Goal: Find specific page/section: Find specific page/section

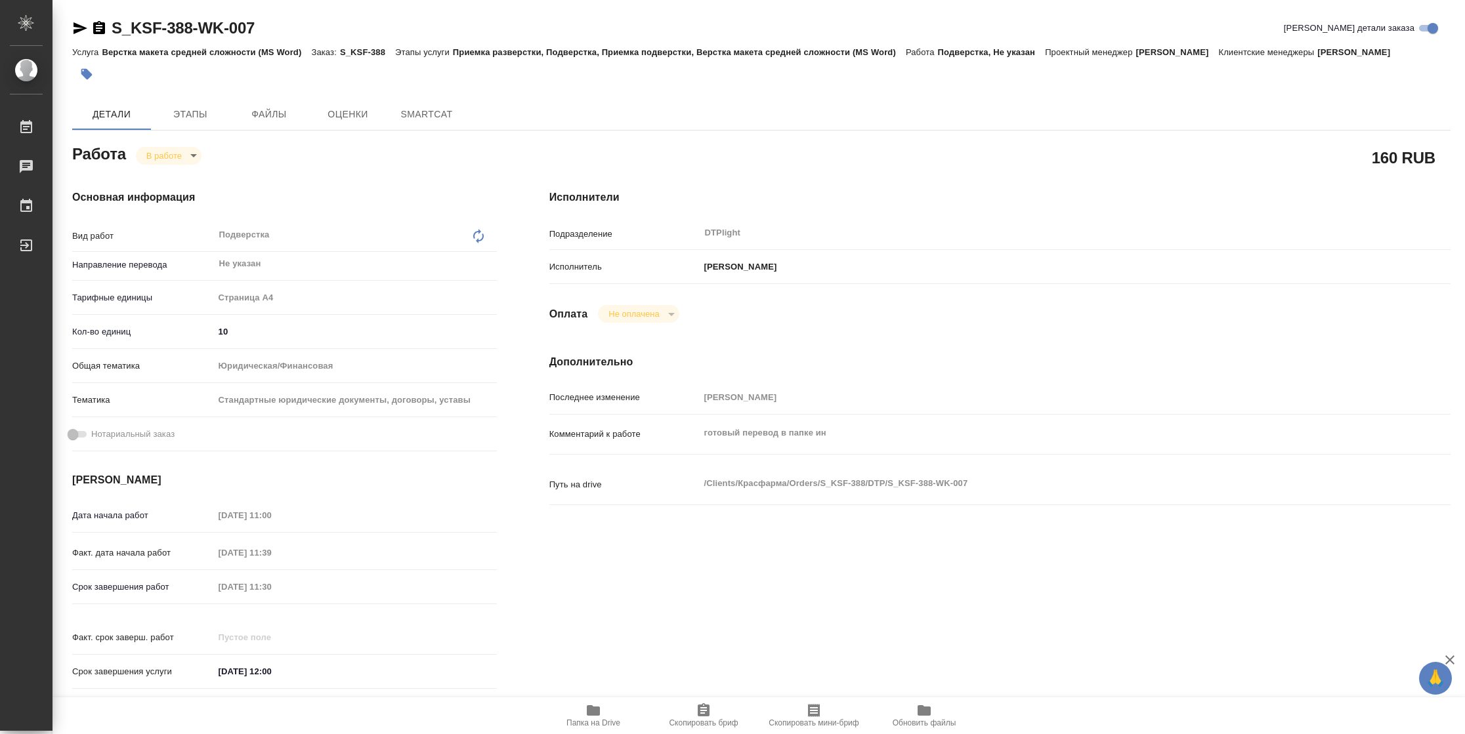
type textarea "x"
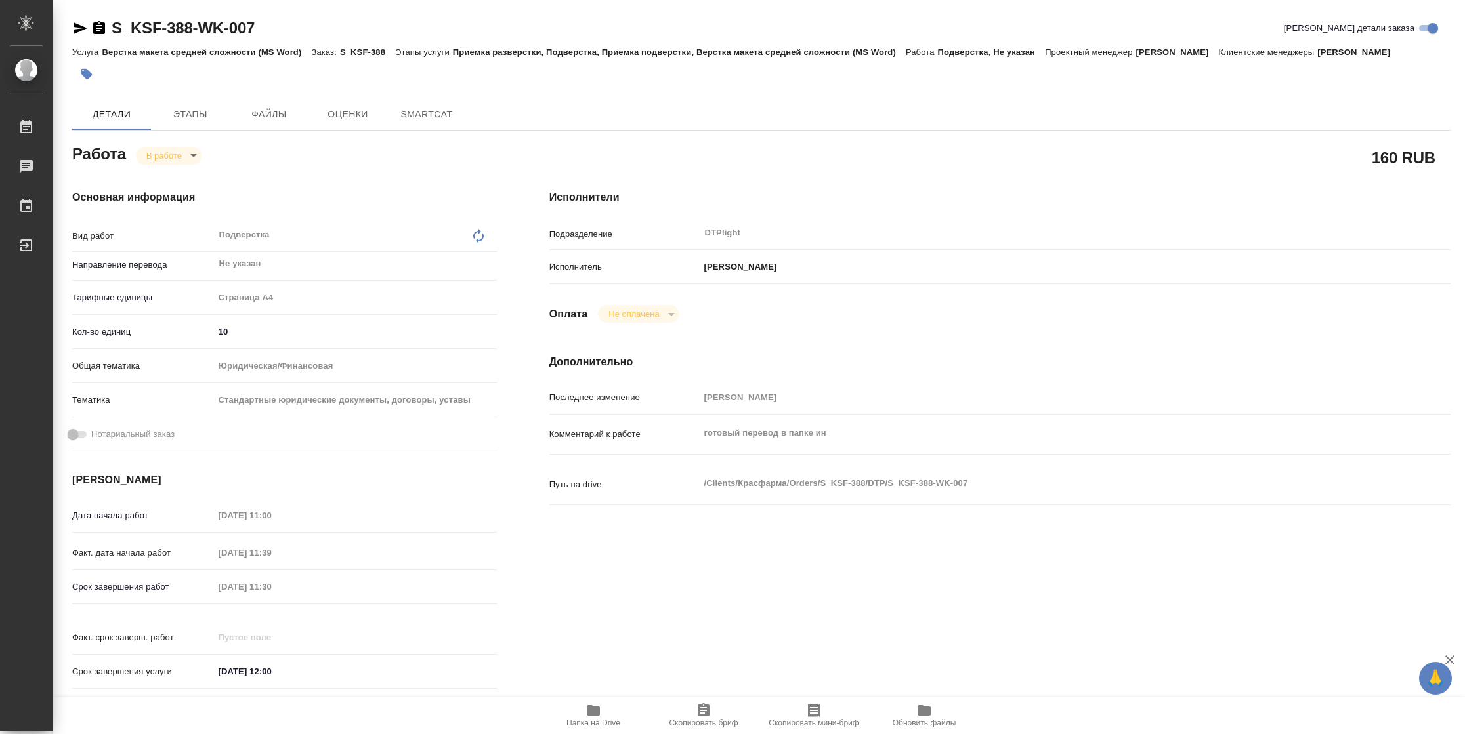
type textarea "x"
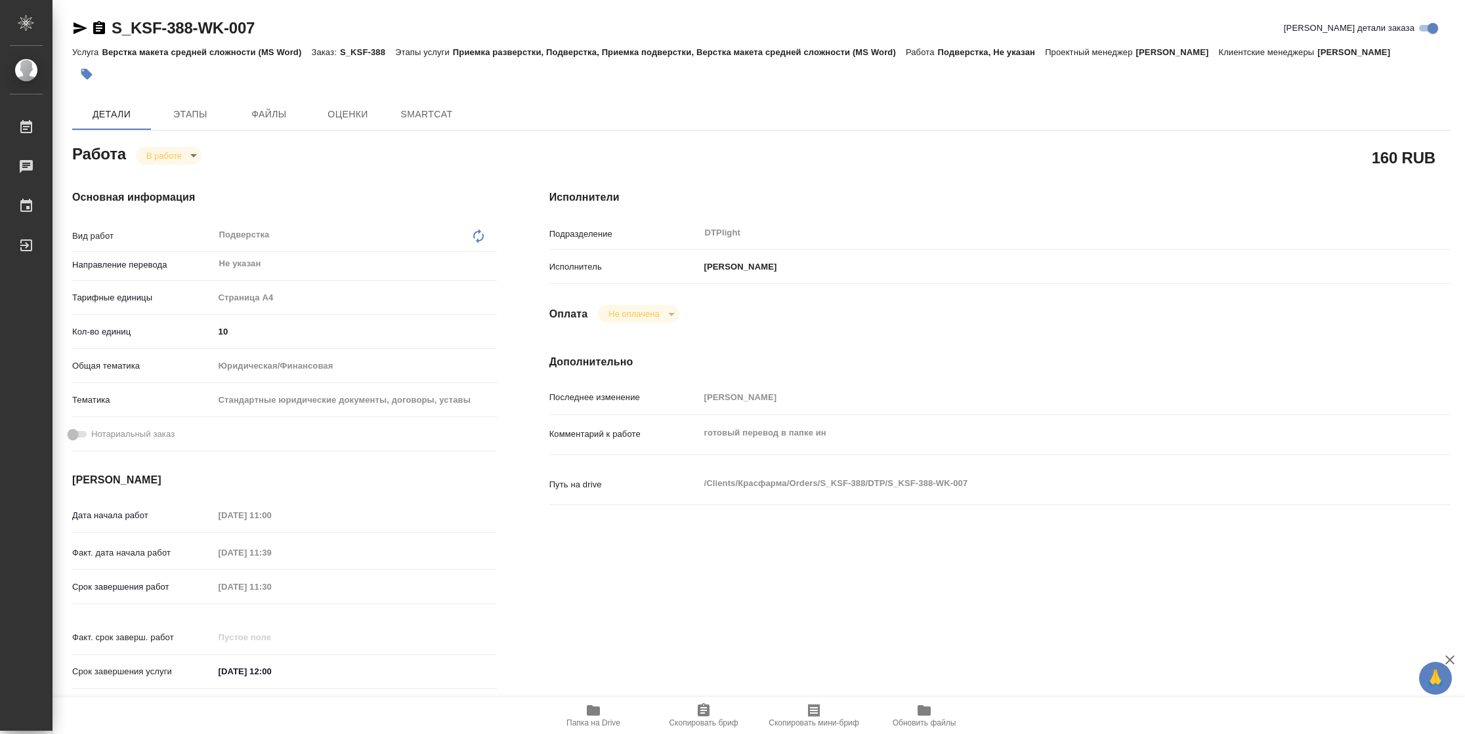
type textarea "x"
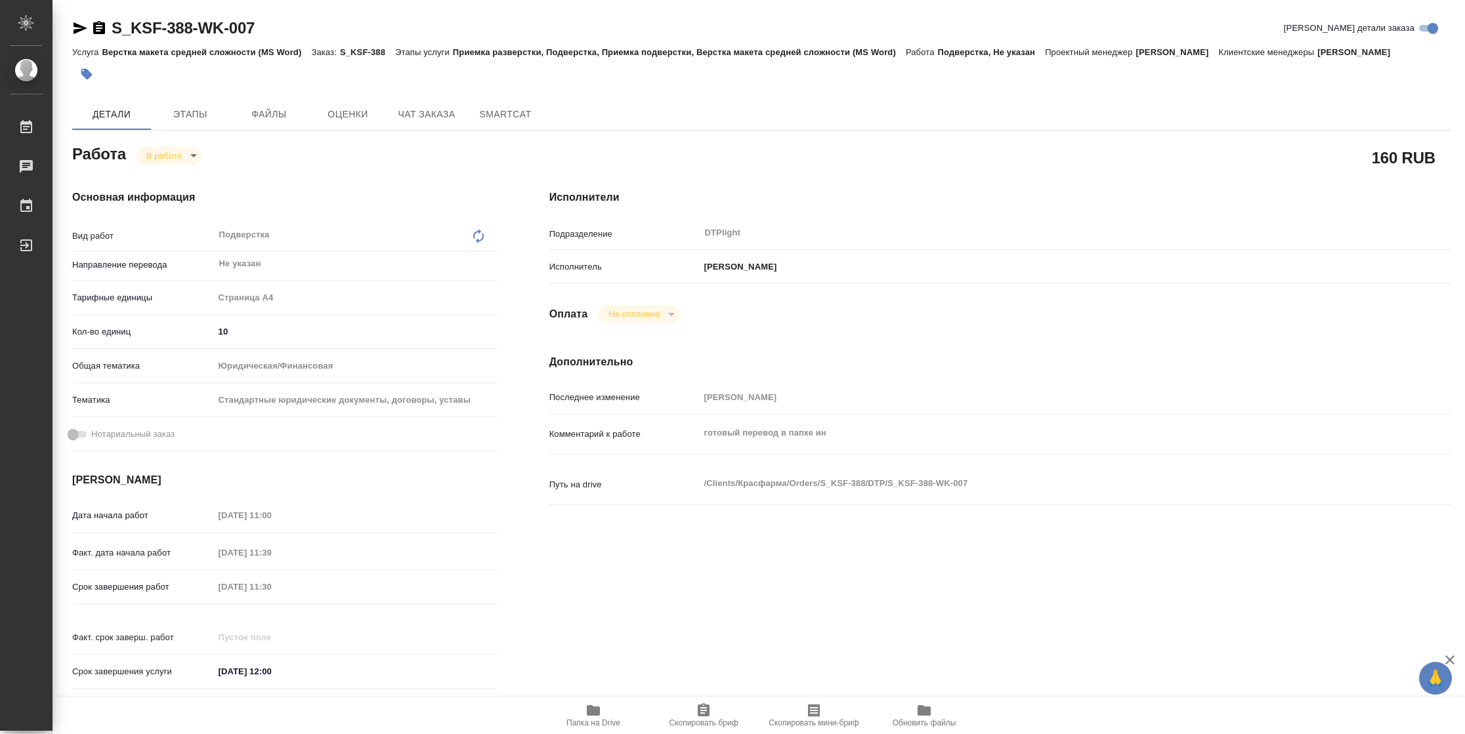
type textarea "x"
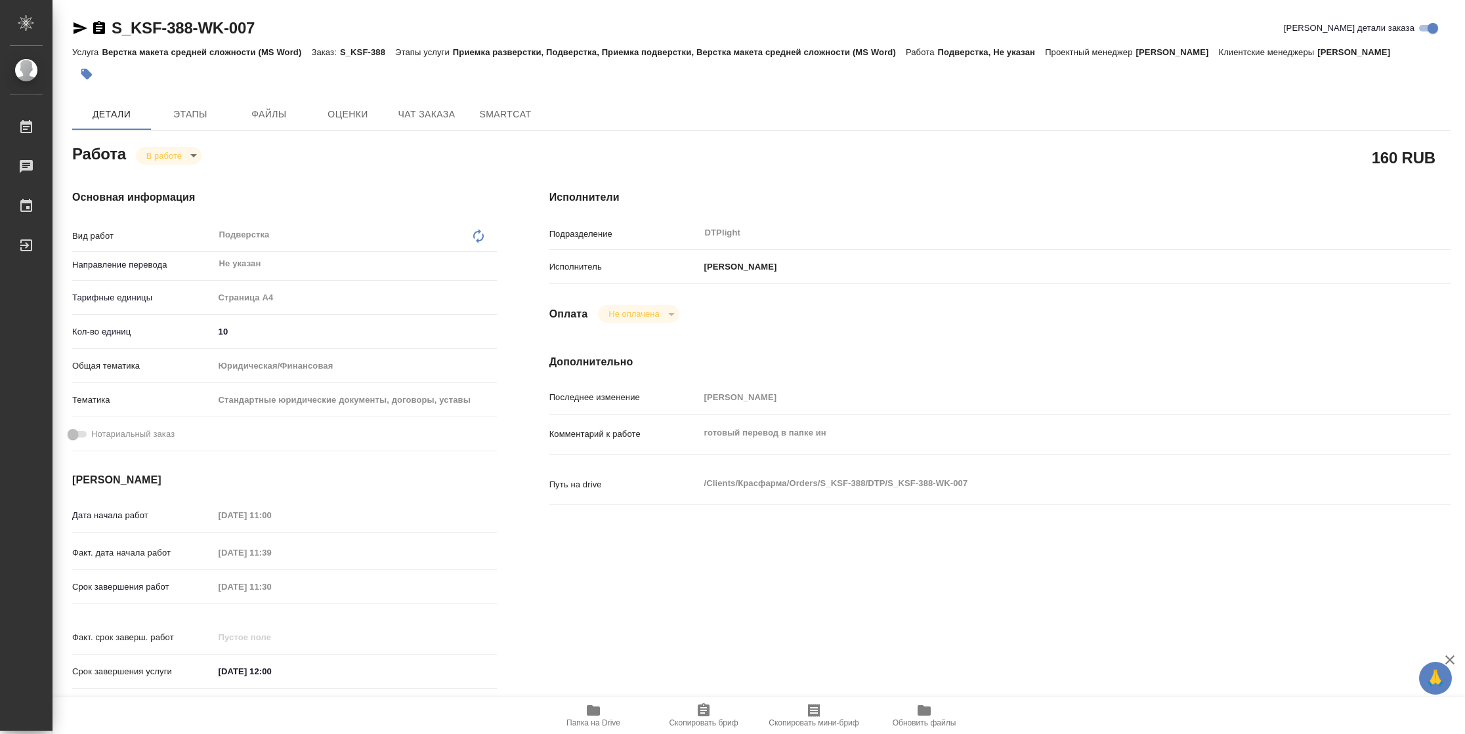
type textarea "x"
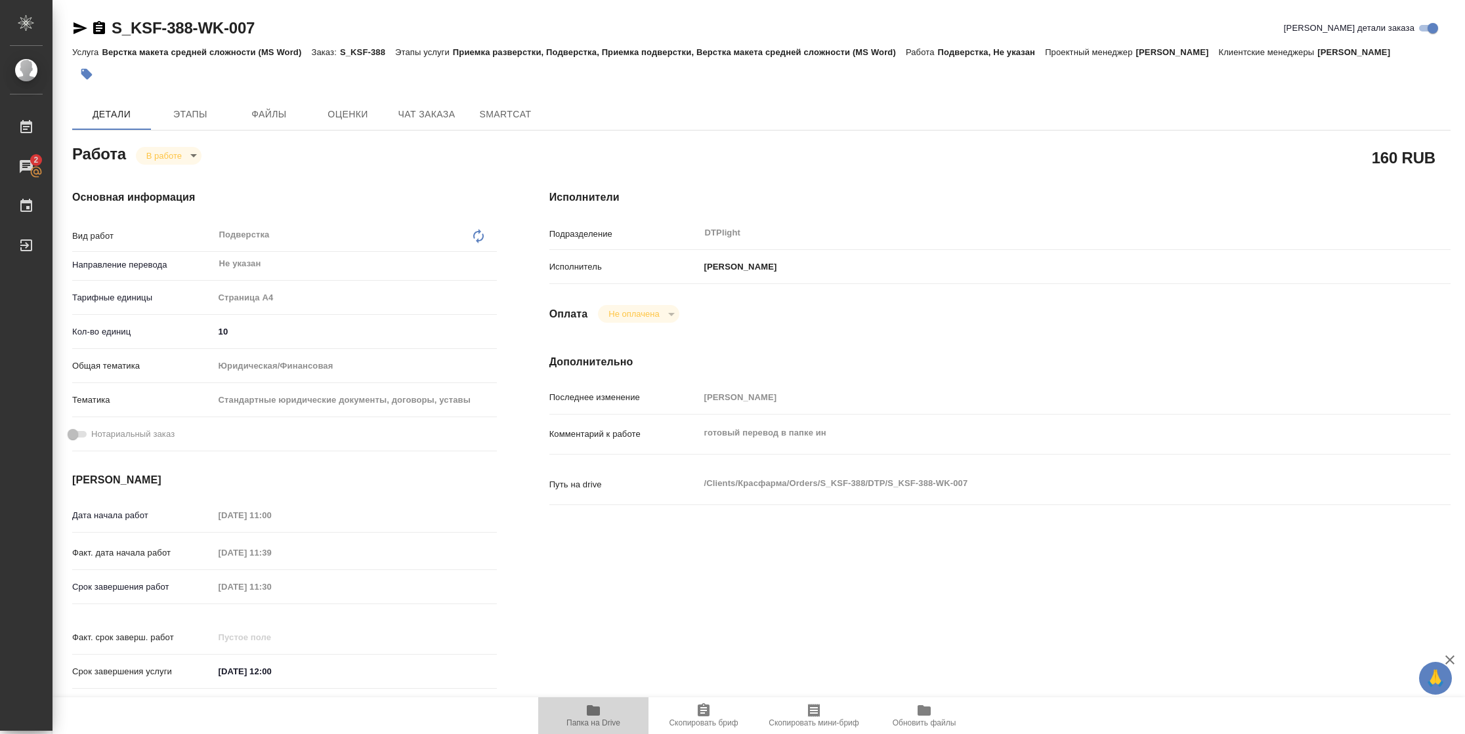
click at [604, 715] on span "Папка на Drive" at bounding box center [593, 715] width 95 height 25
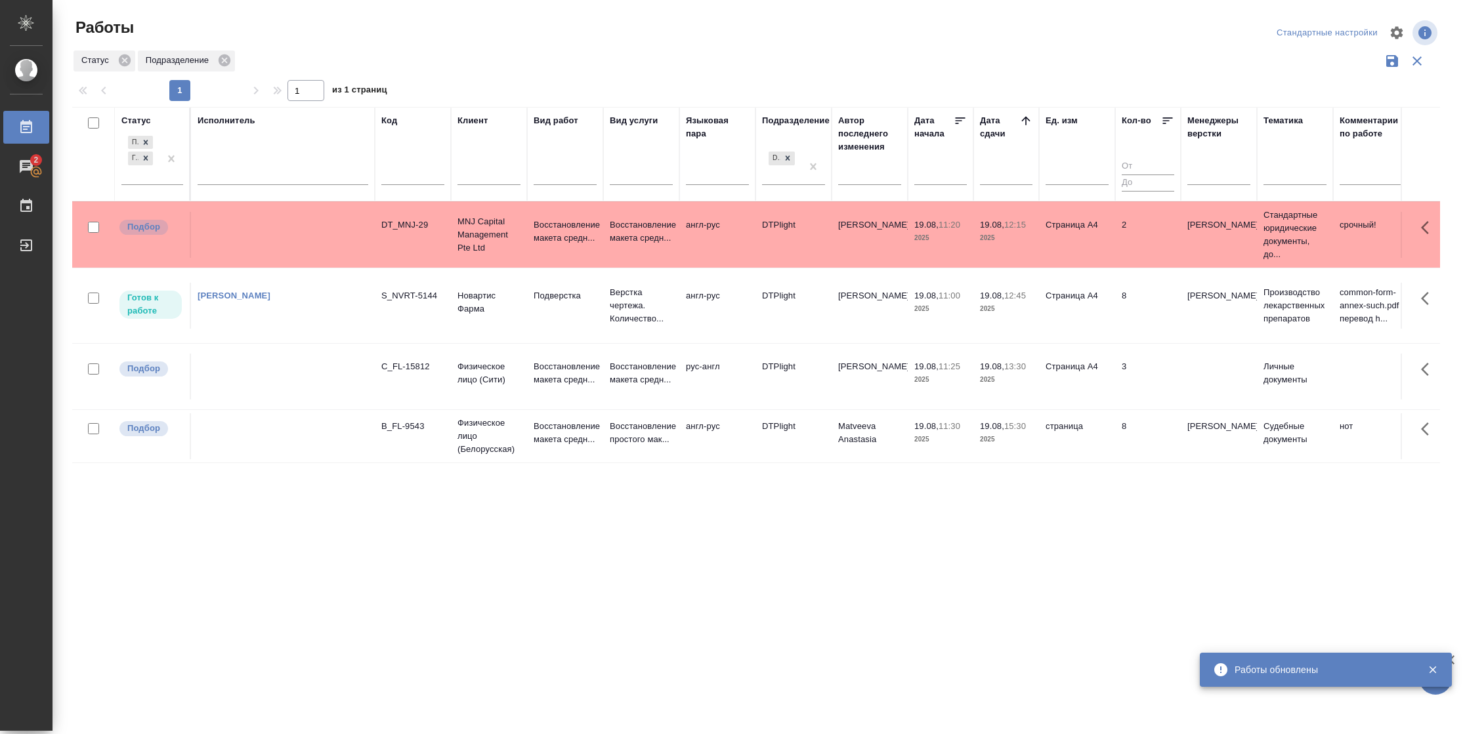
click at [1081, 258] on td "Страница А4" at bounding box center [1077, 235] width 76 height 46
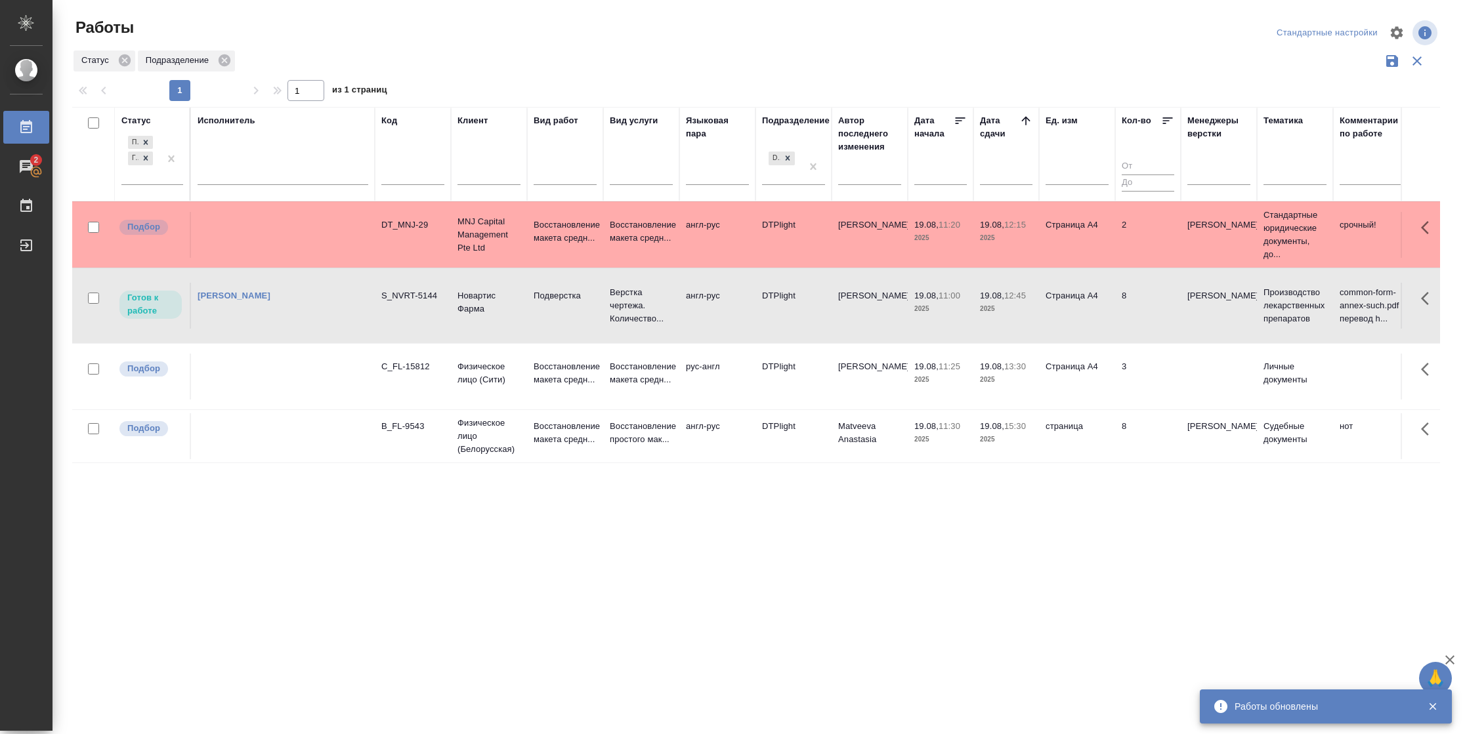
click at [1081, 258] on td "Страница А4" at bounding box center [1077, 235] width 76 height 46
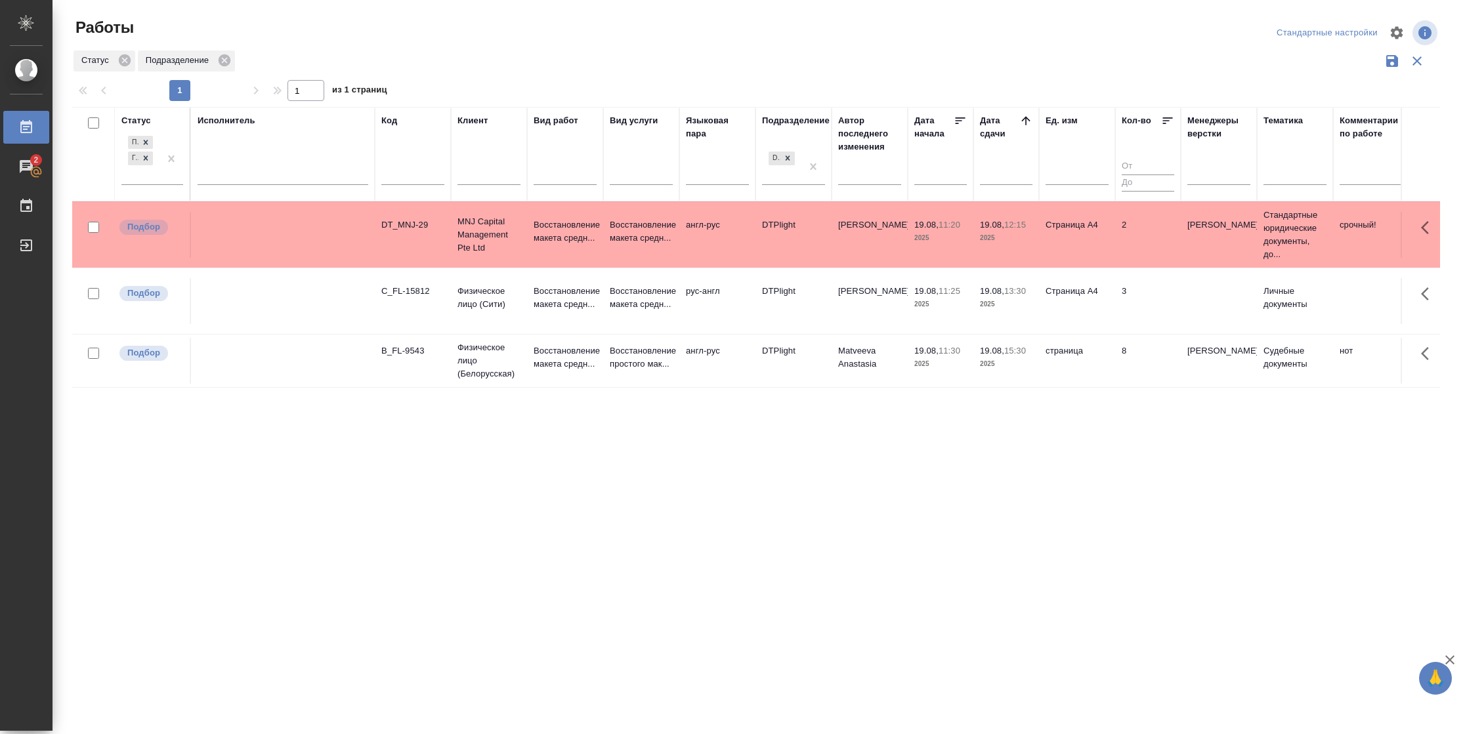
click at [1011, 365] on p "2025" at bounding box center [1006, 364] width 53 height 13
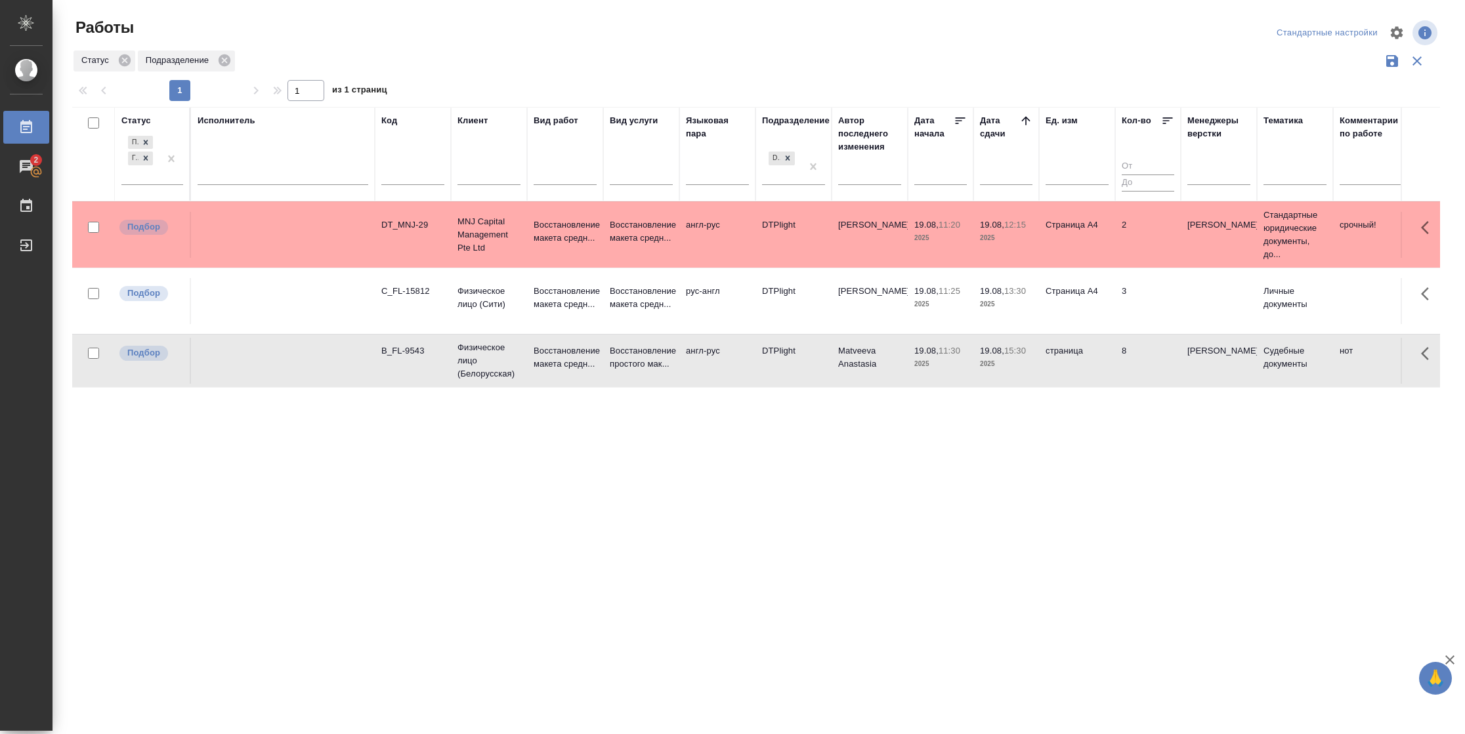
click at [1011, 365] on p "2025" at bounding box center [1006, 364] width 53 height 13
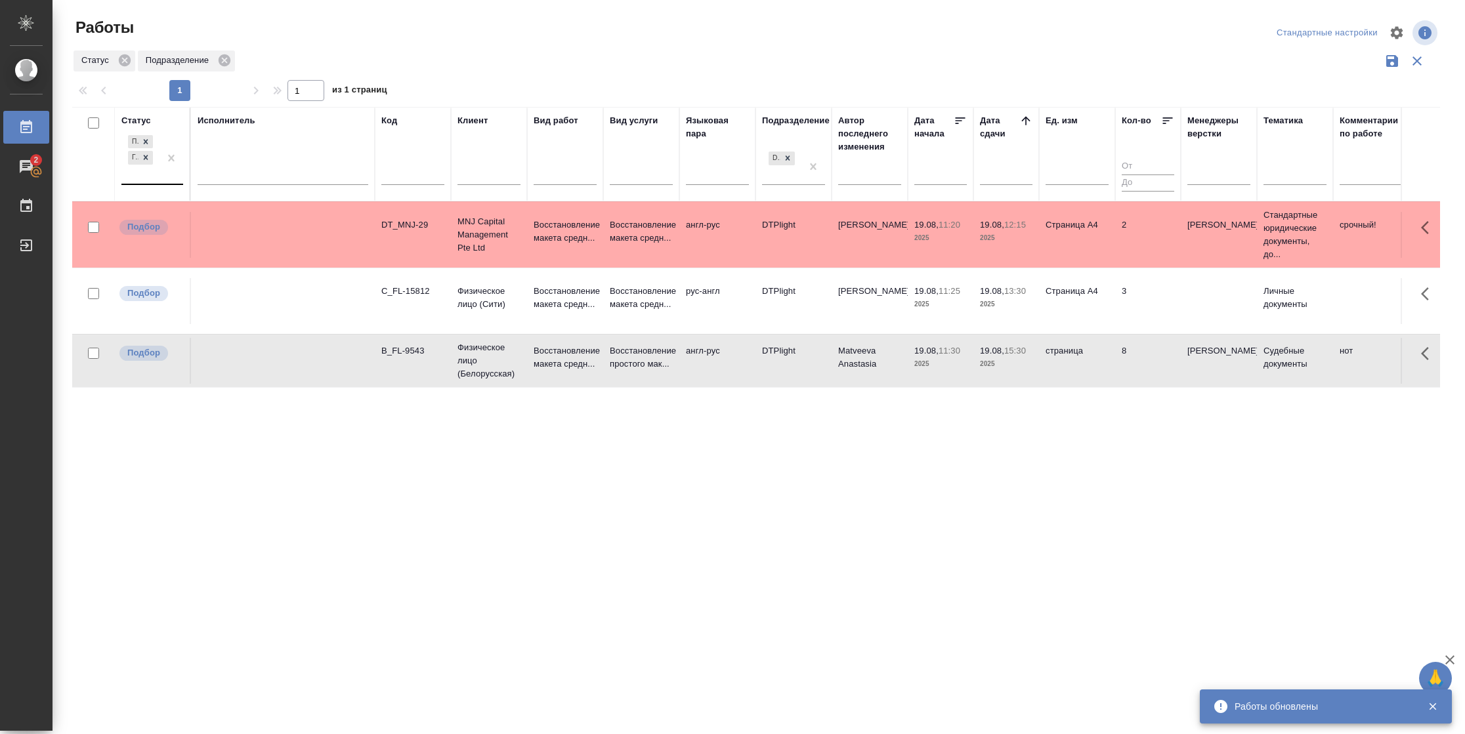
click at [160, 182] on div at bounding box center [172, 158] width 24 height 51
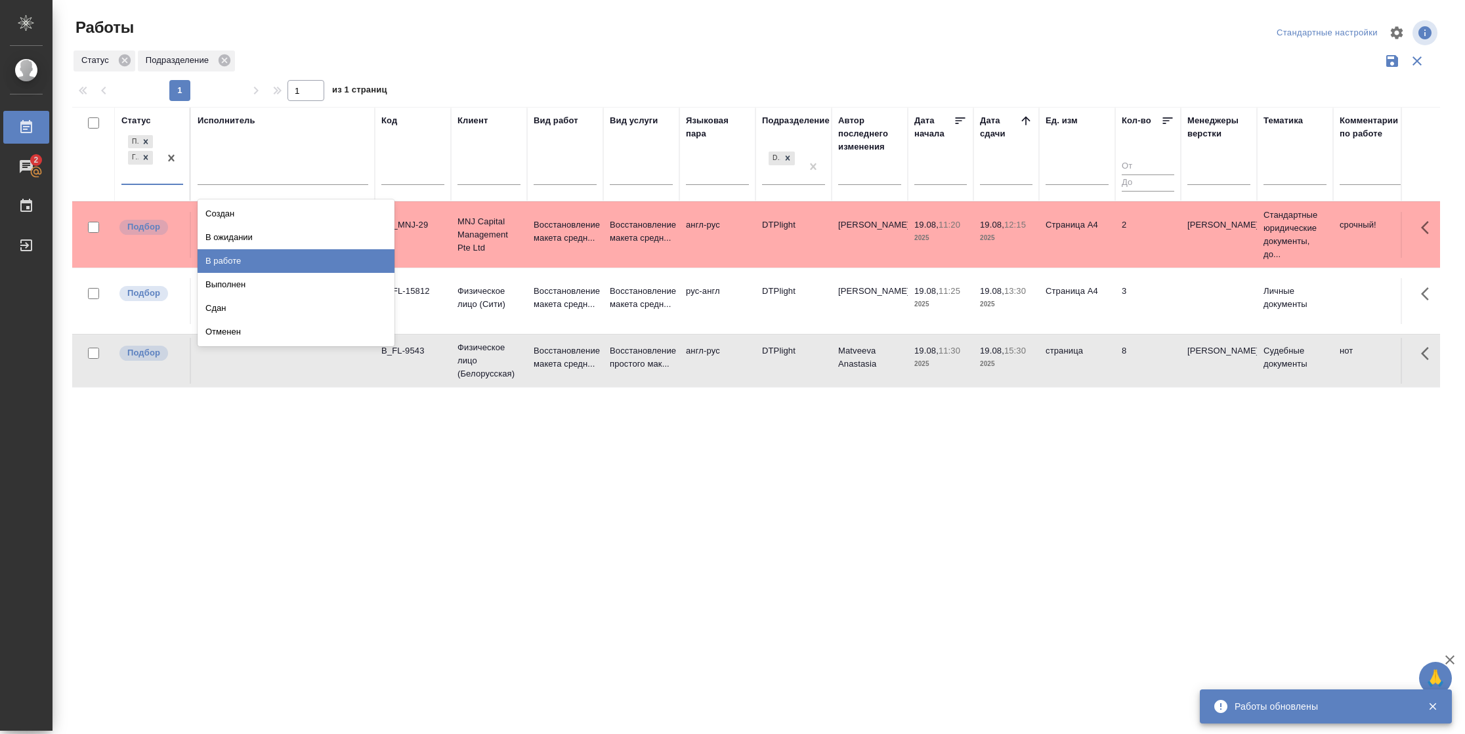
click at [219, 261] on div "В работе" at bounding box center [296, 261] width 197 height 24
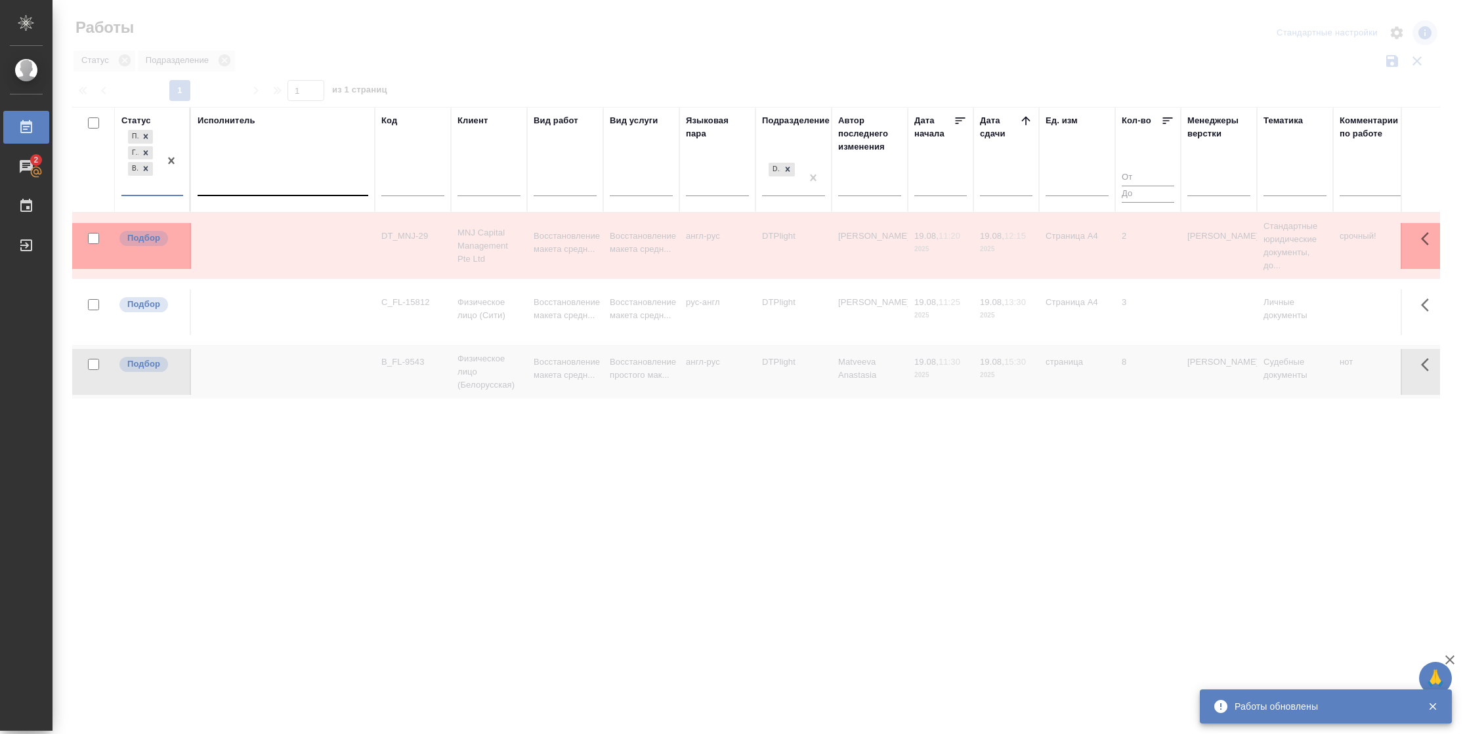
click at [261, 179] on div at bounding box center [283, 182] width 171 height 19
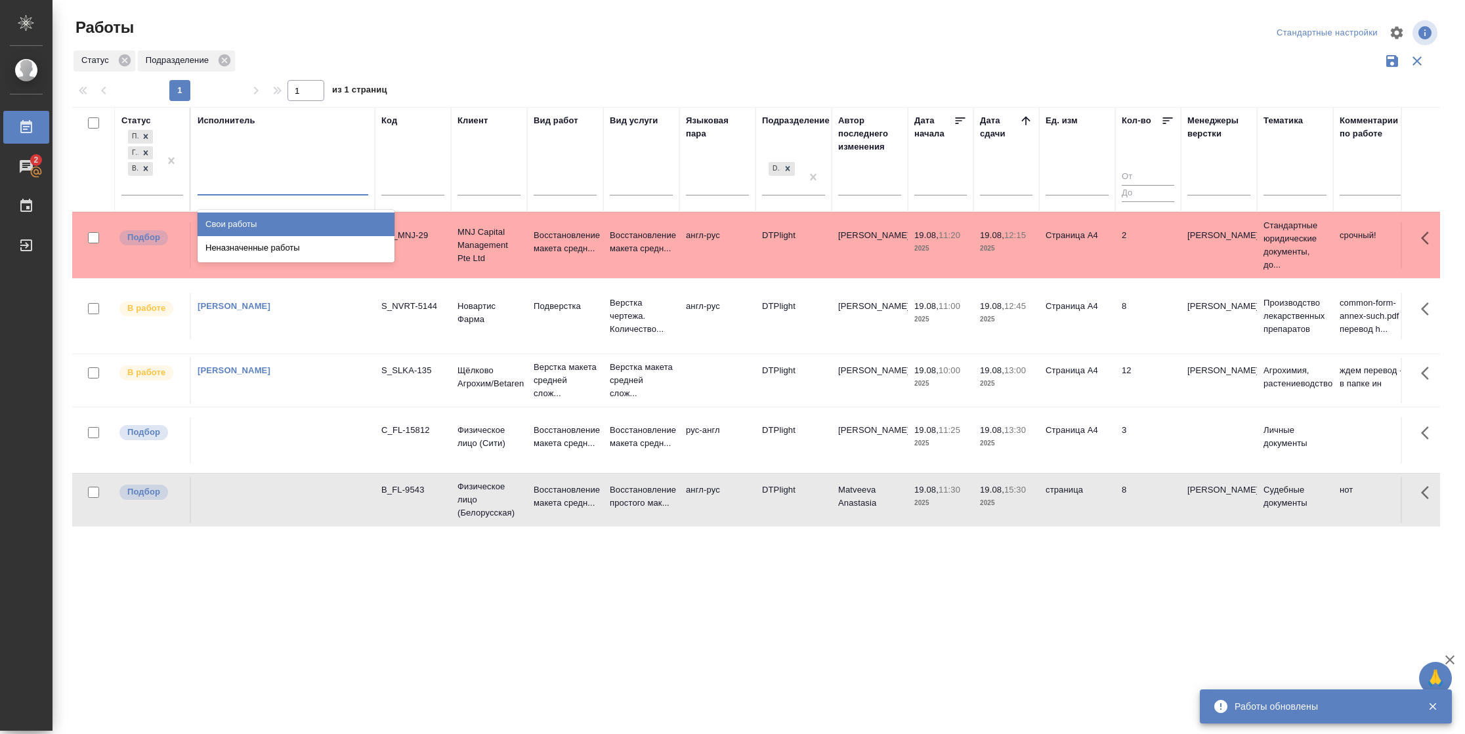
click at [261, 221] on div "Свои работы" at bounding box center [296, 225] width 197 height 24
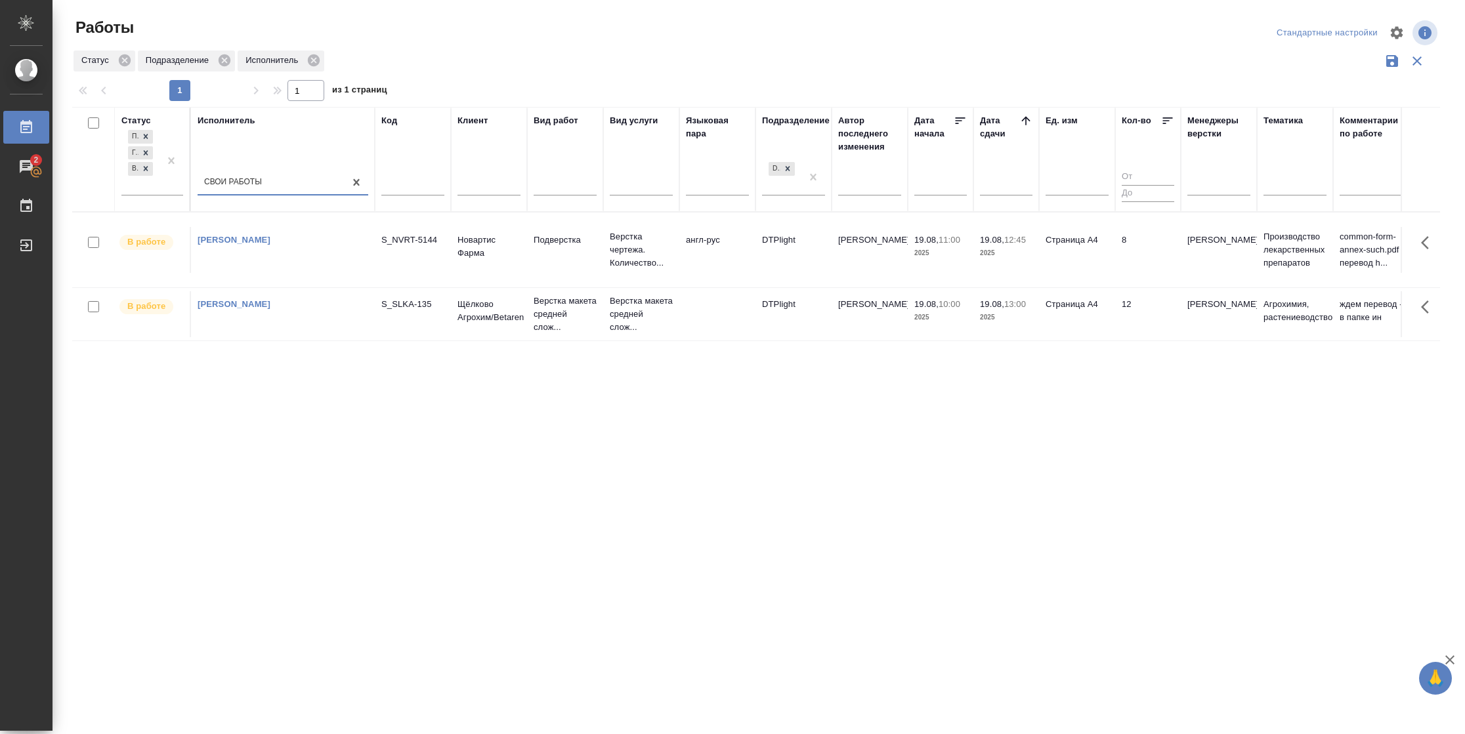
click at [1090, 273] on td "Страница А4" at bounding box center [1077, 250] width 76 height 46
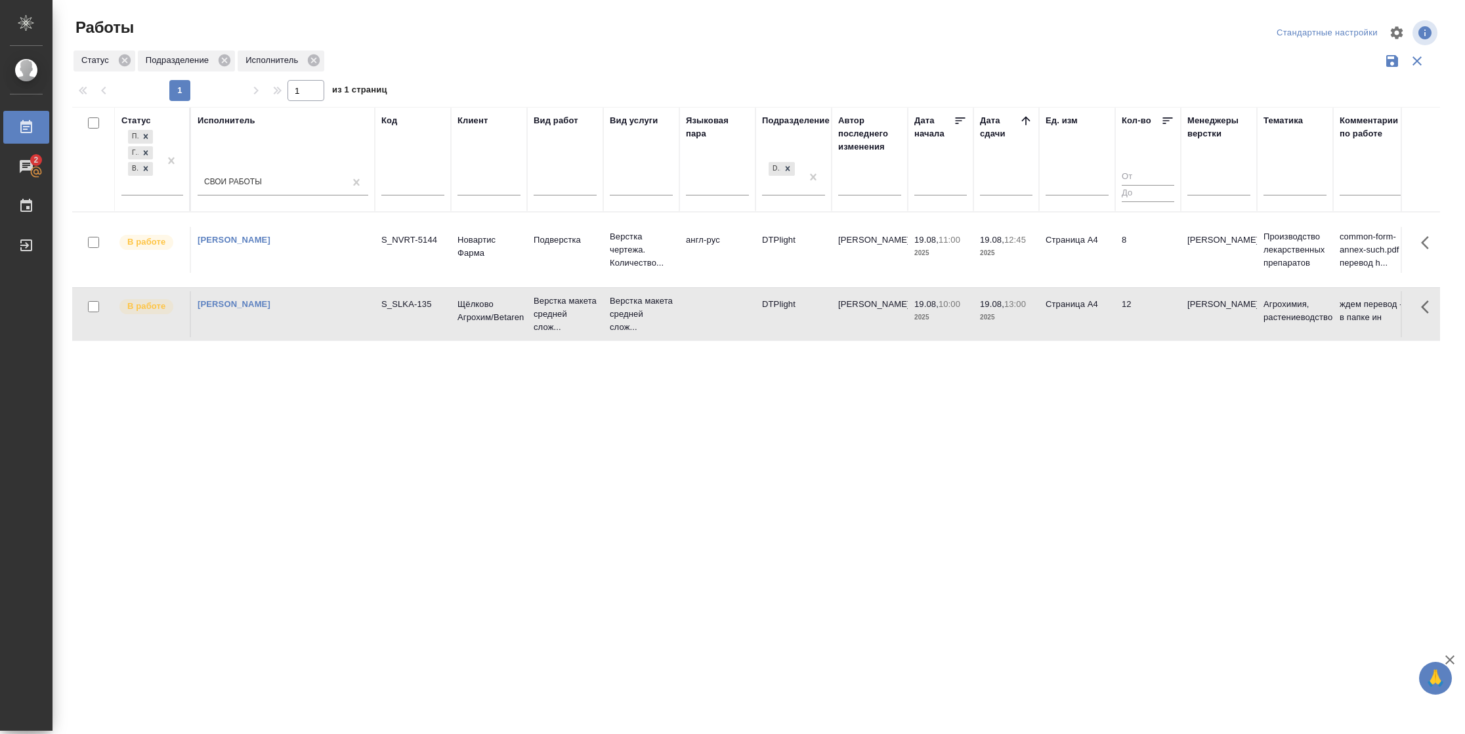
click at [1090, 273] on td "Страница А4" at bounding box center [1077, 250] width 76 height 46
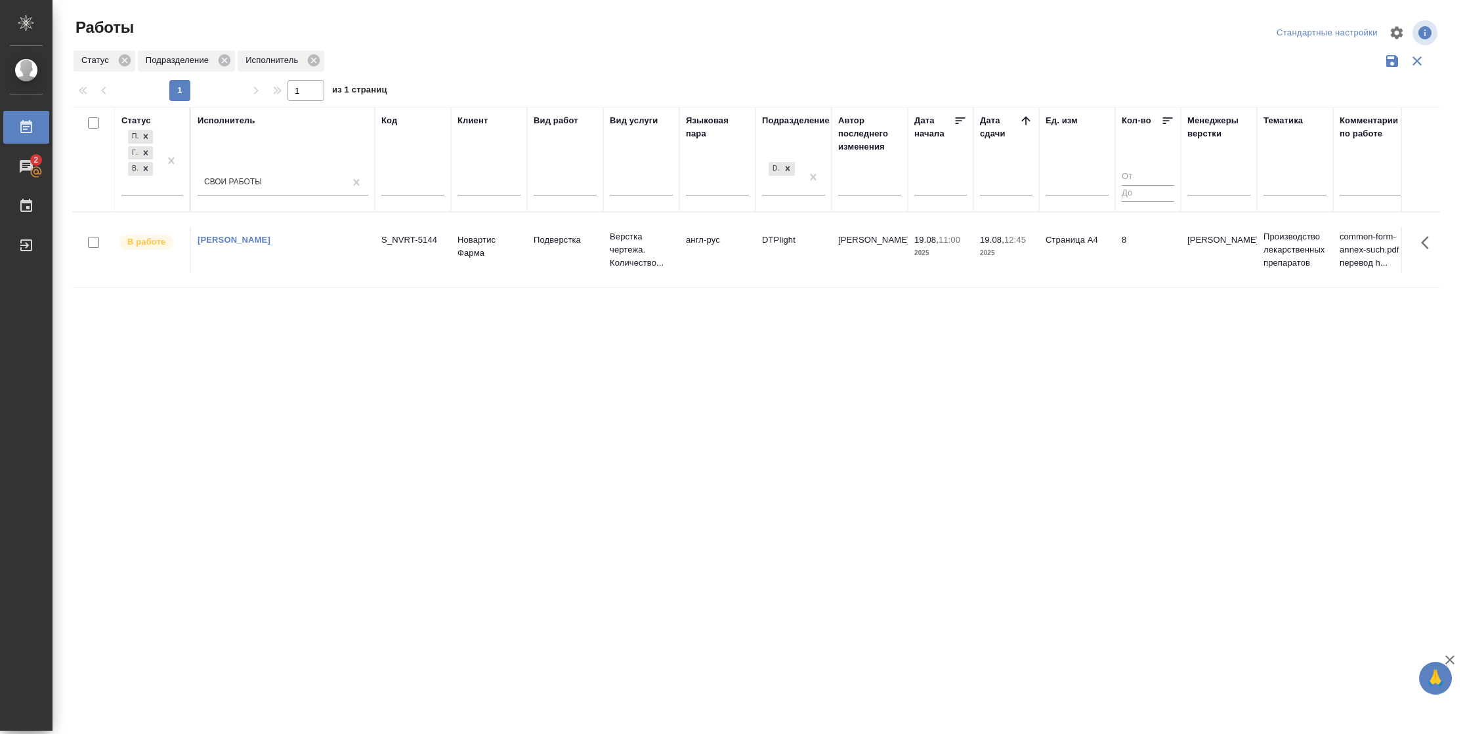
click at [1000, 273] on tr "В работе Васильева Наталья Геннадьевна S_NVRT-5144 Новартис Фарма Подверстка Ве…" at bounding box center [1343, 249] width 2543 height 75
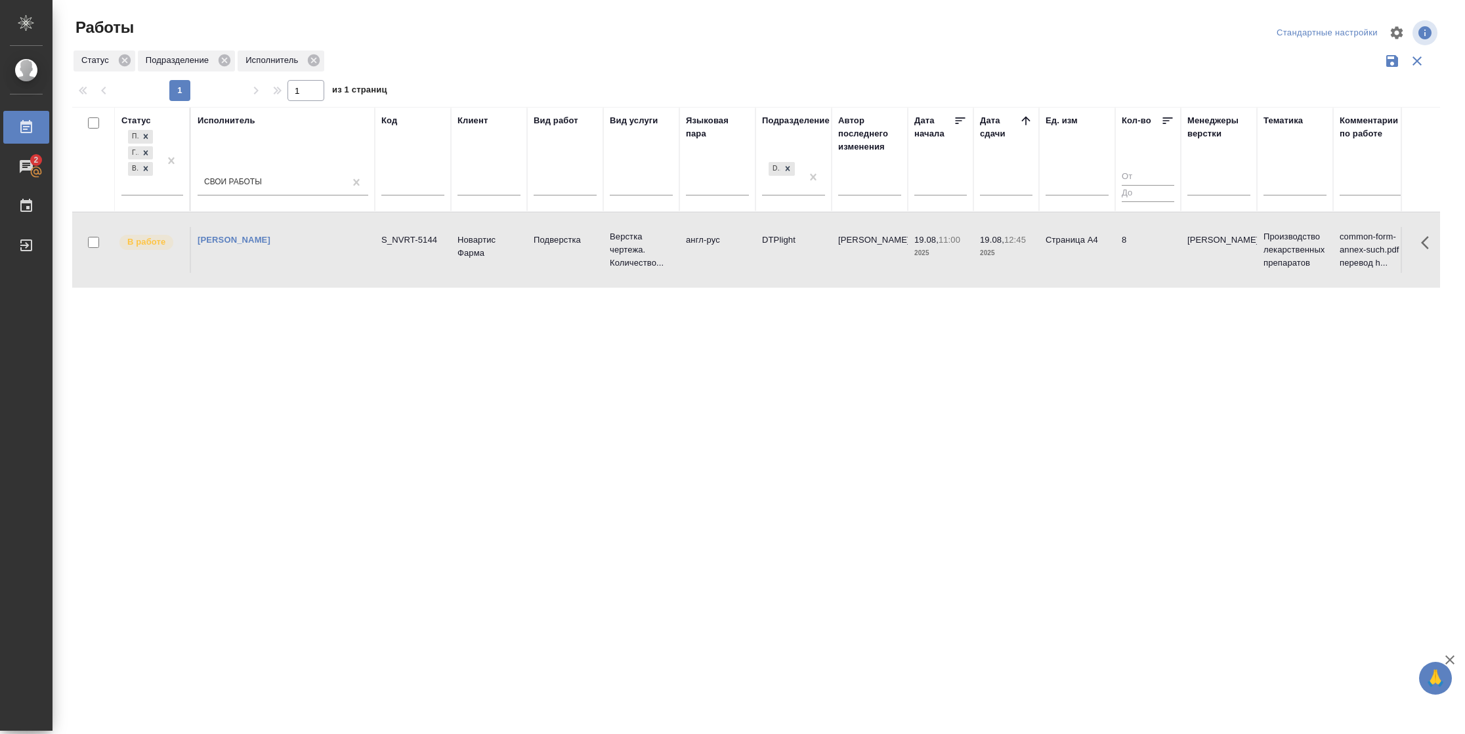
click at [1000, 273] on tr "В работе Васильева Наталья Геннадьевна S_NVRT-5144 Новартис Фарма Подверстка Ве…" at bounding box center [1343, 249] width 2543 height 75
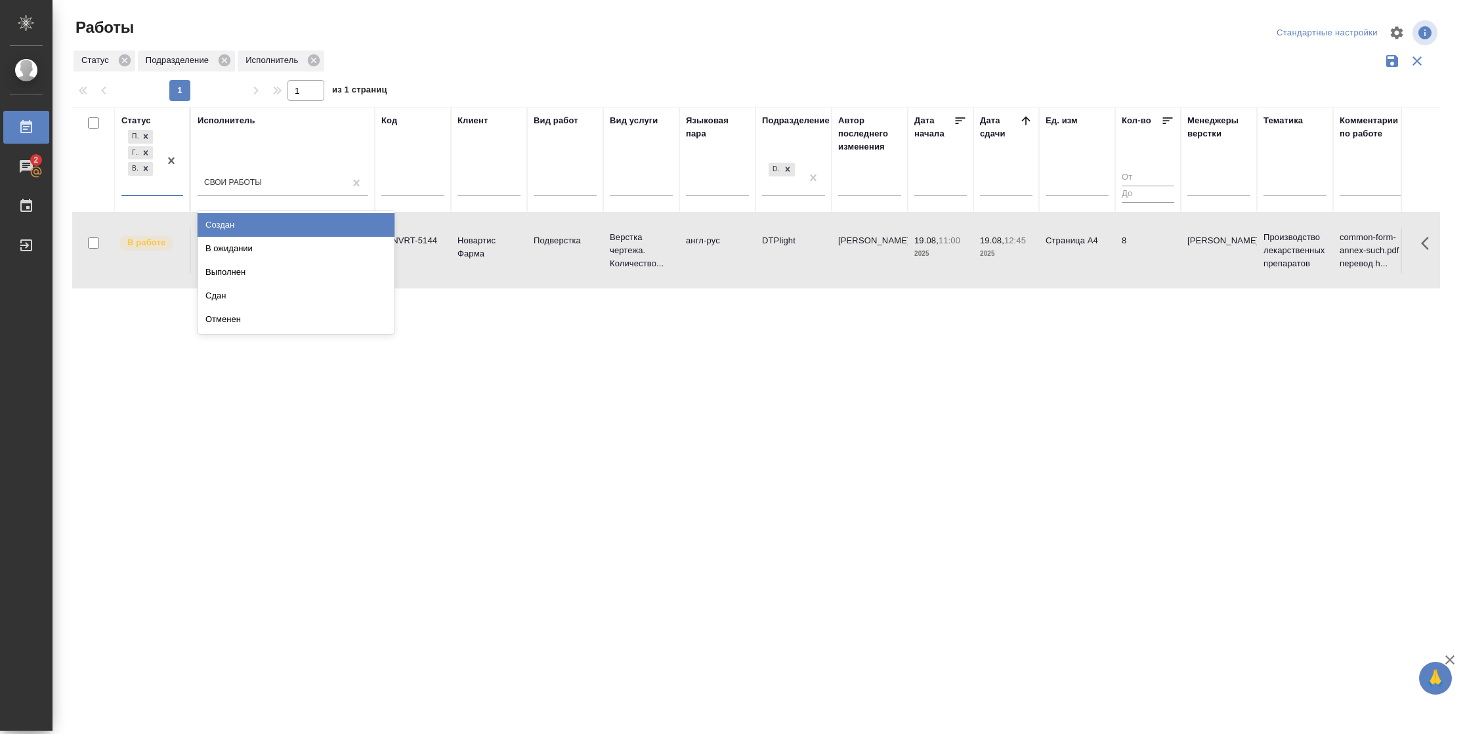
click at [171, 181] on div at bounding box center [172, 161] width 24 height 68
click at [216, 244] on div "В ожидании" at bounding box center [296, 249] width 197 height 24
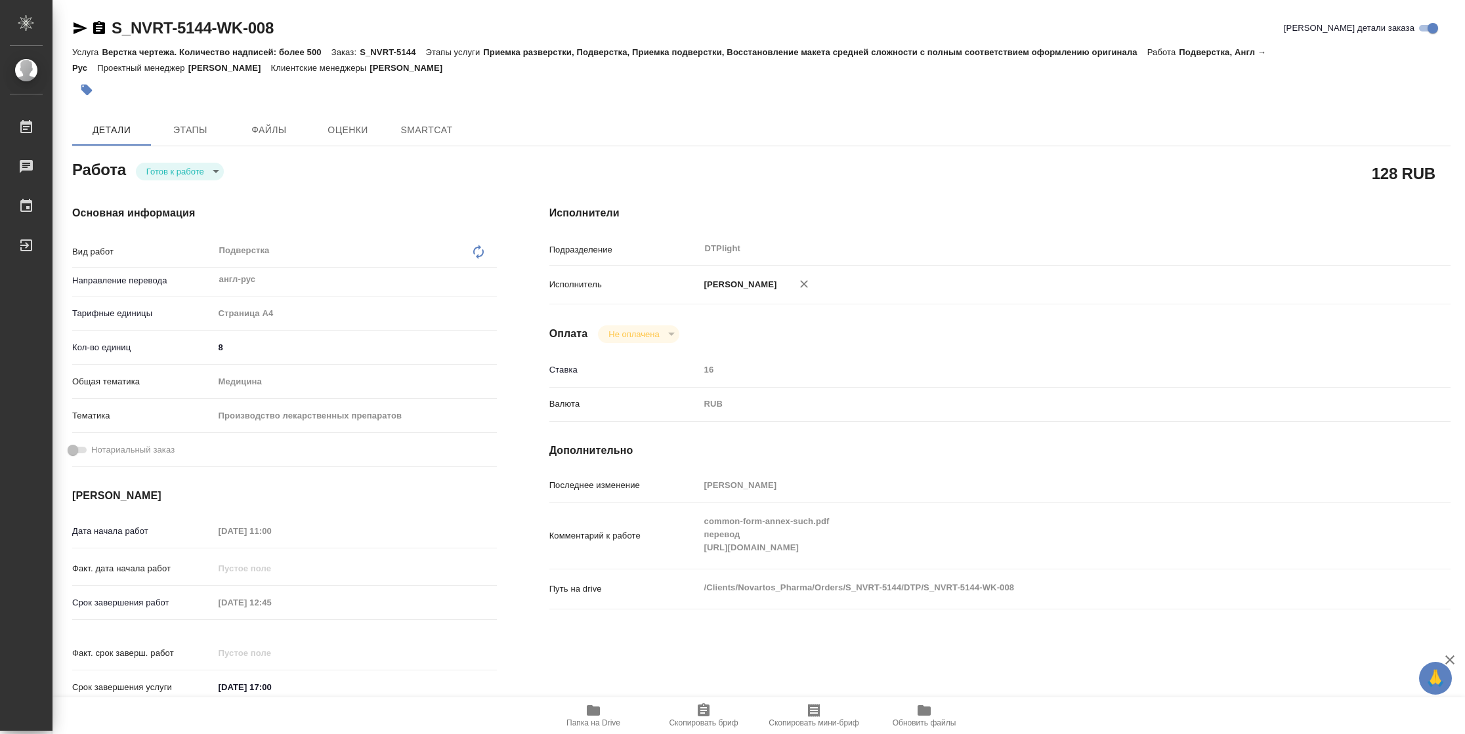
type textarea "x"
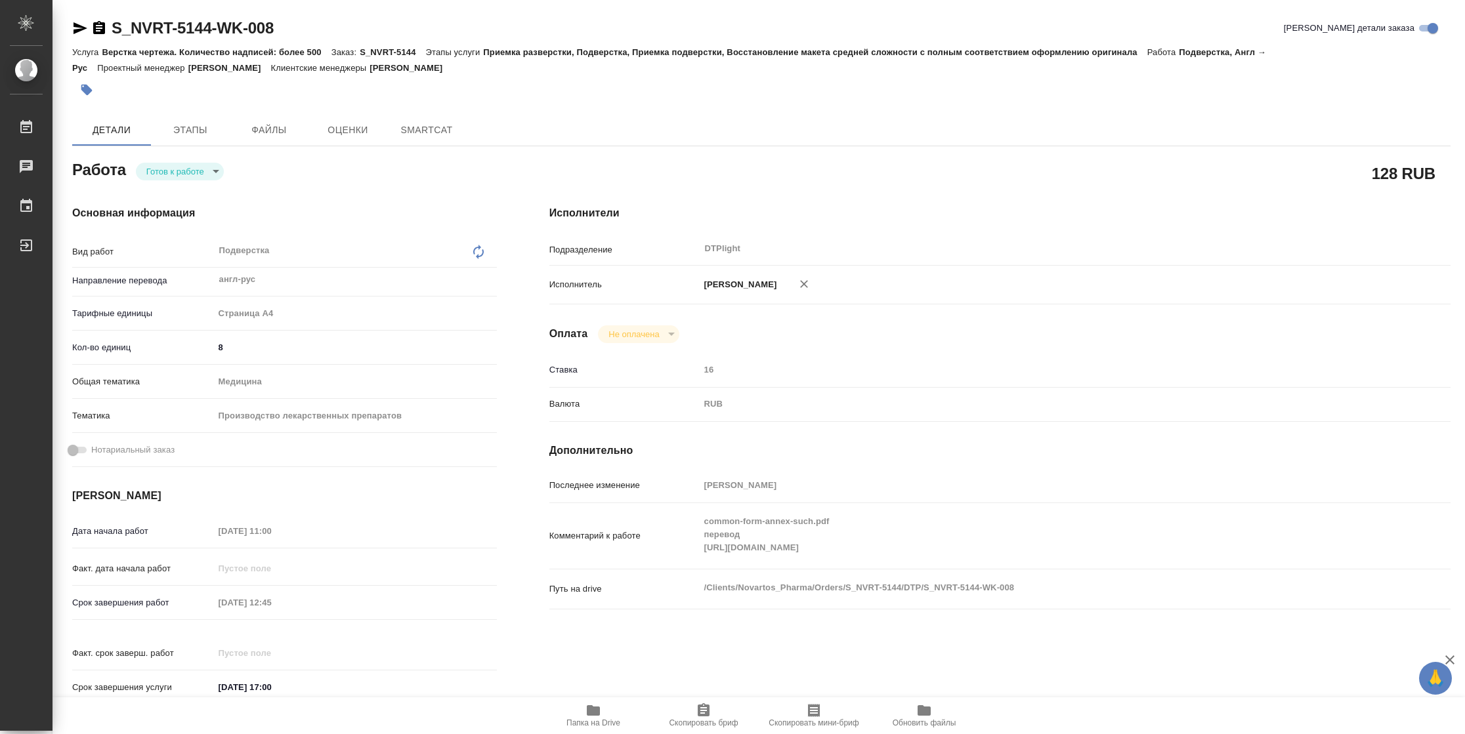
type textarea "x"
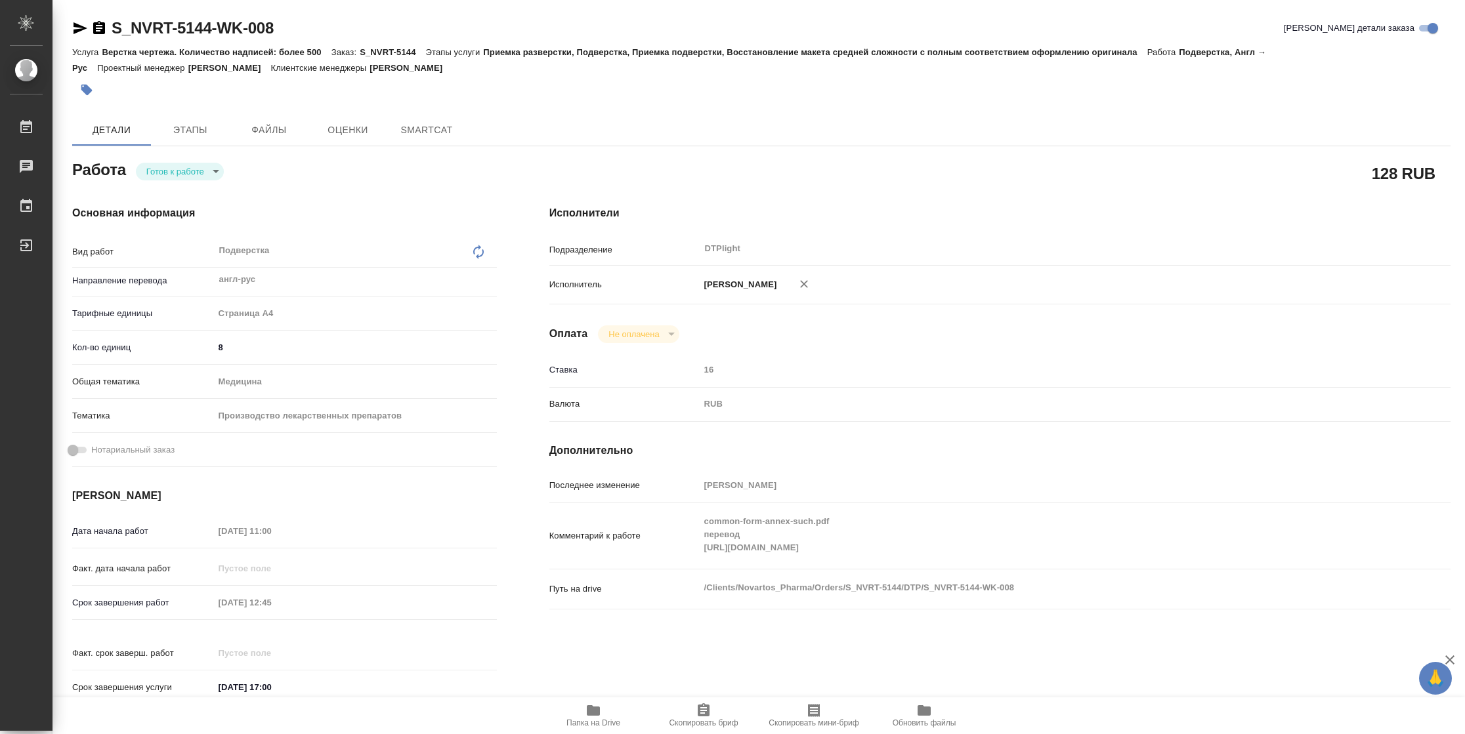
type textarea "x"
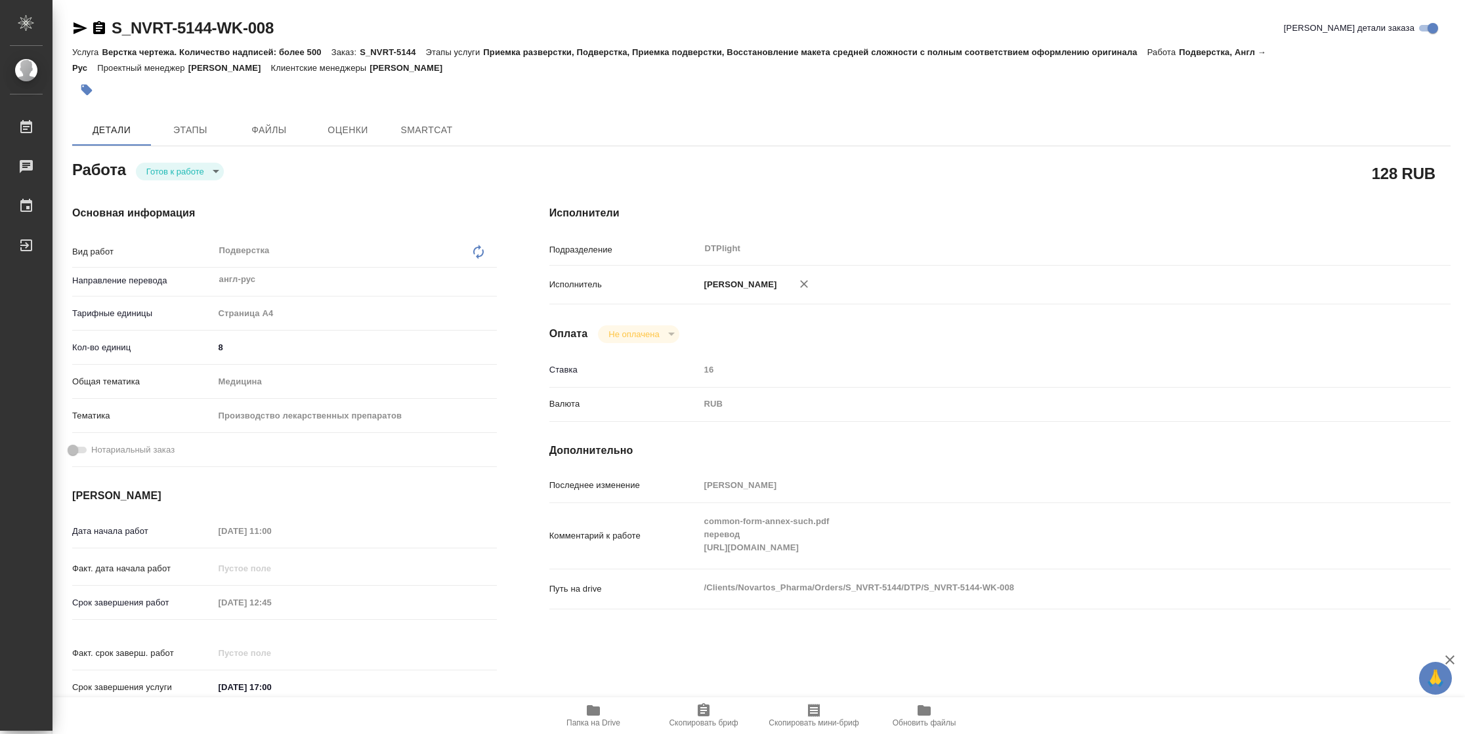
type textarea "x"
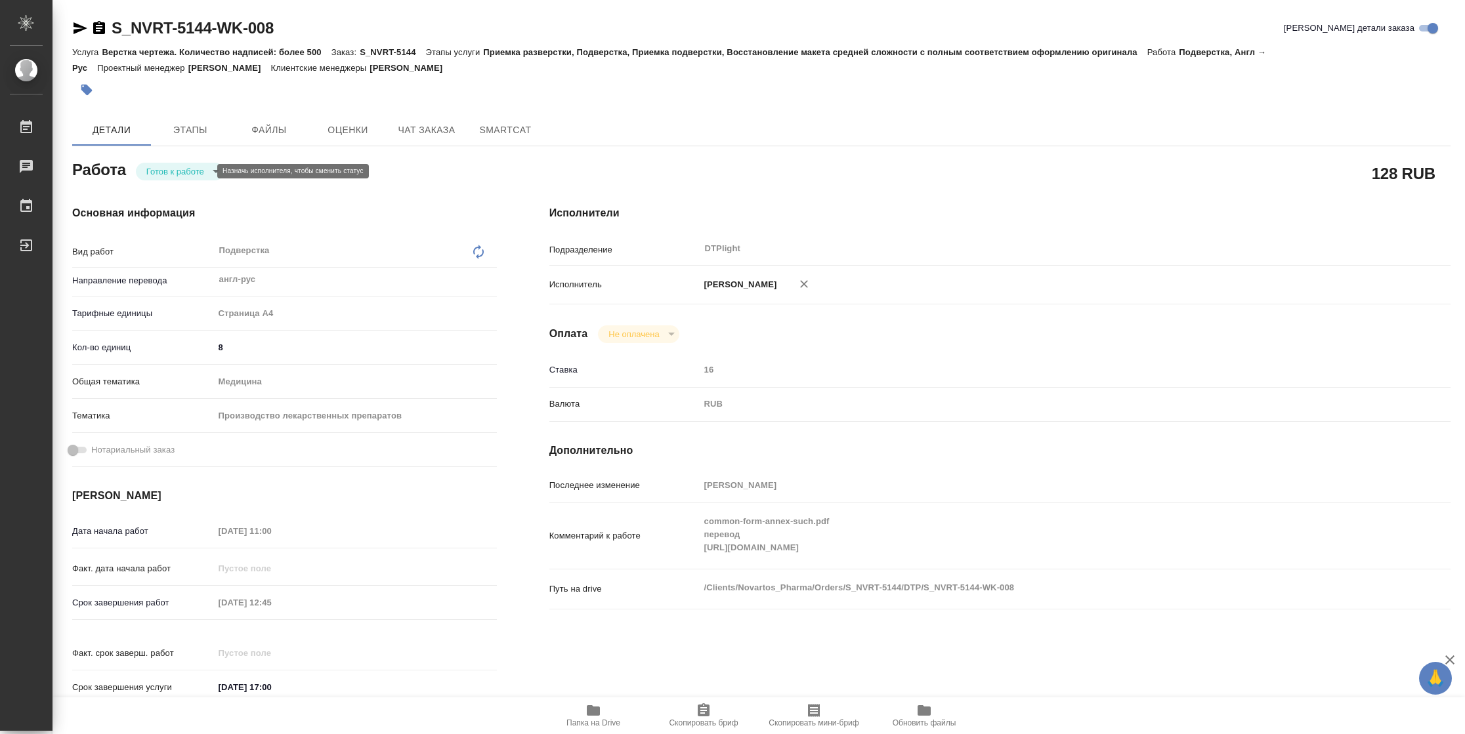
type textarea "x"
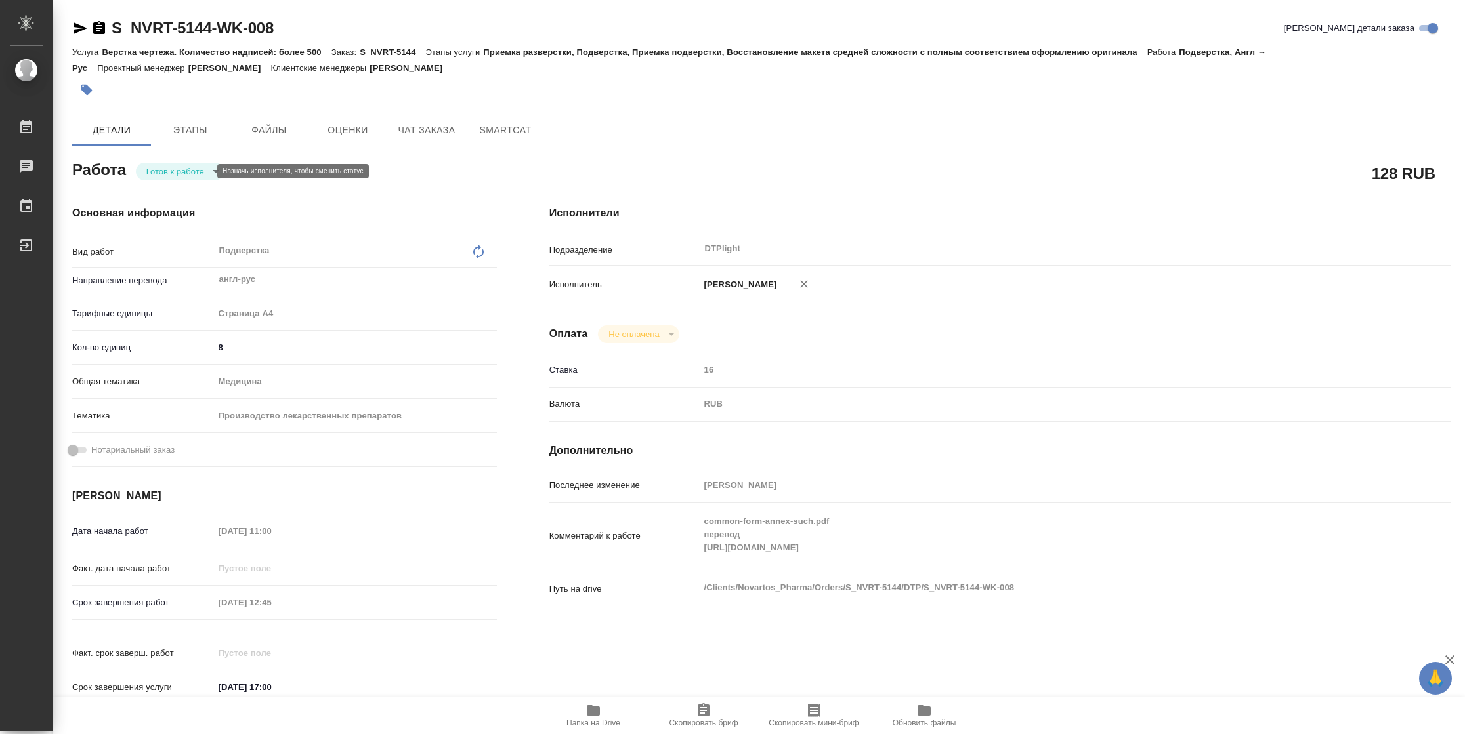
click at [182, 169] on body "🙏 .cls-1 fill:#fff; AWATERA Vasilyeva Natalia Работы Чаты График Выйти S_NVRT-5…" at bounding box center [732, 367] width 1465 height 734
click at [182, 169] on button "В работе" at bounding box center [167, 171] width 43 height 14
type textarea "x"
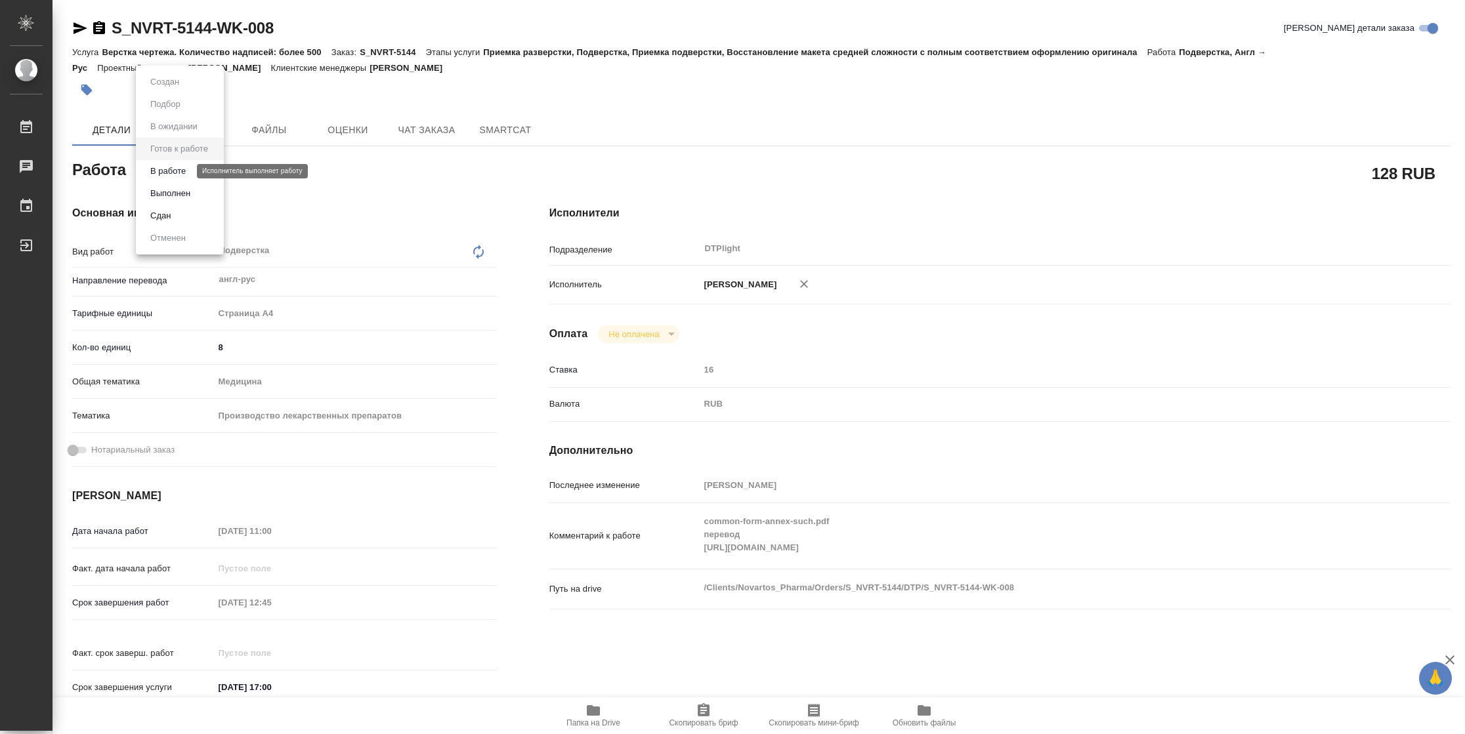
type textarea "x"
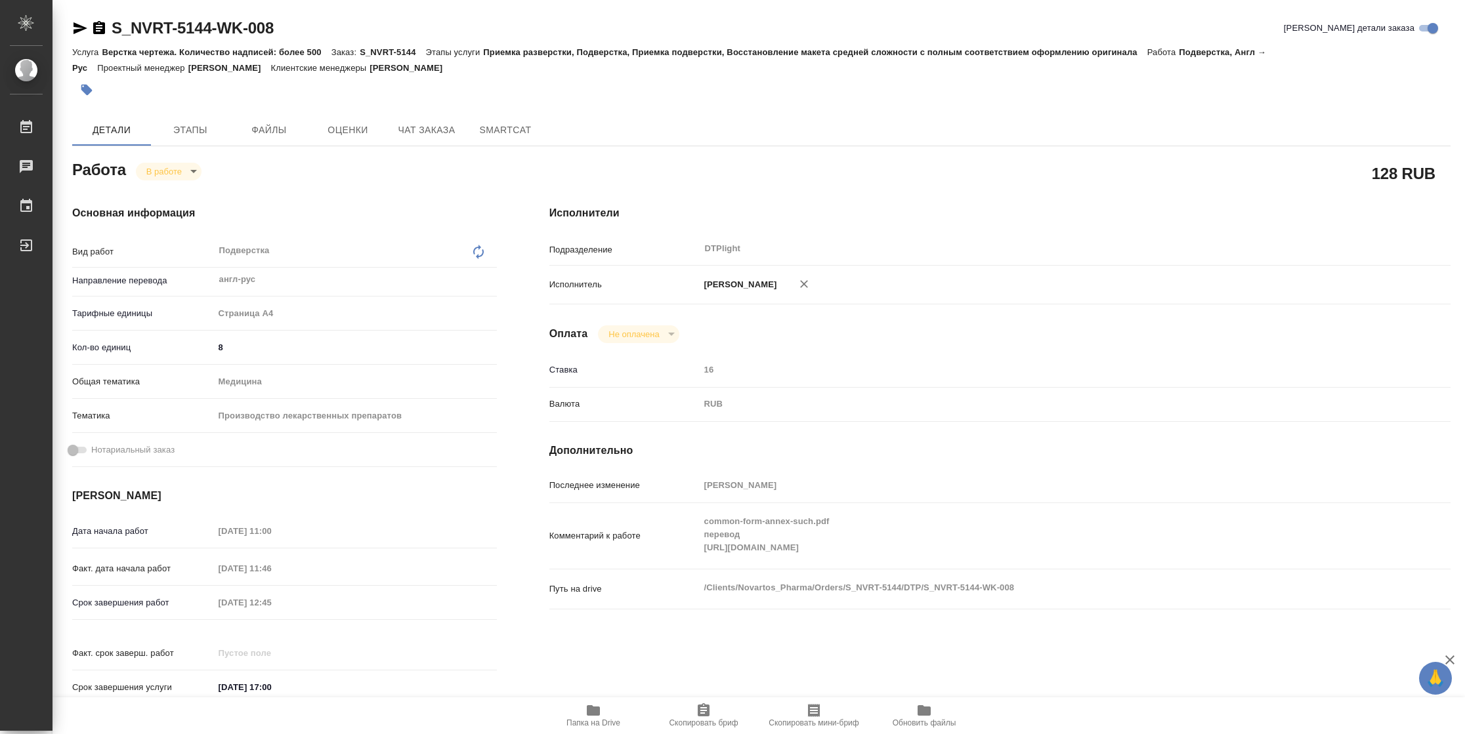
type textarea "x"
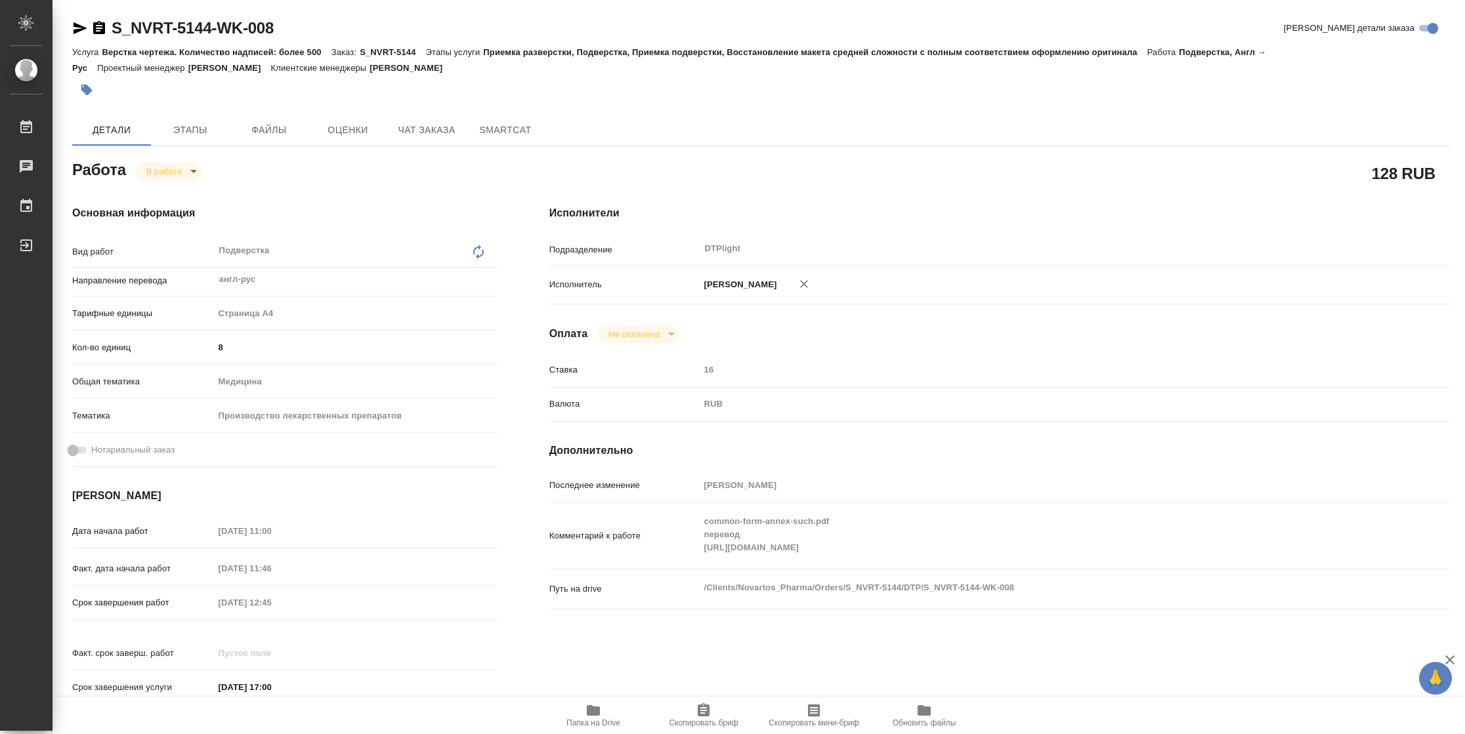
type textarea "x"
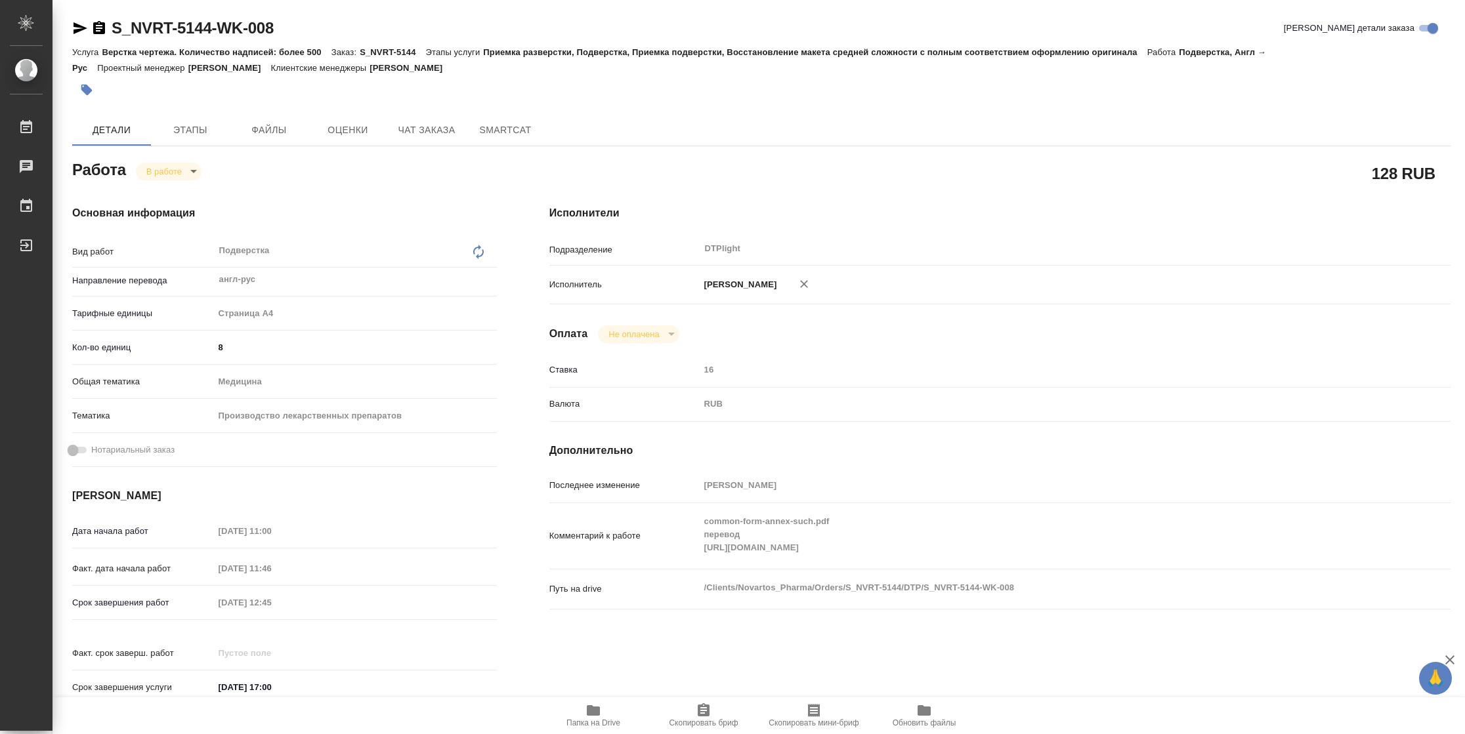
type textarea "x"
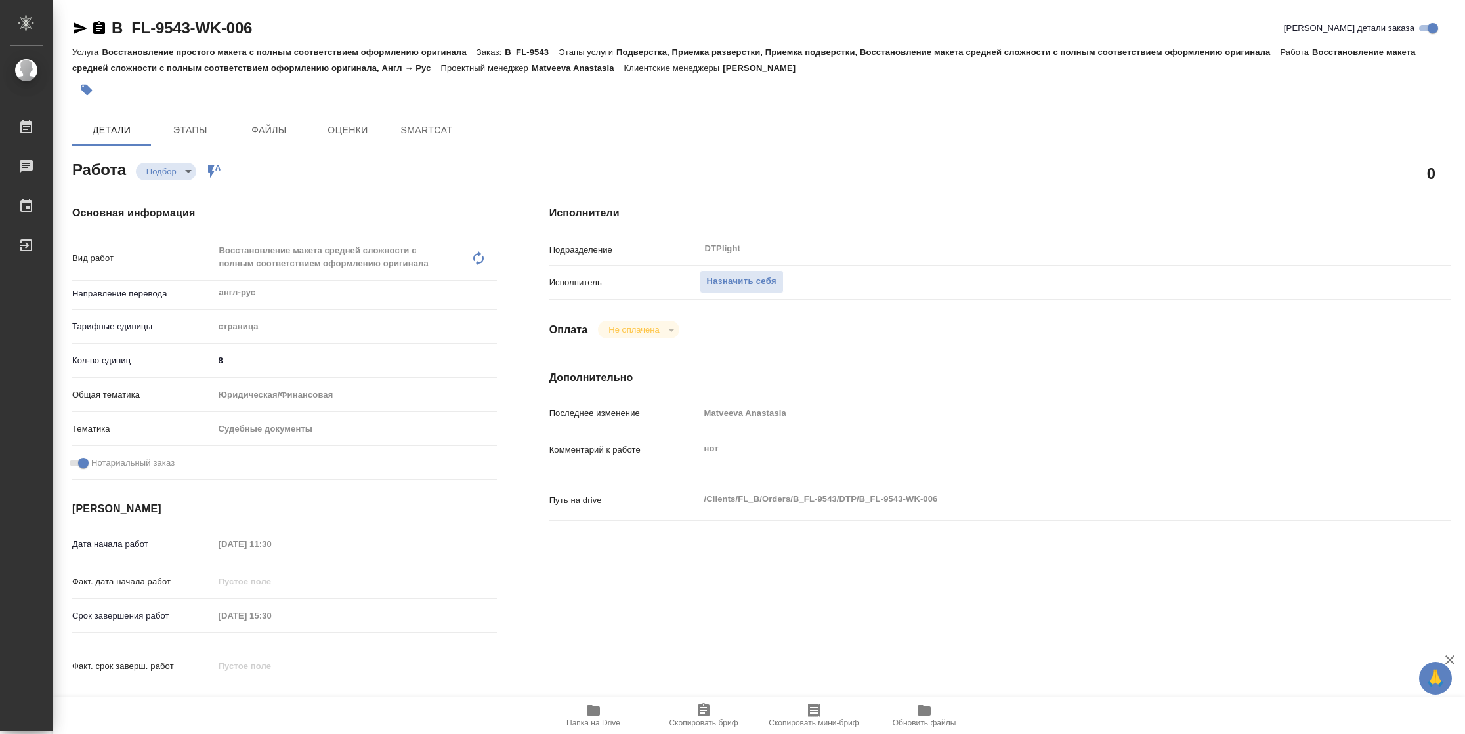
type textarea "x"
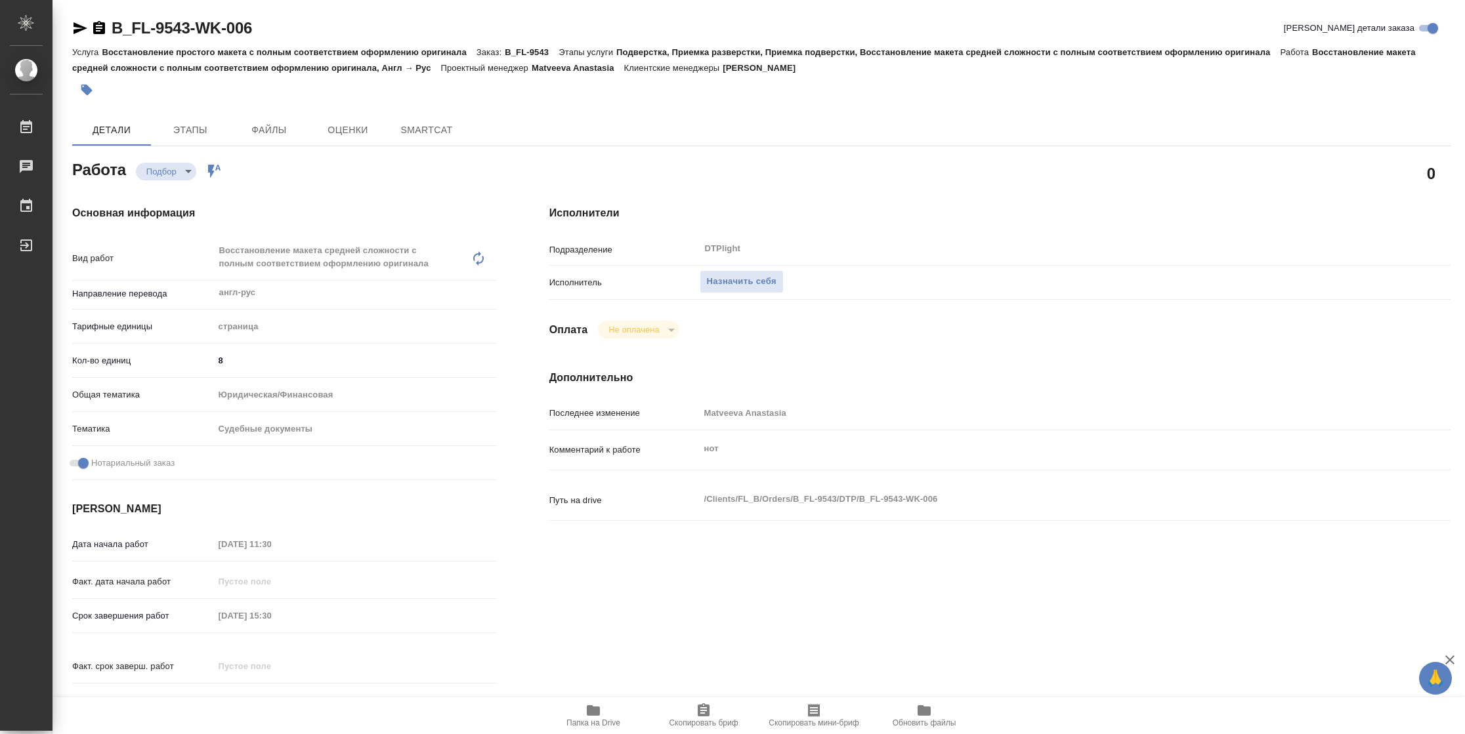
type textarea "x"
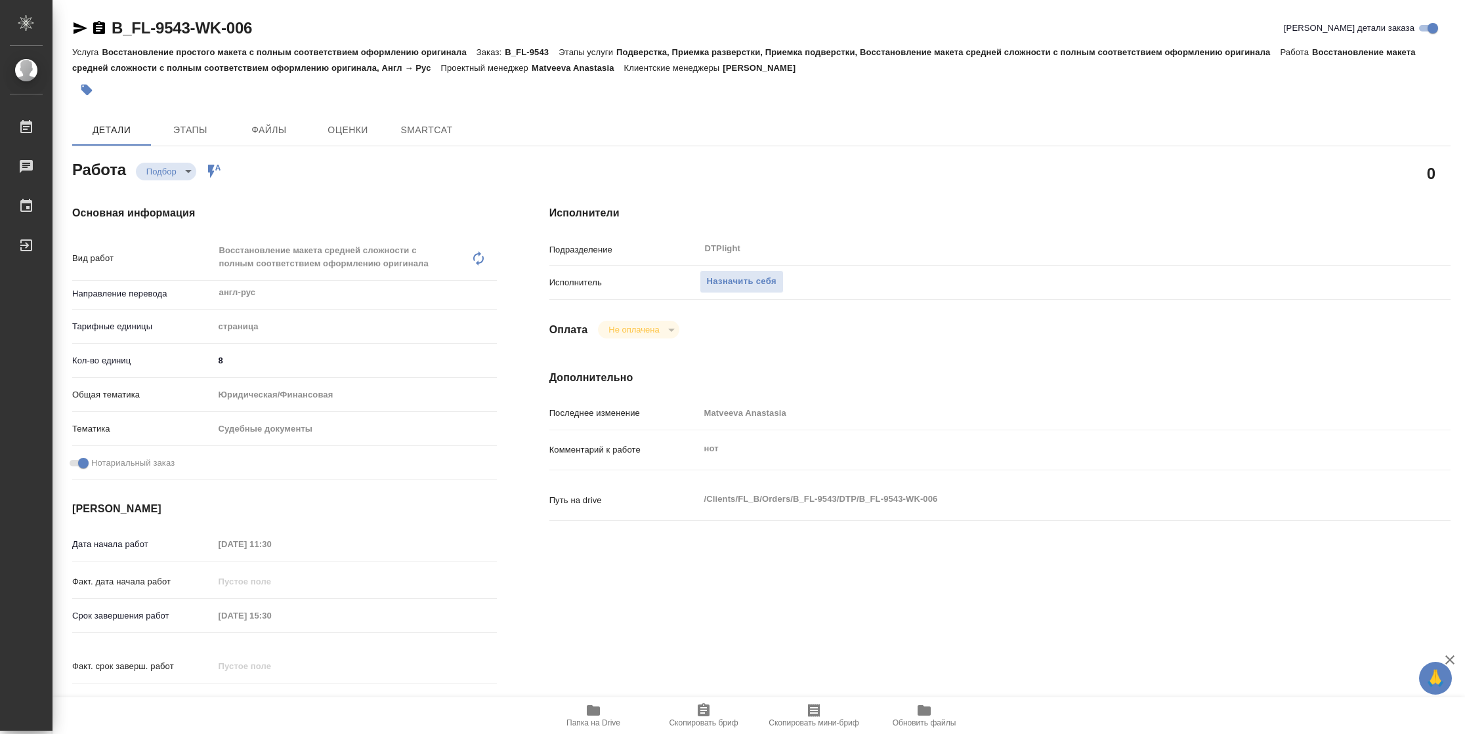
type textarea "x"
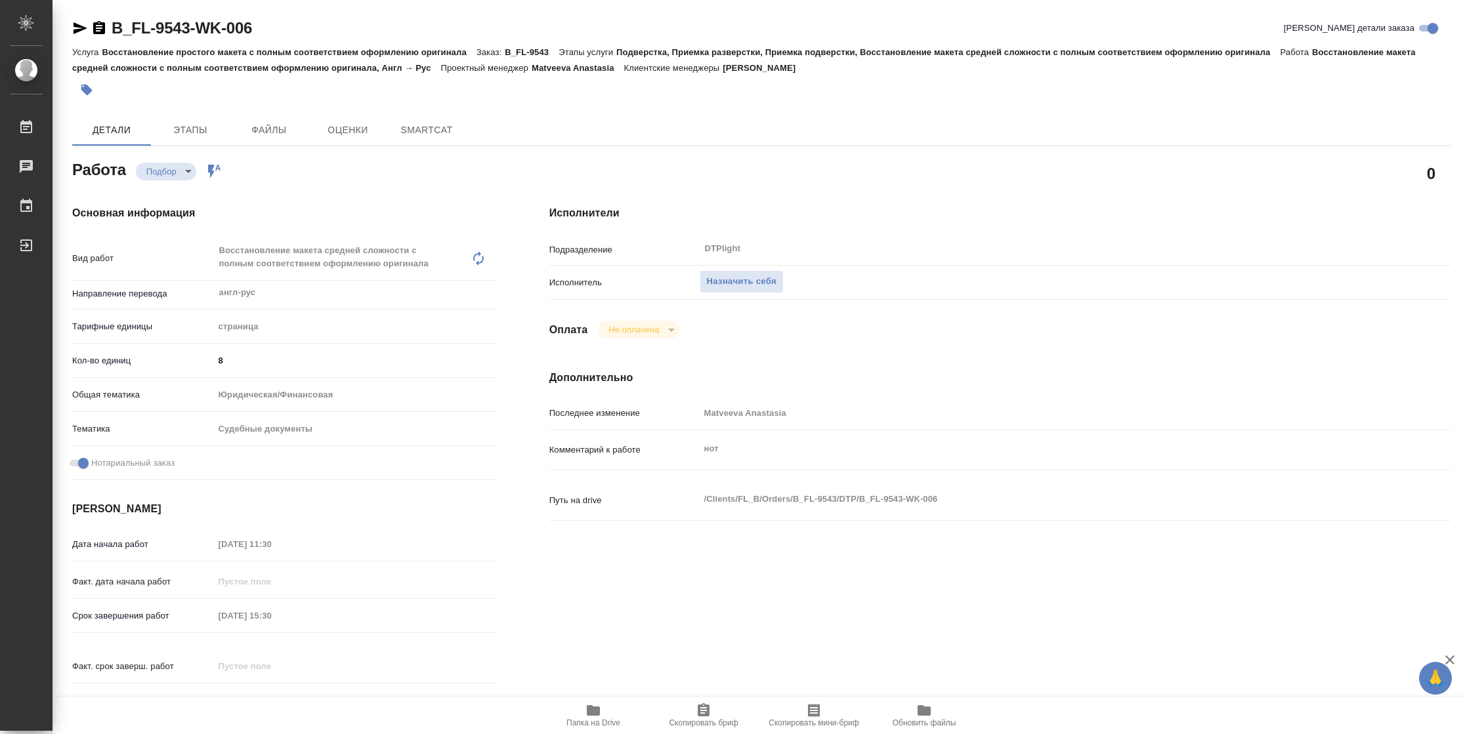
type textarea "x"
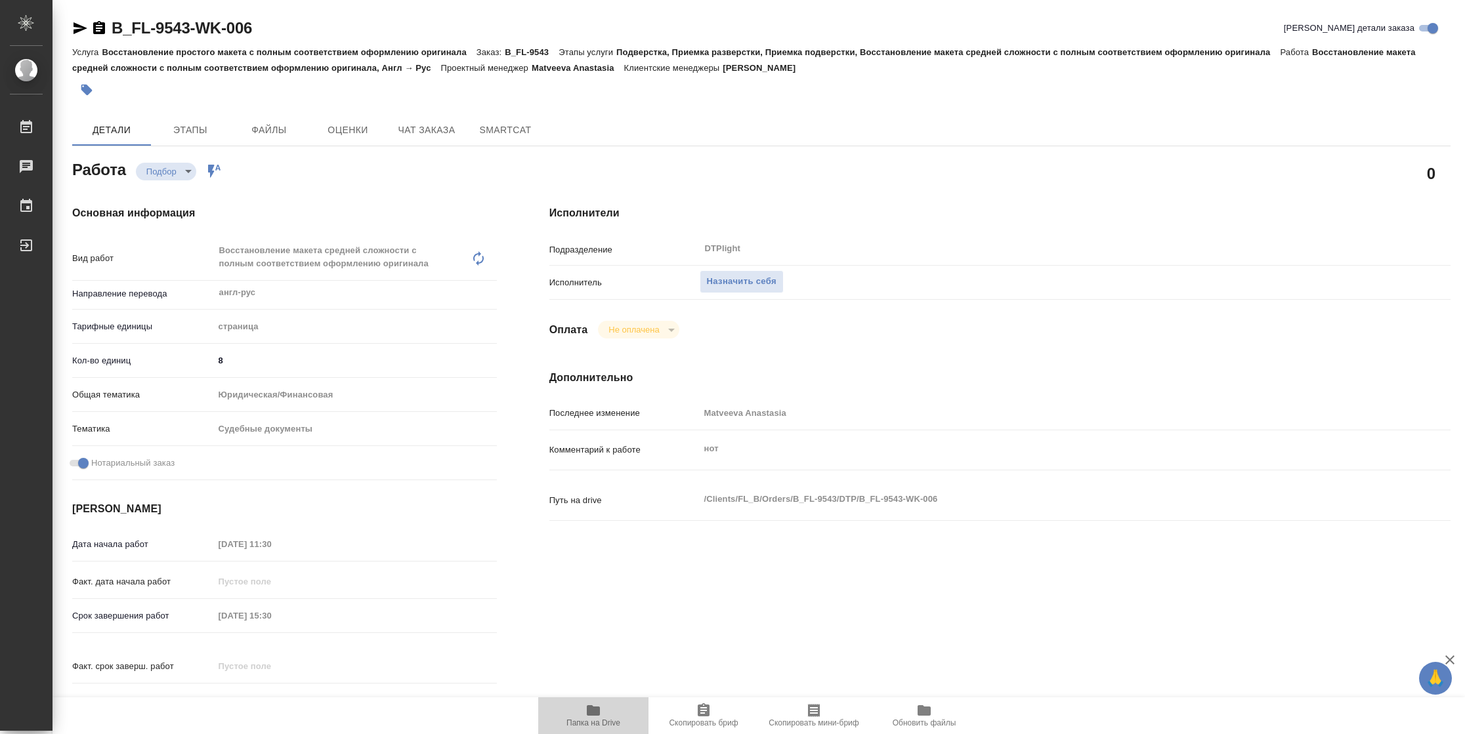
click at [576, 724] on span "Папка на Drive" at bounding box center [593, 723] width 54 height 9
type textarea "x"
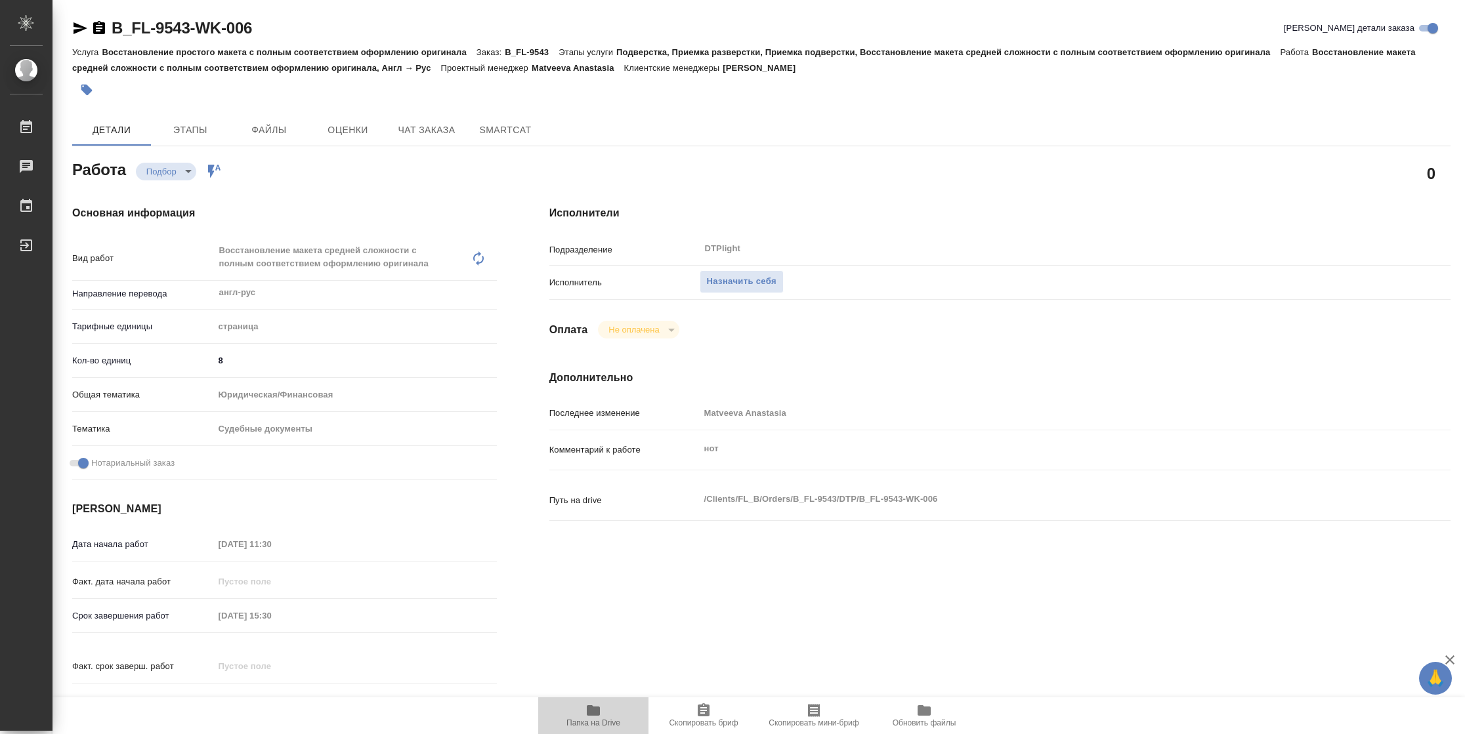
type textarea "x"
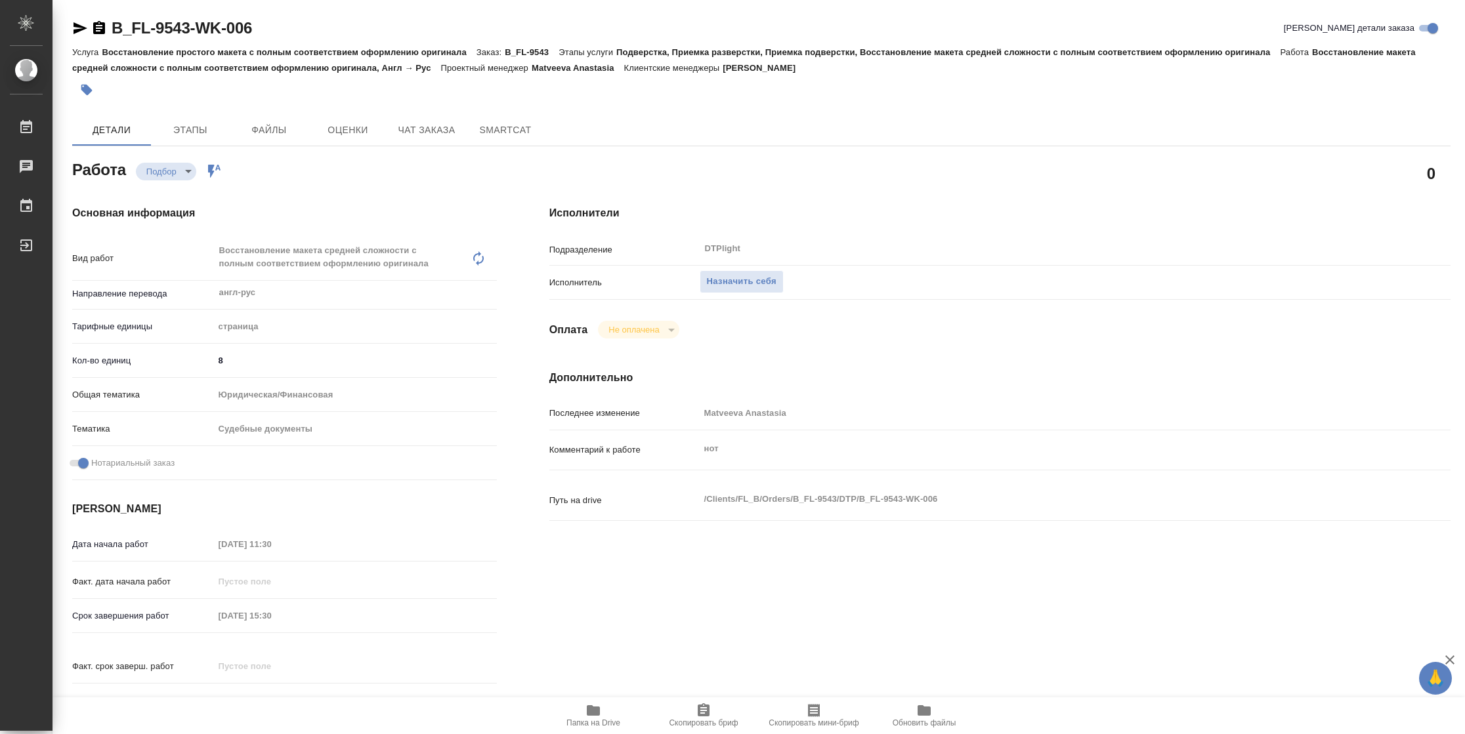
type textarea "x"
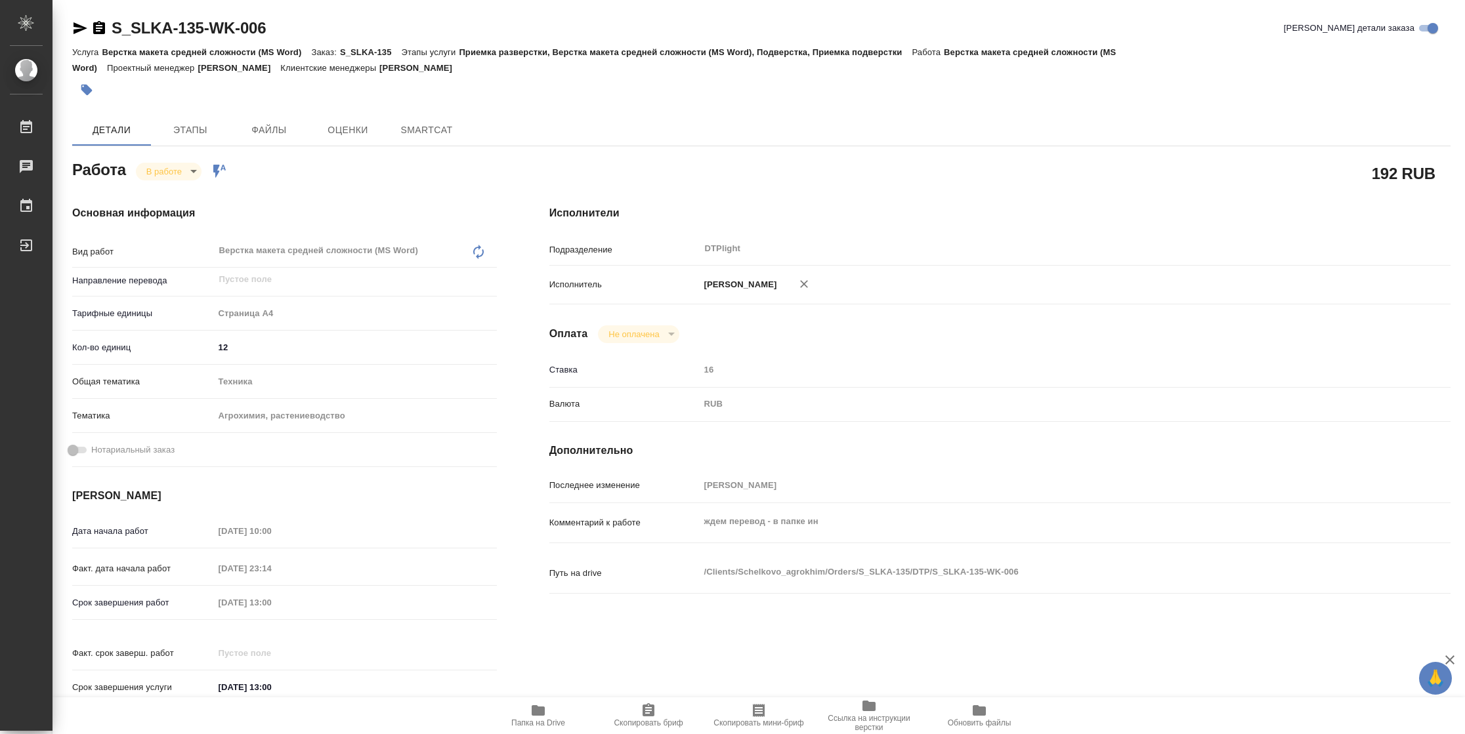
type textarea "x"
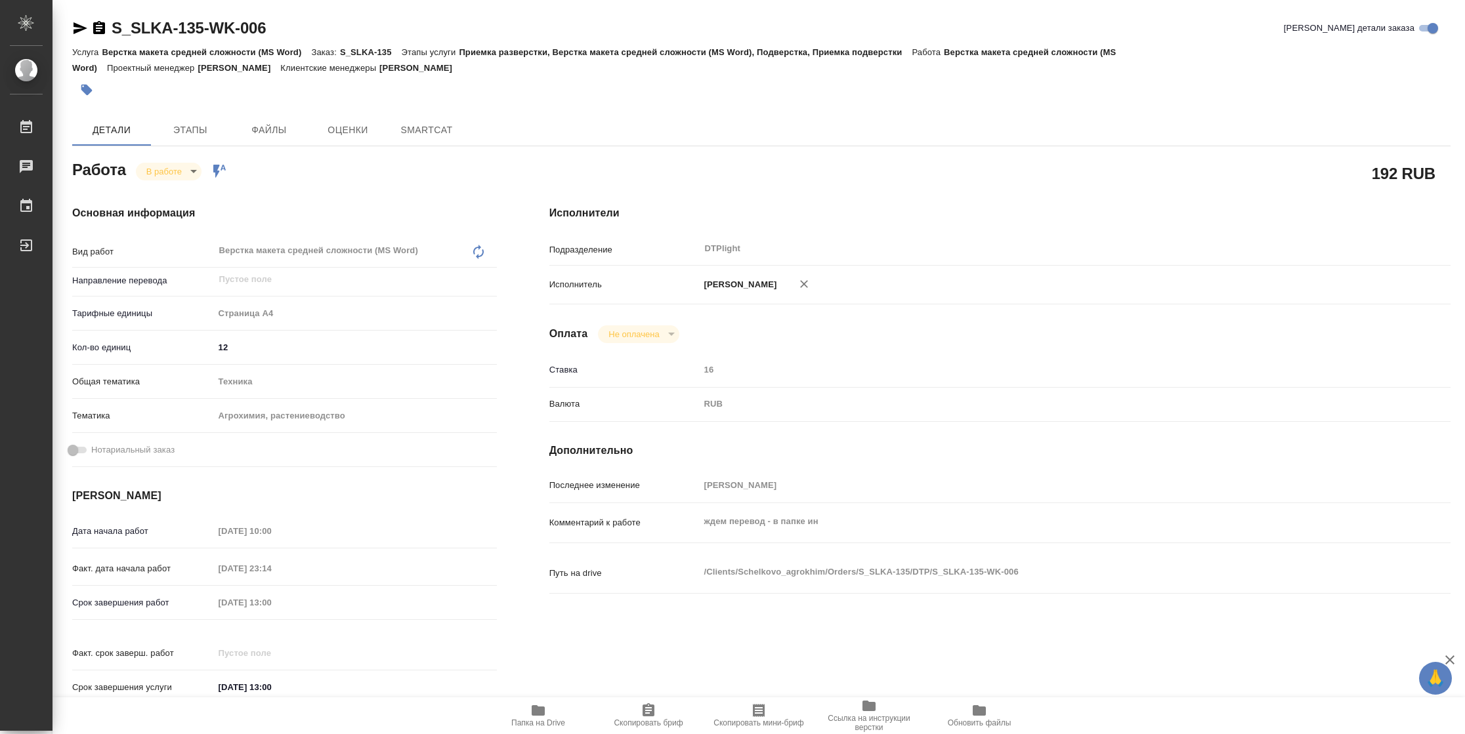
type textarea "x"
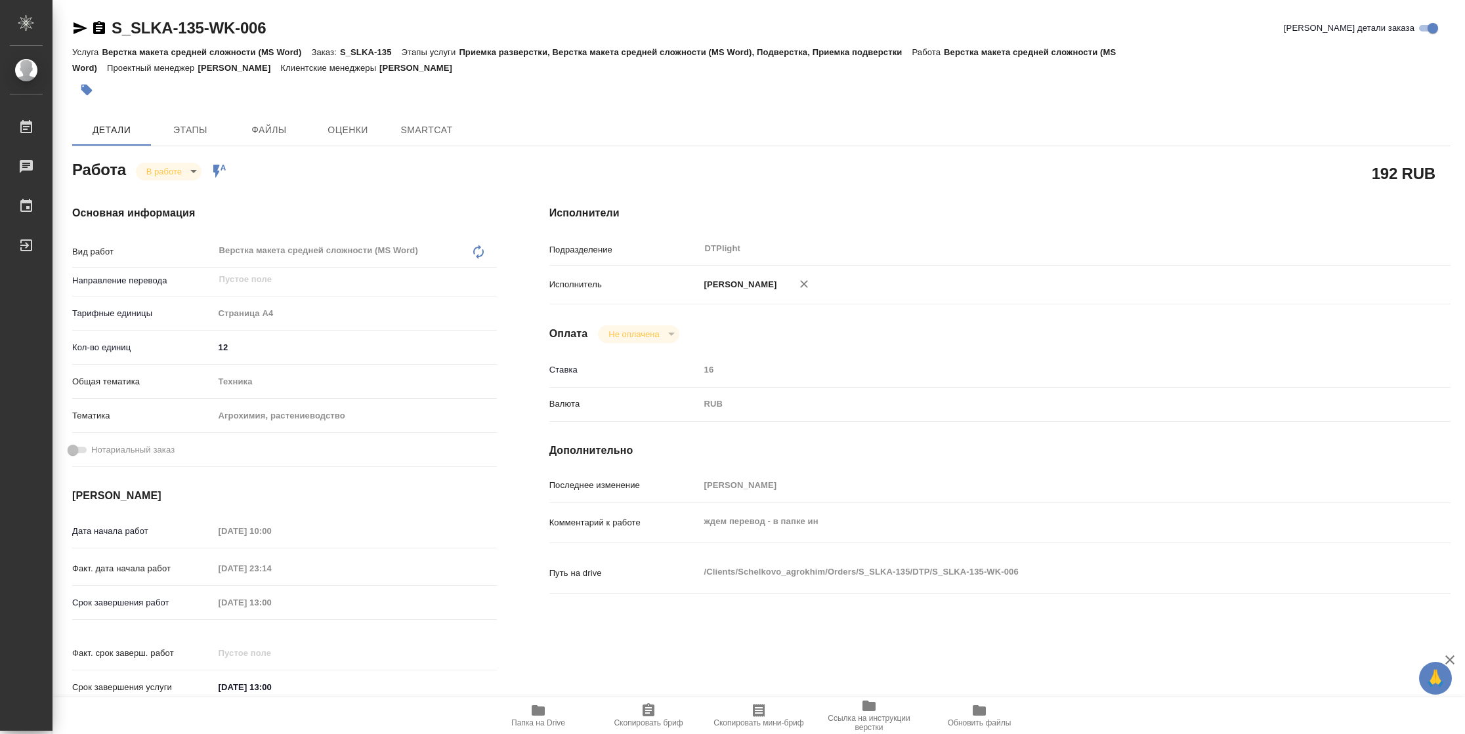
type textarea "x"
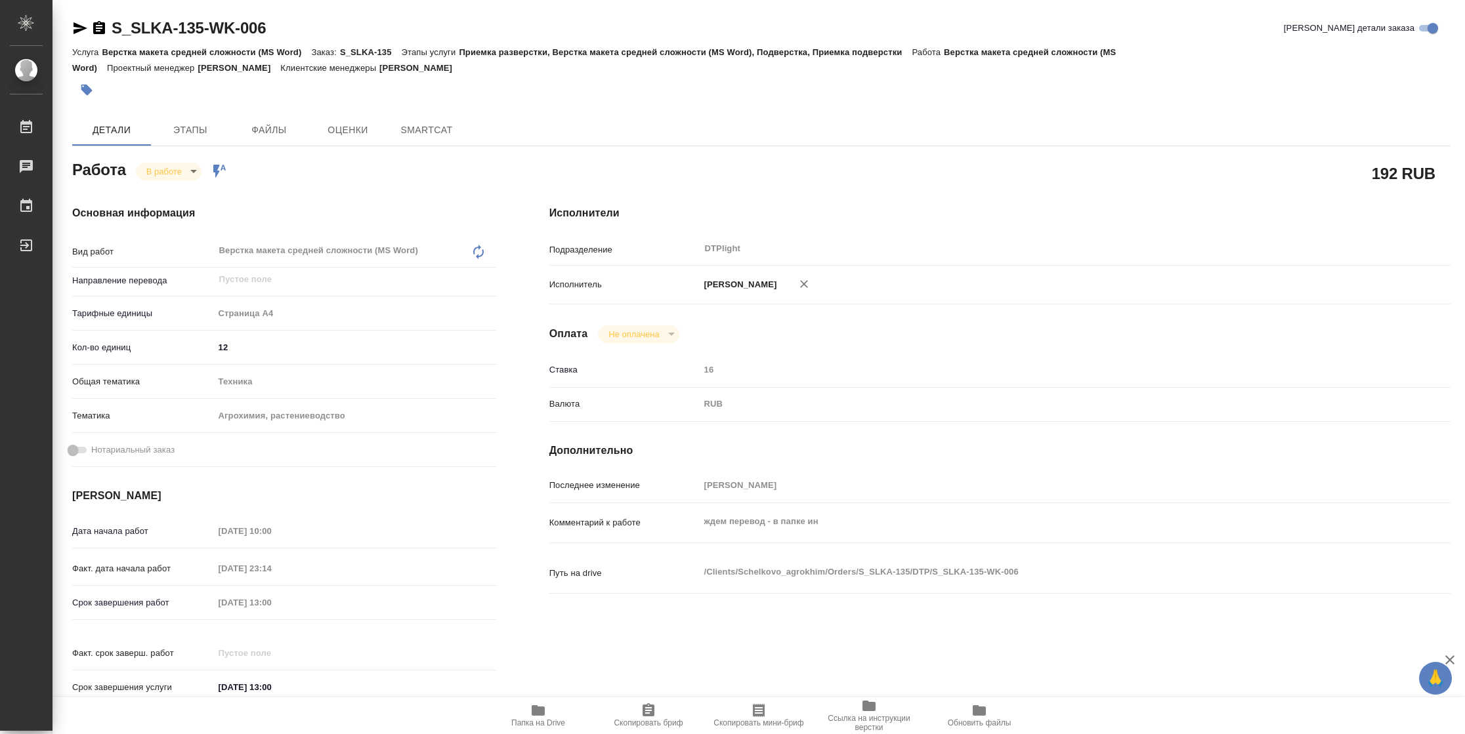
type textarea "x"
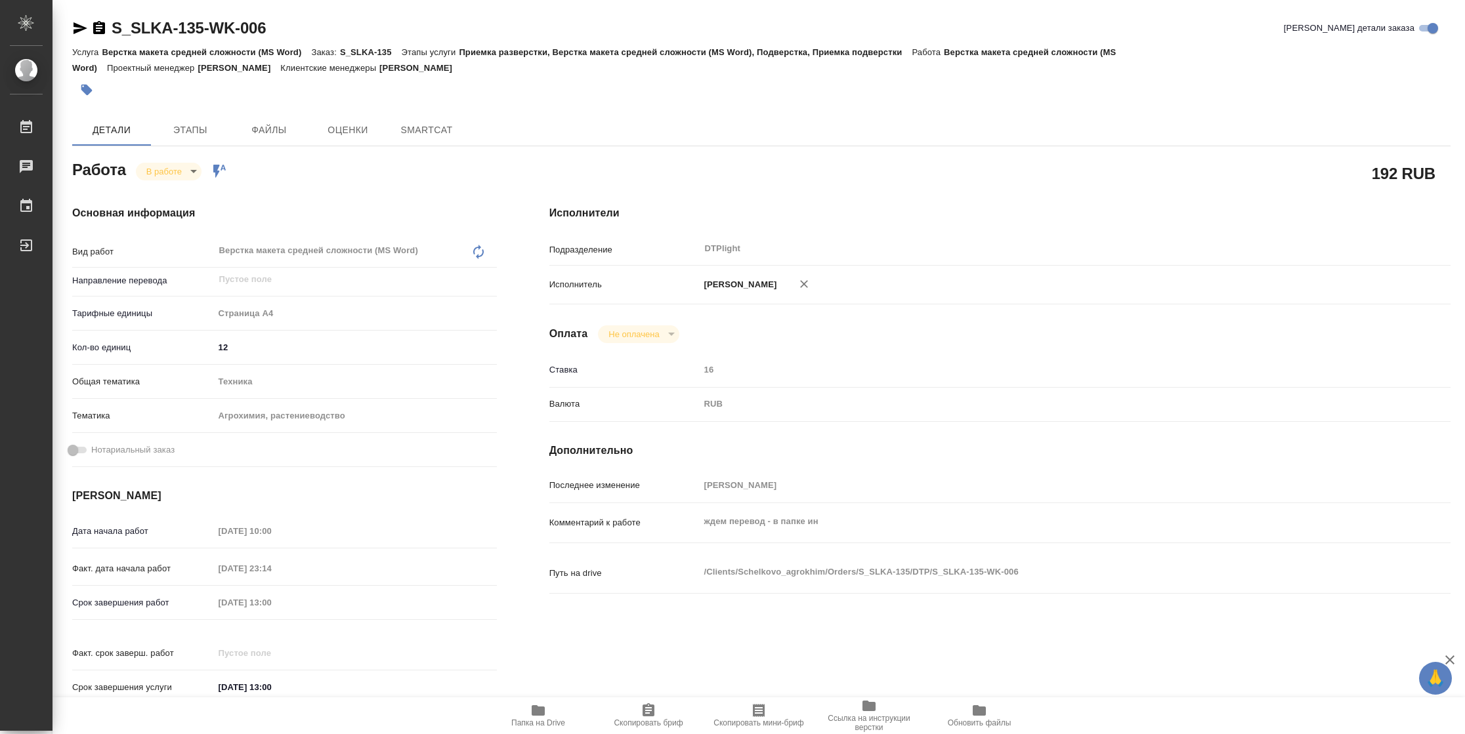
type textarea "x"
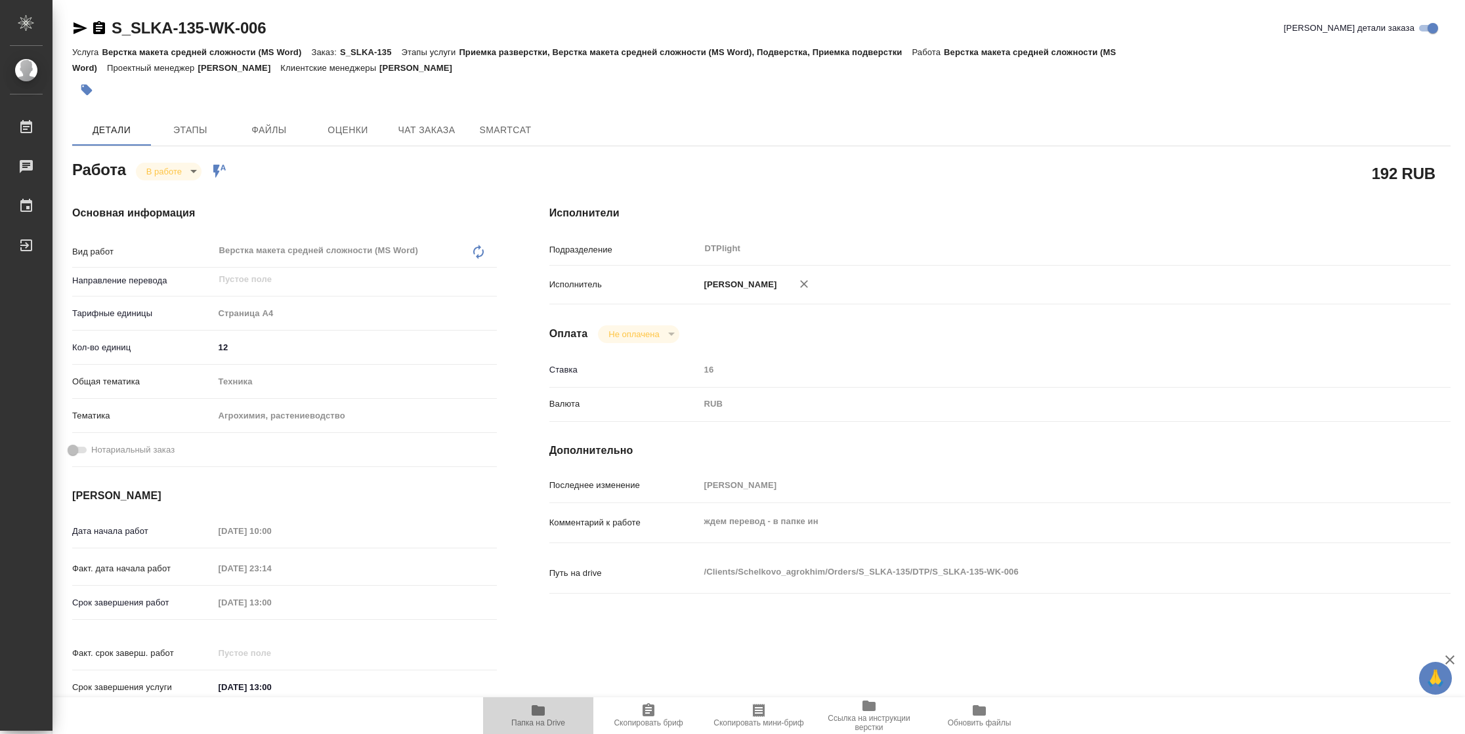
click at [549, 712] on span "Папка на Drive" at bounding box center [538, 715] width 95 height 25
type textarea "x"
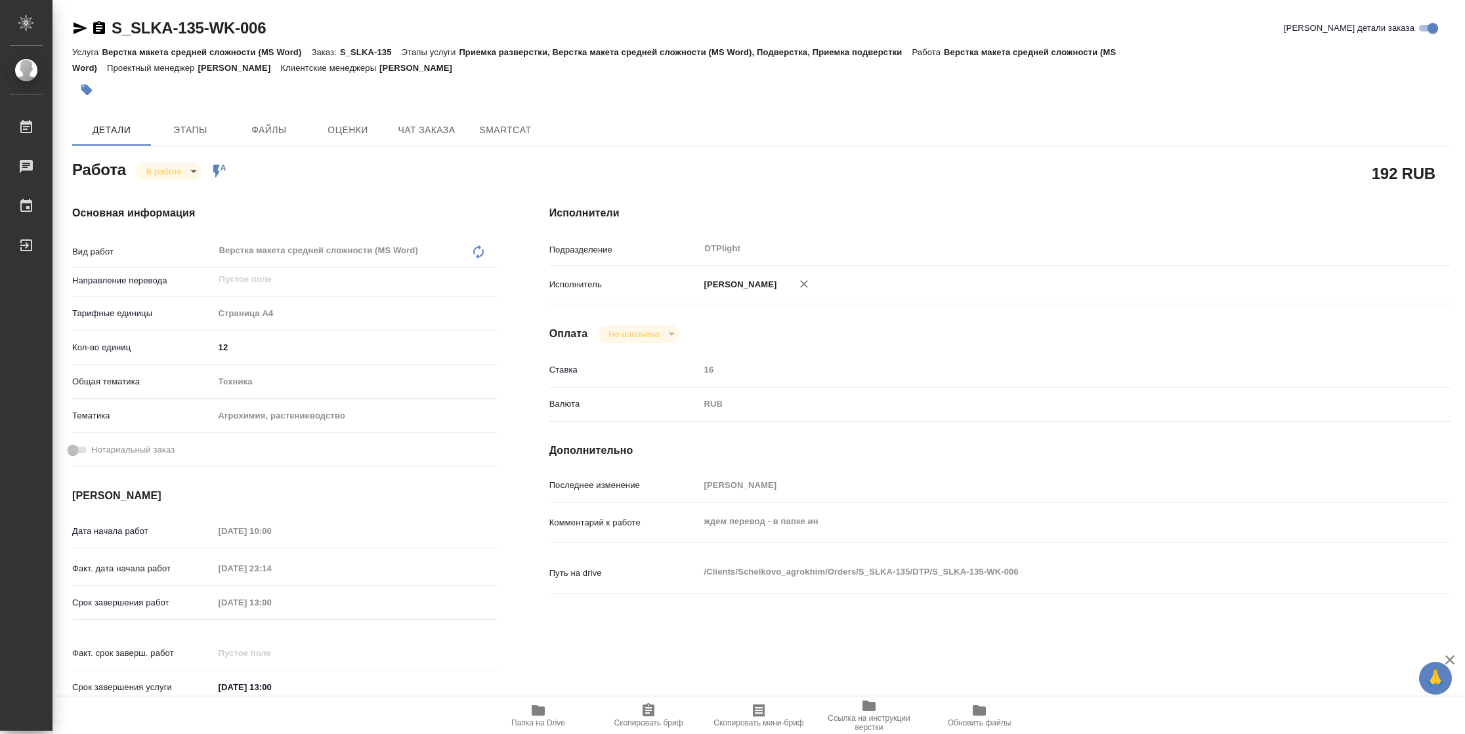
type textarea "x"
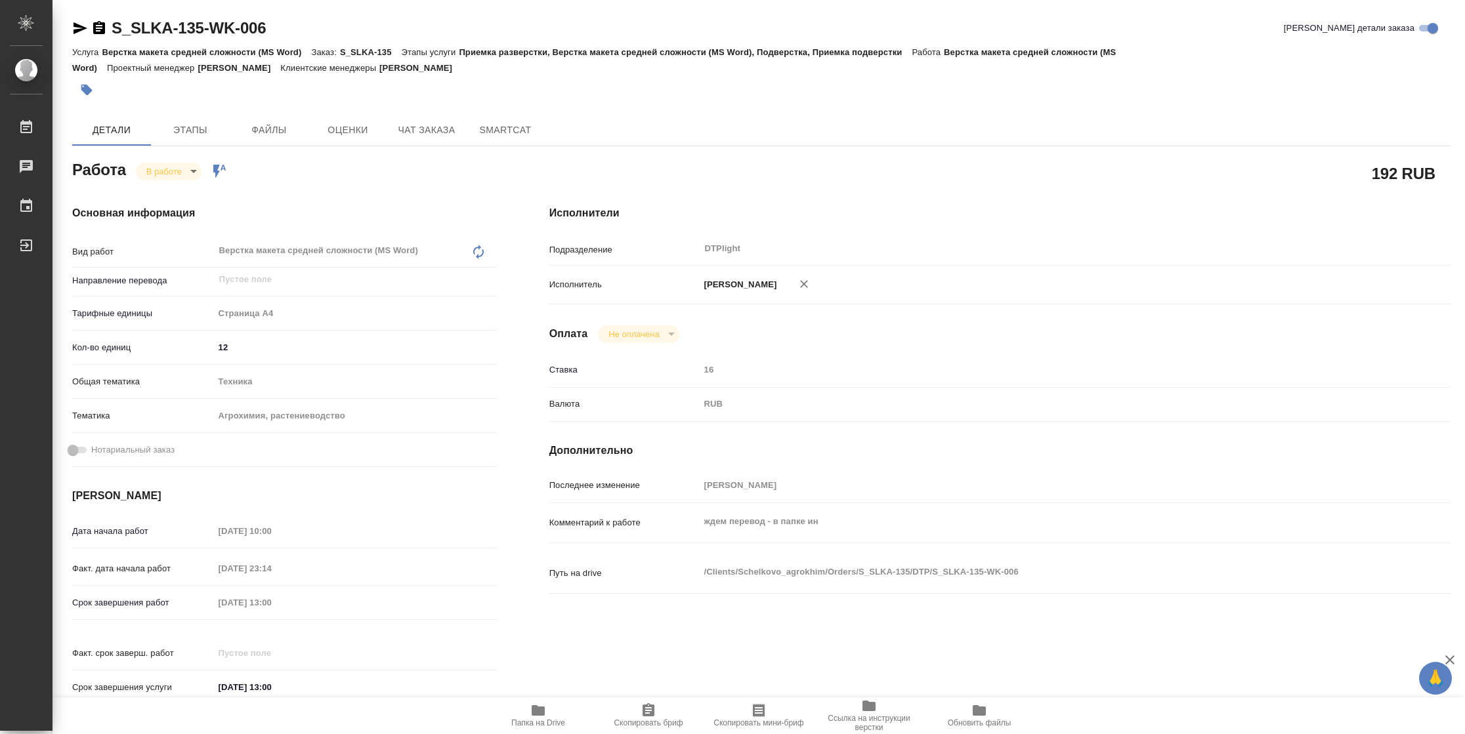
type textarea "x"
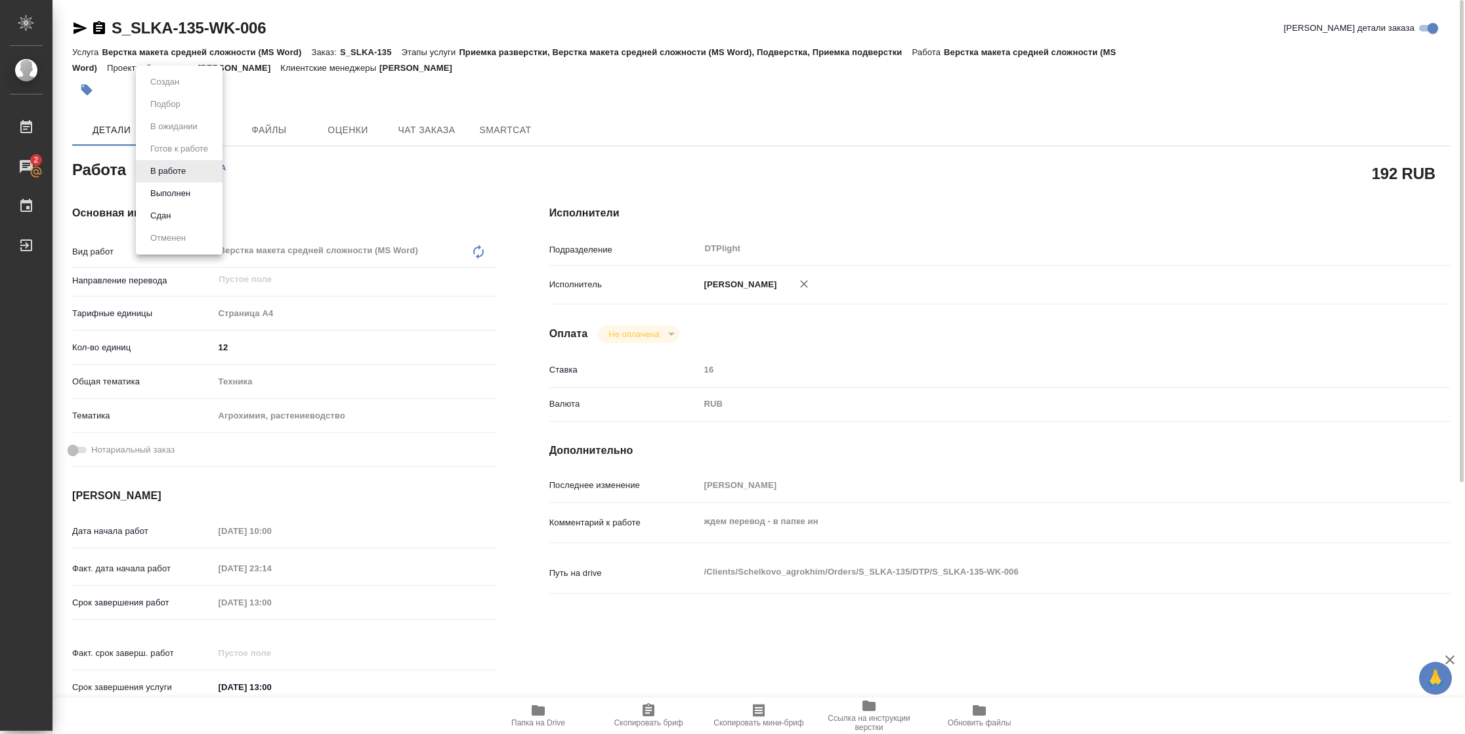
click at [172, 161] on body "🙏 .cls-1 fill:#fff; AWATERA Vasilyeva Natalia Работы 2 Чаты График Выйти S_SLKA…" at bounding box center [732, 367] width 1465 height 734
click at [175, 188] on button "Выполнен" at bounding box center [170, 193] width 48 height 14
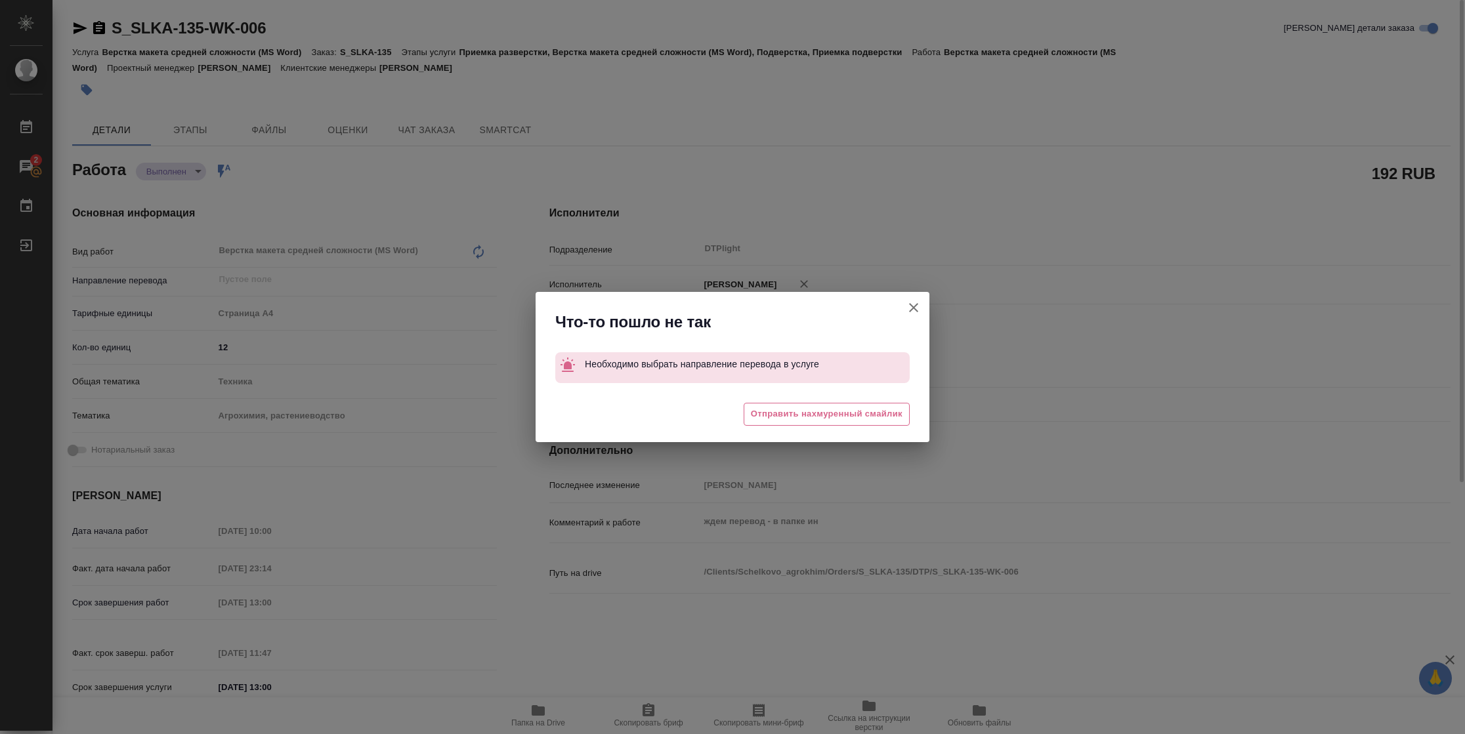
type textarea "x"
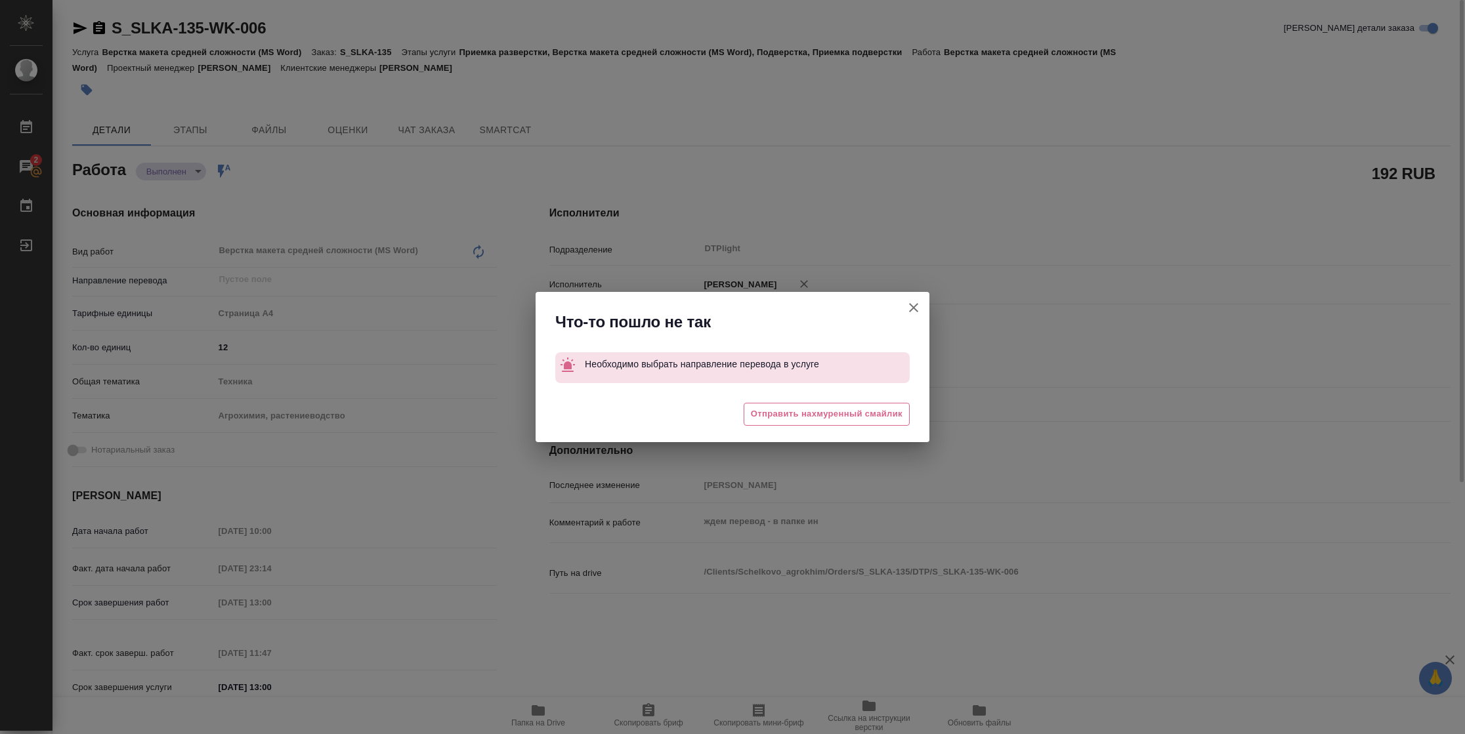
type textarea "x"
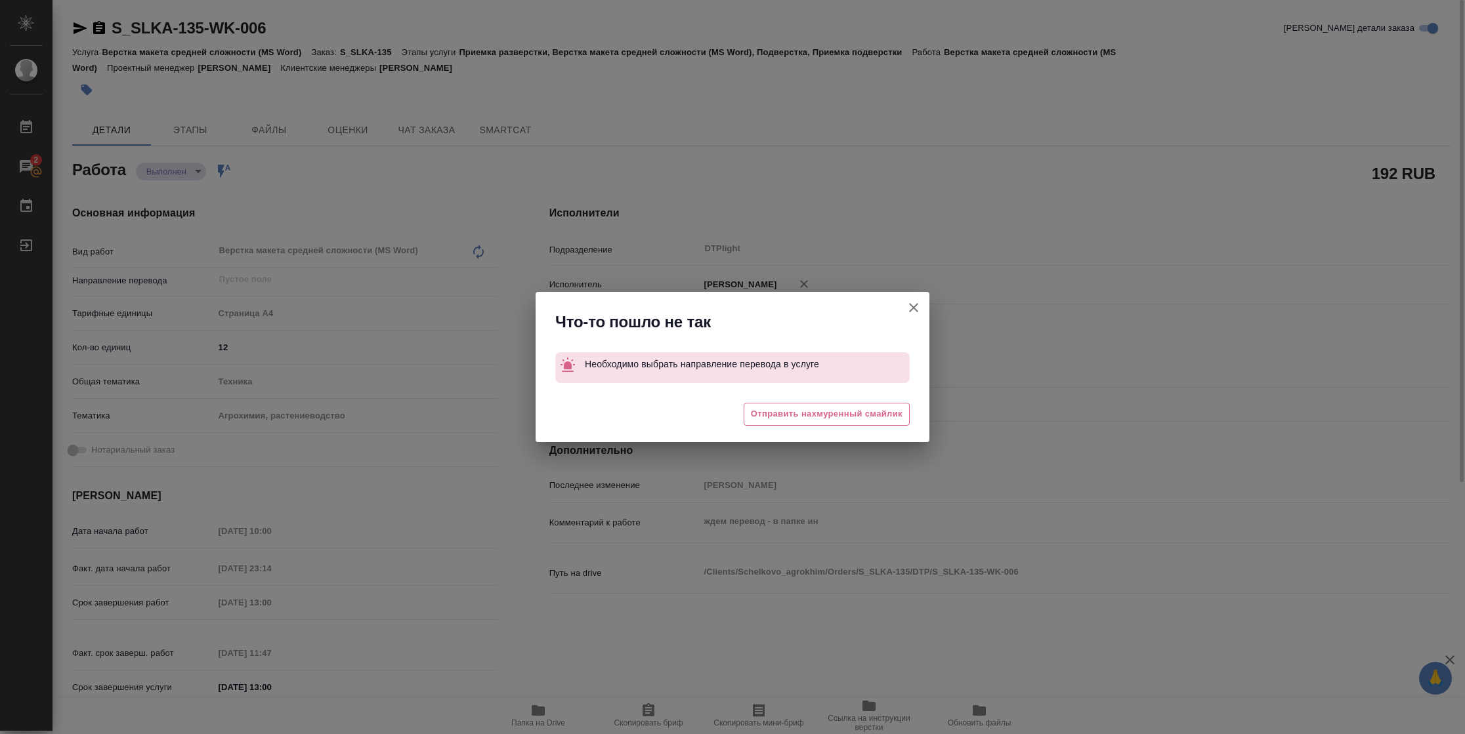
type textarea "x"
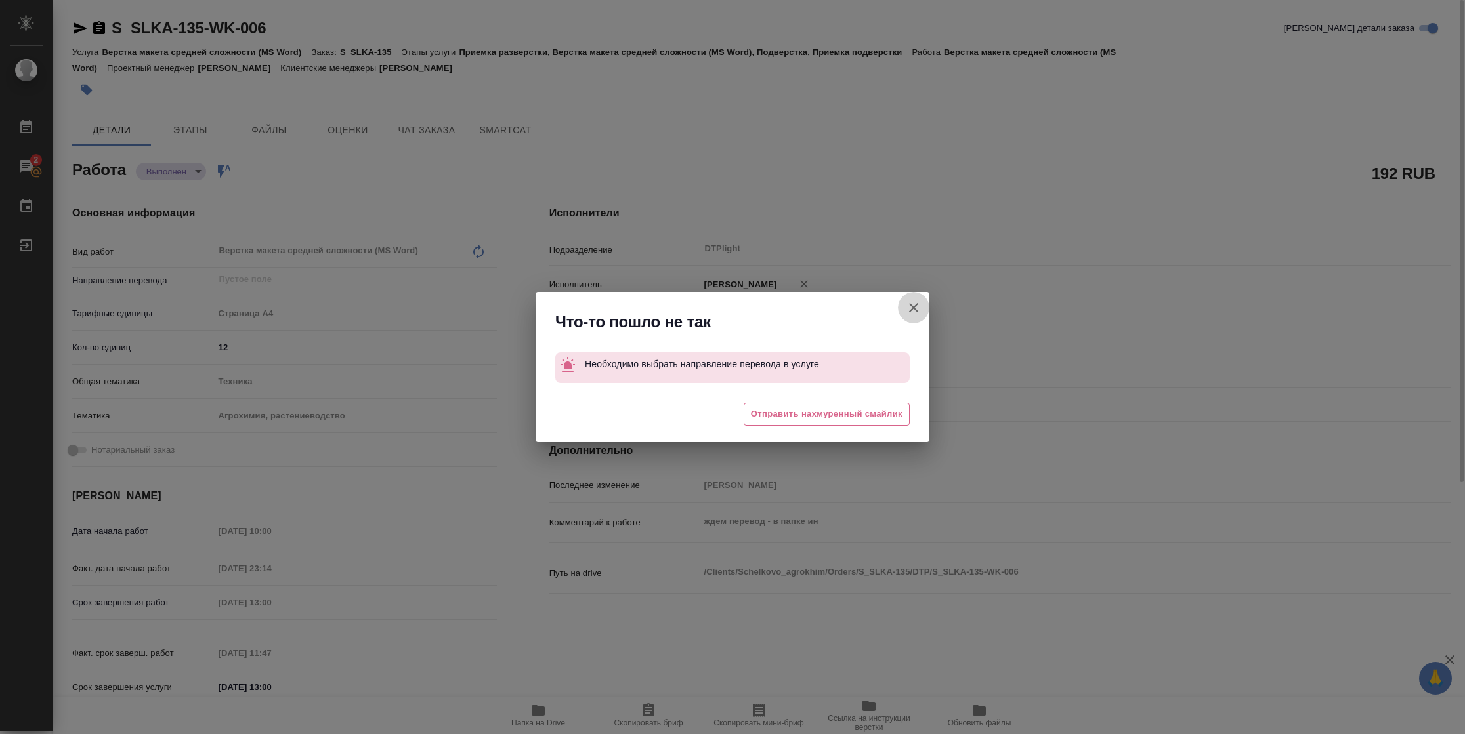
click at [910, 308] on icon "button" at bounding box center [914, 308] width 16 height 16
type textarea "x"
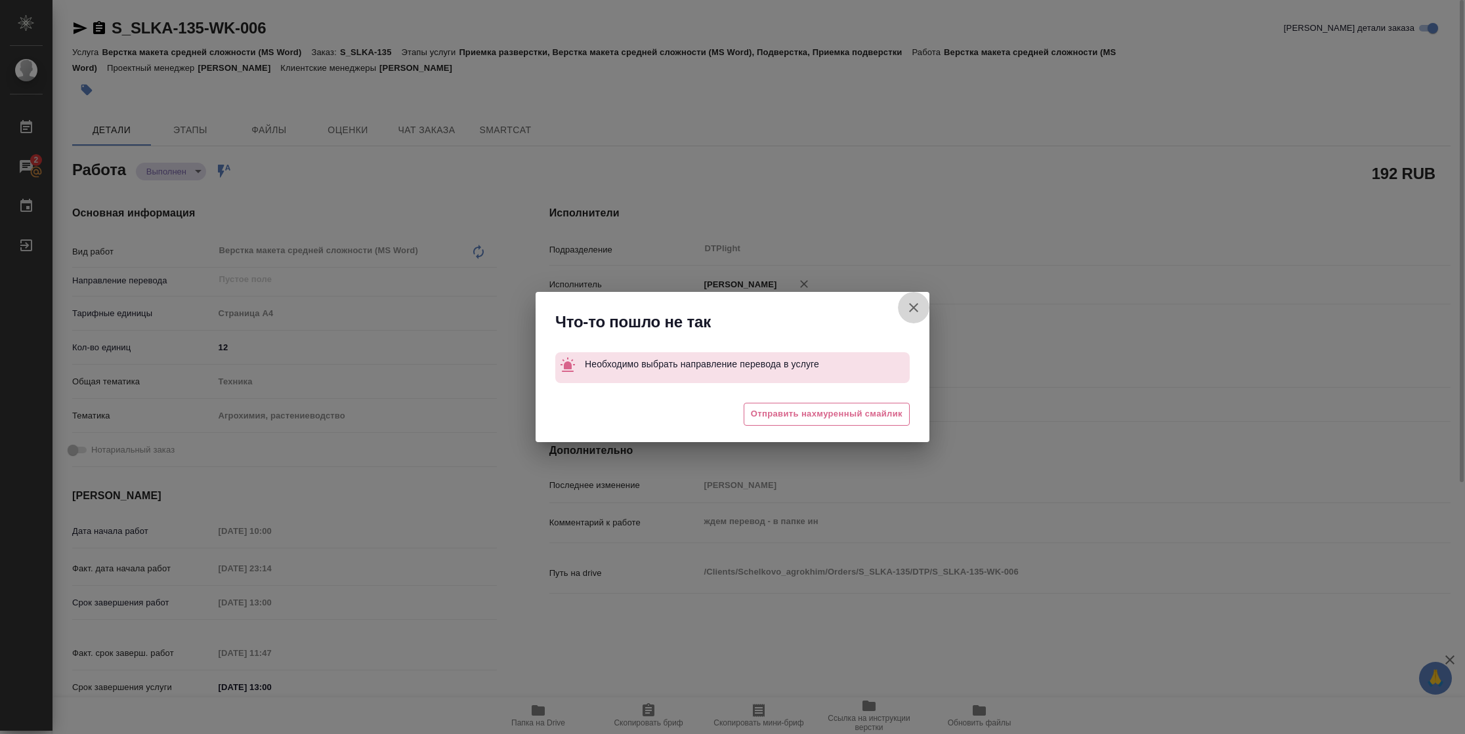
type textarea "x"
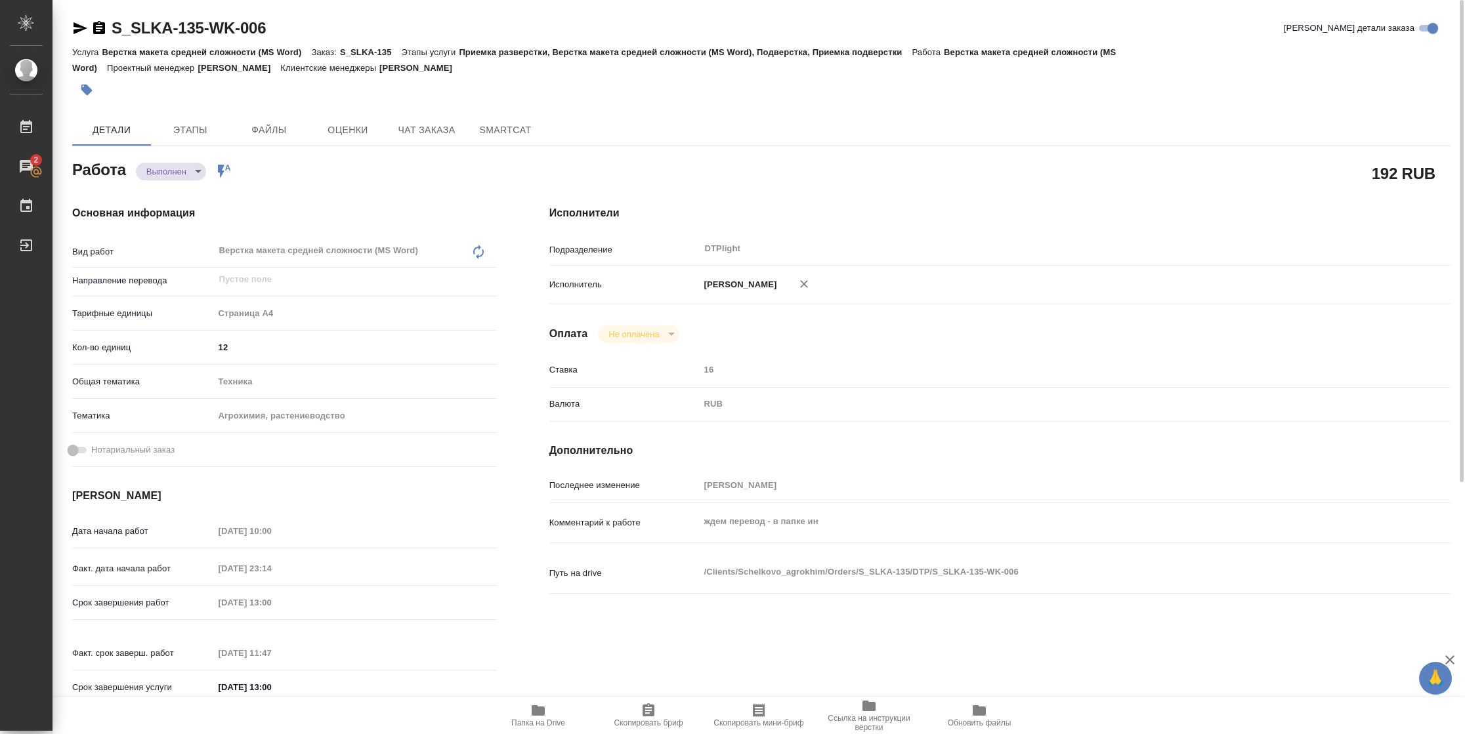
click at [85, 32] on icon "button" at bounding box center [80, 28] width 16 height 16
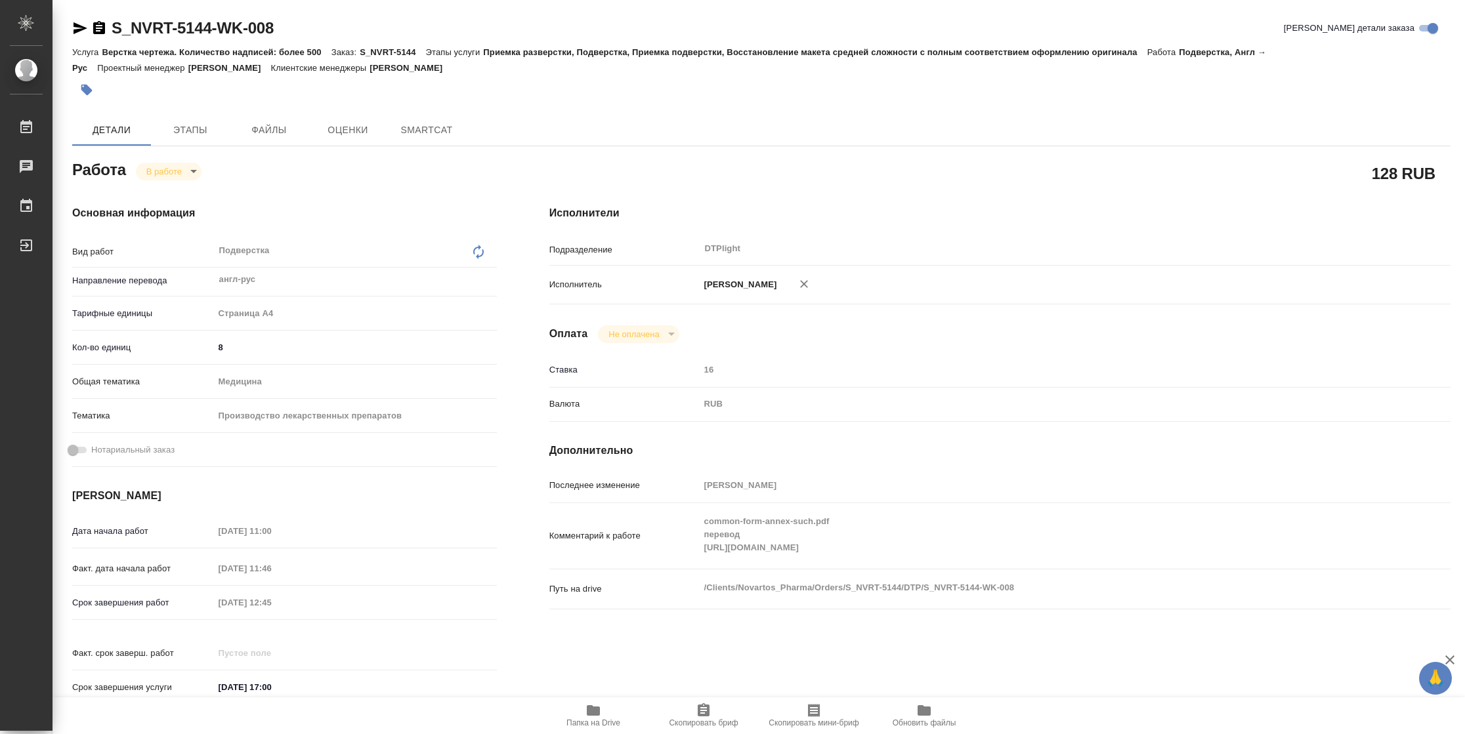
type textarea "x"
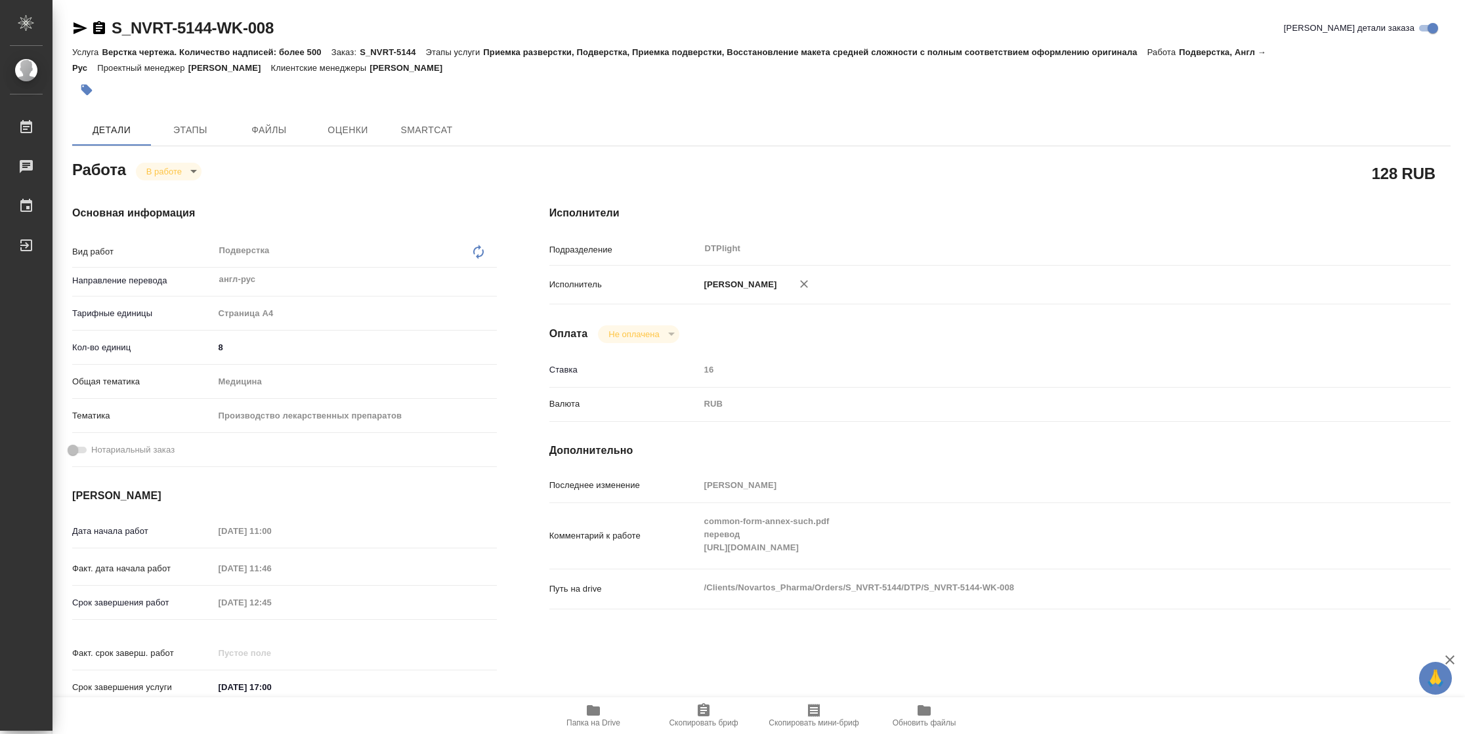
type textarea "x"
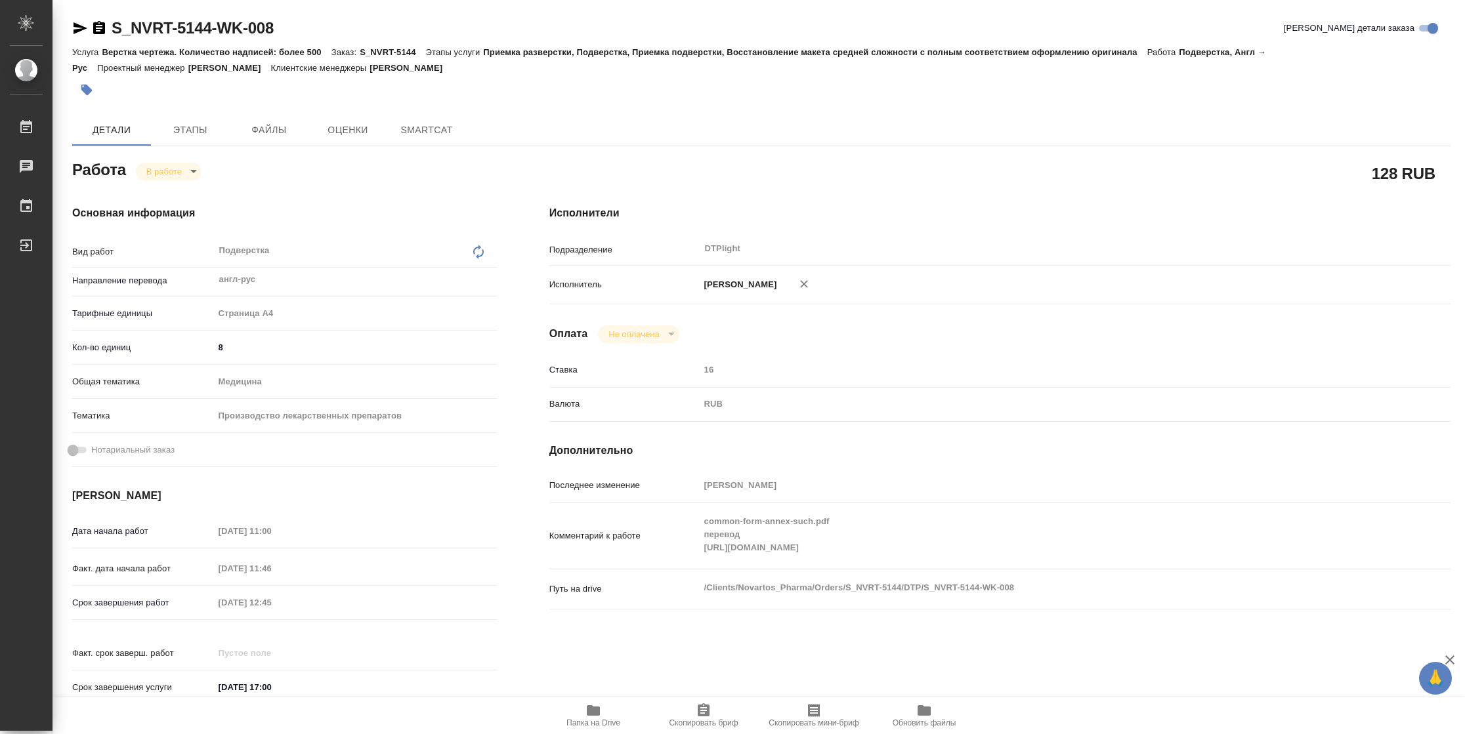
type textarea "x"
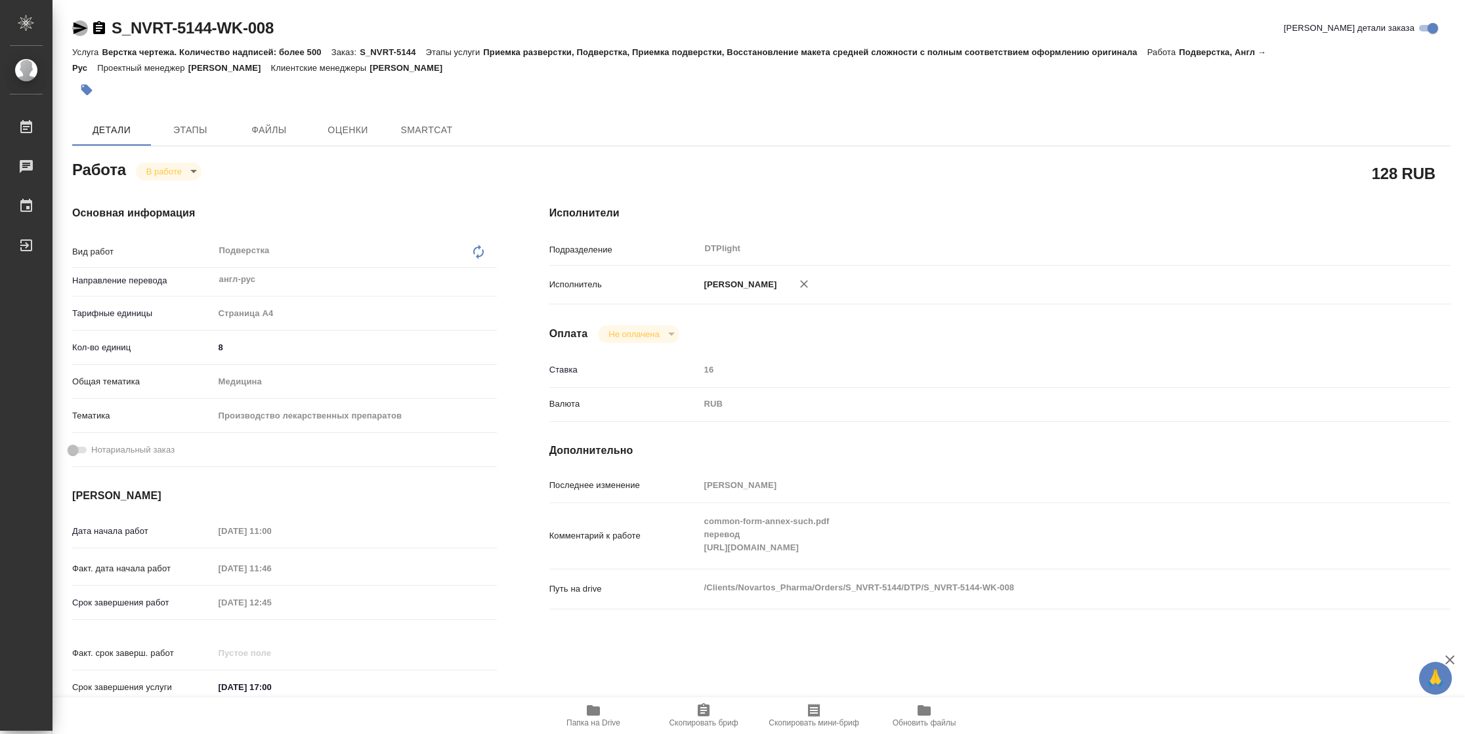
click at [80, 34] on icon "button" at bounding box center [80, 28] width 16 height 16
type textarea "x"
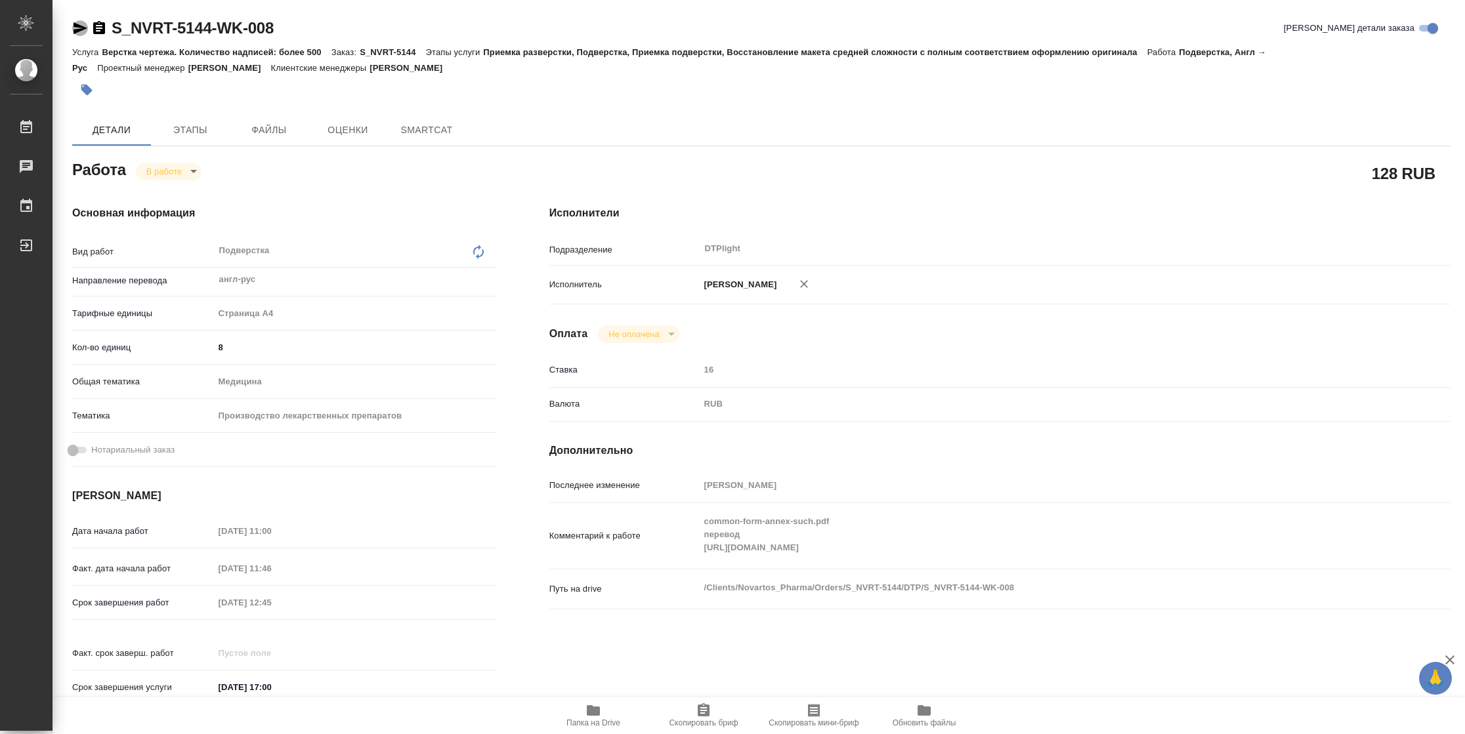
type textarea "x"
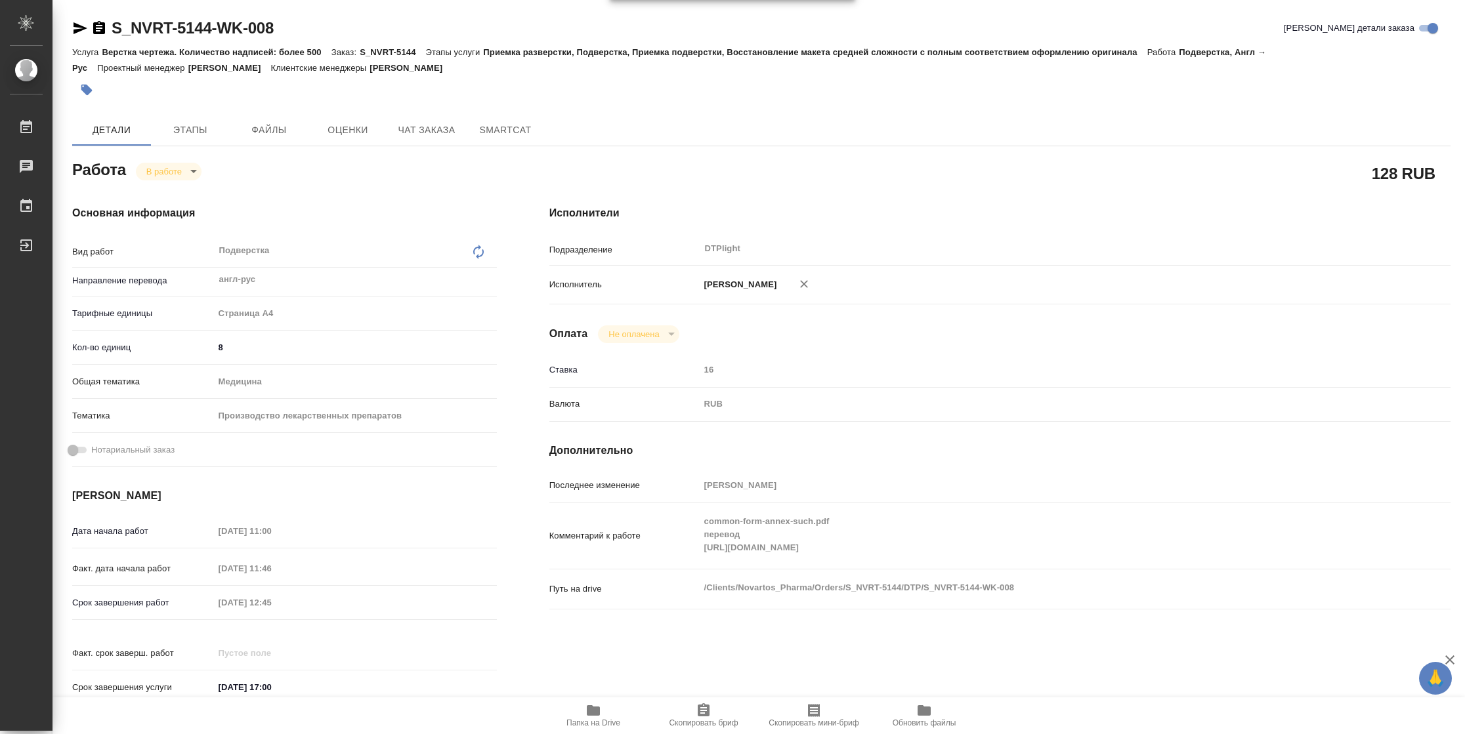
type textarea "x"
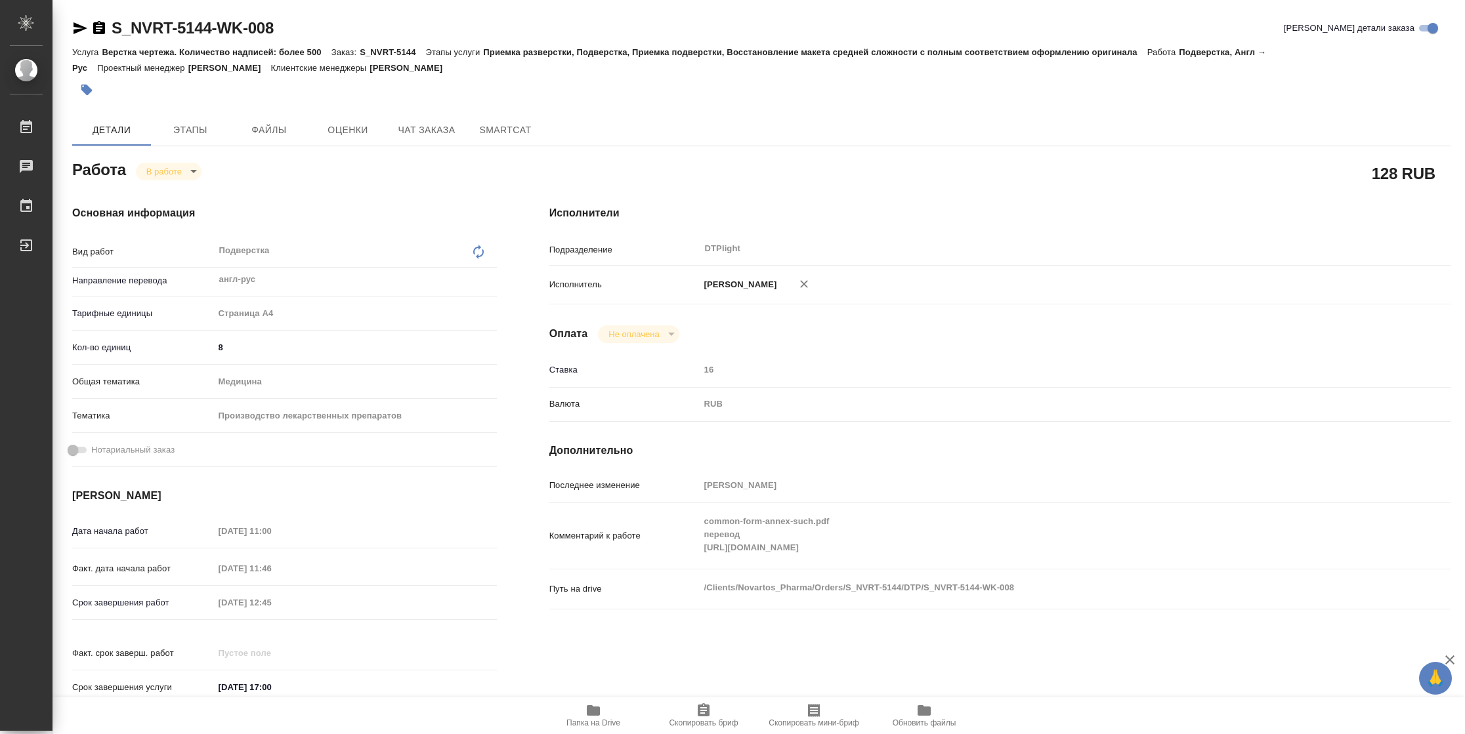
type textarea "x"
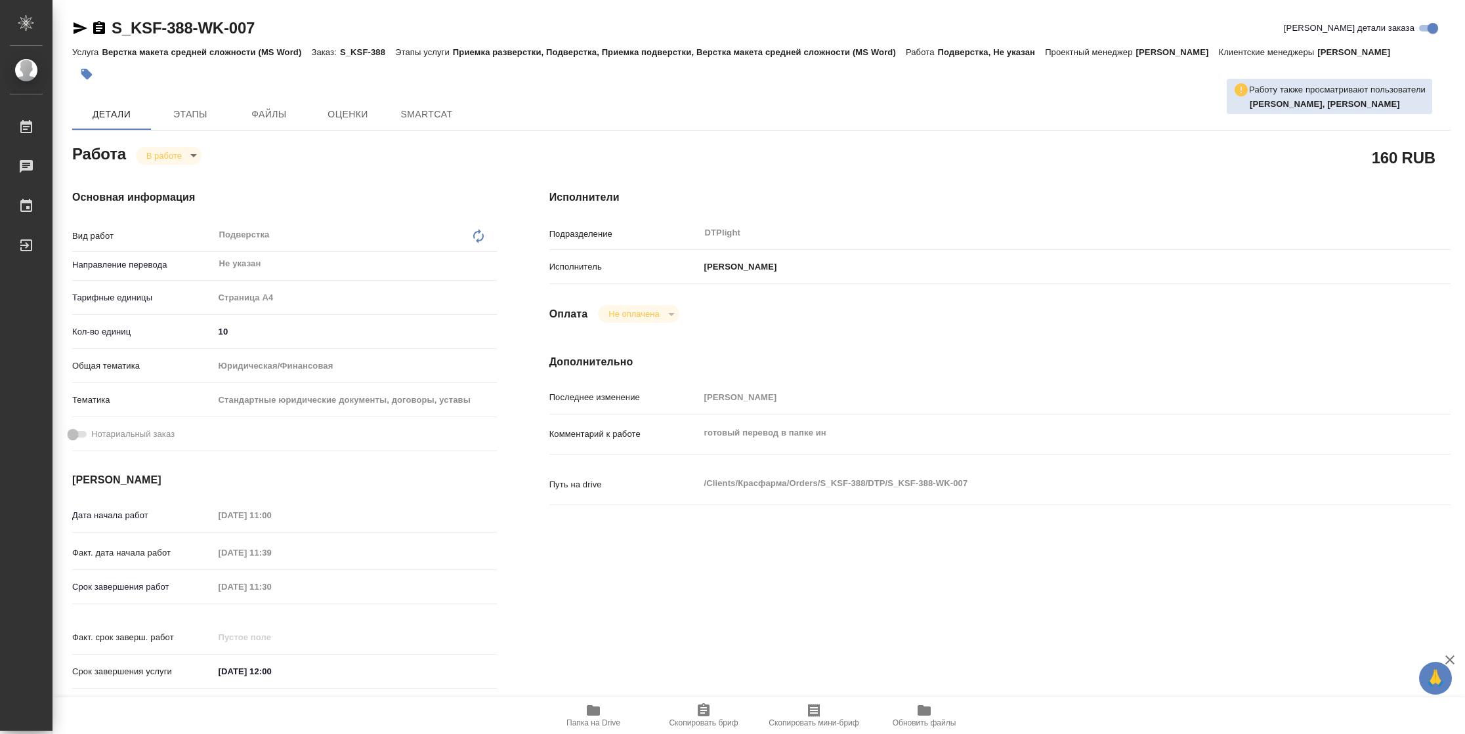
type textarea "x"
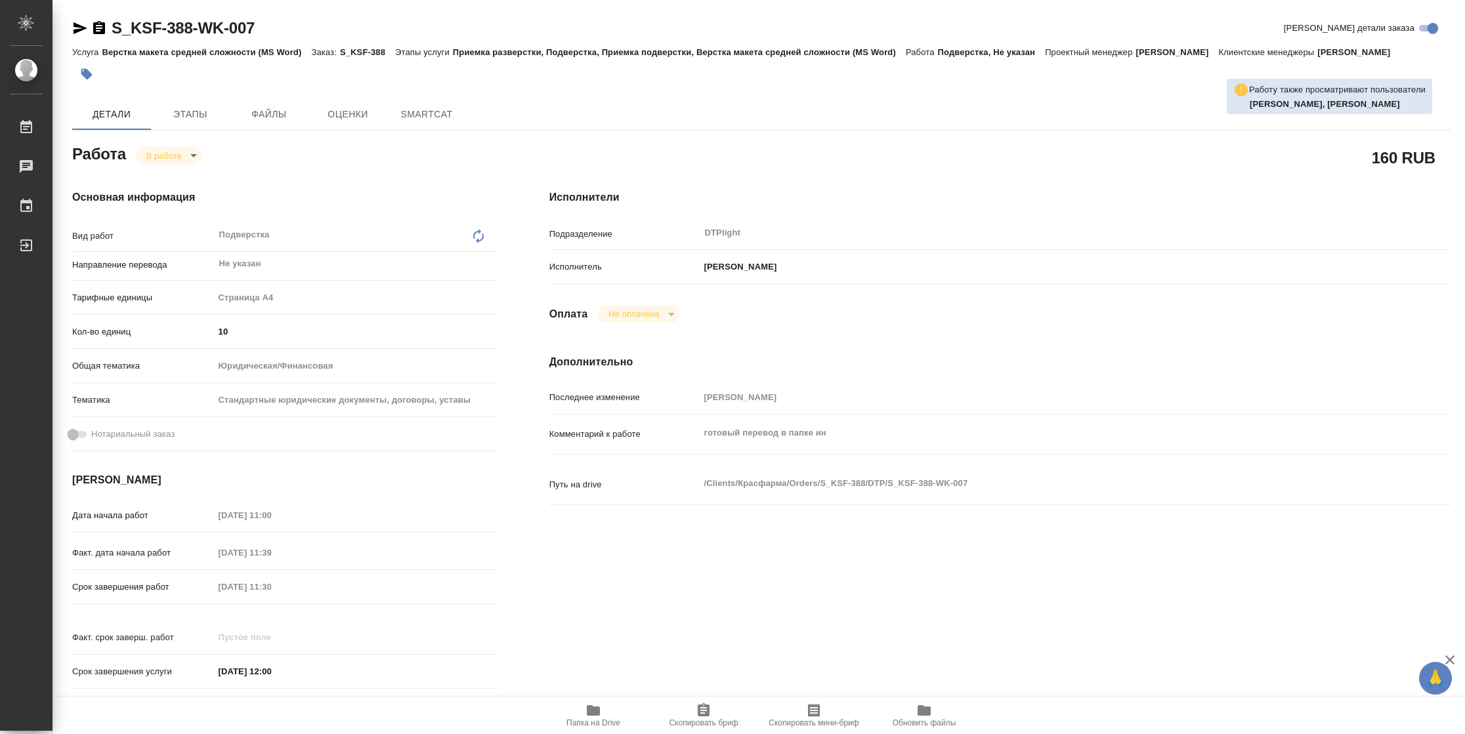
type textarea "x"
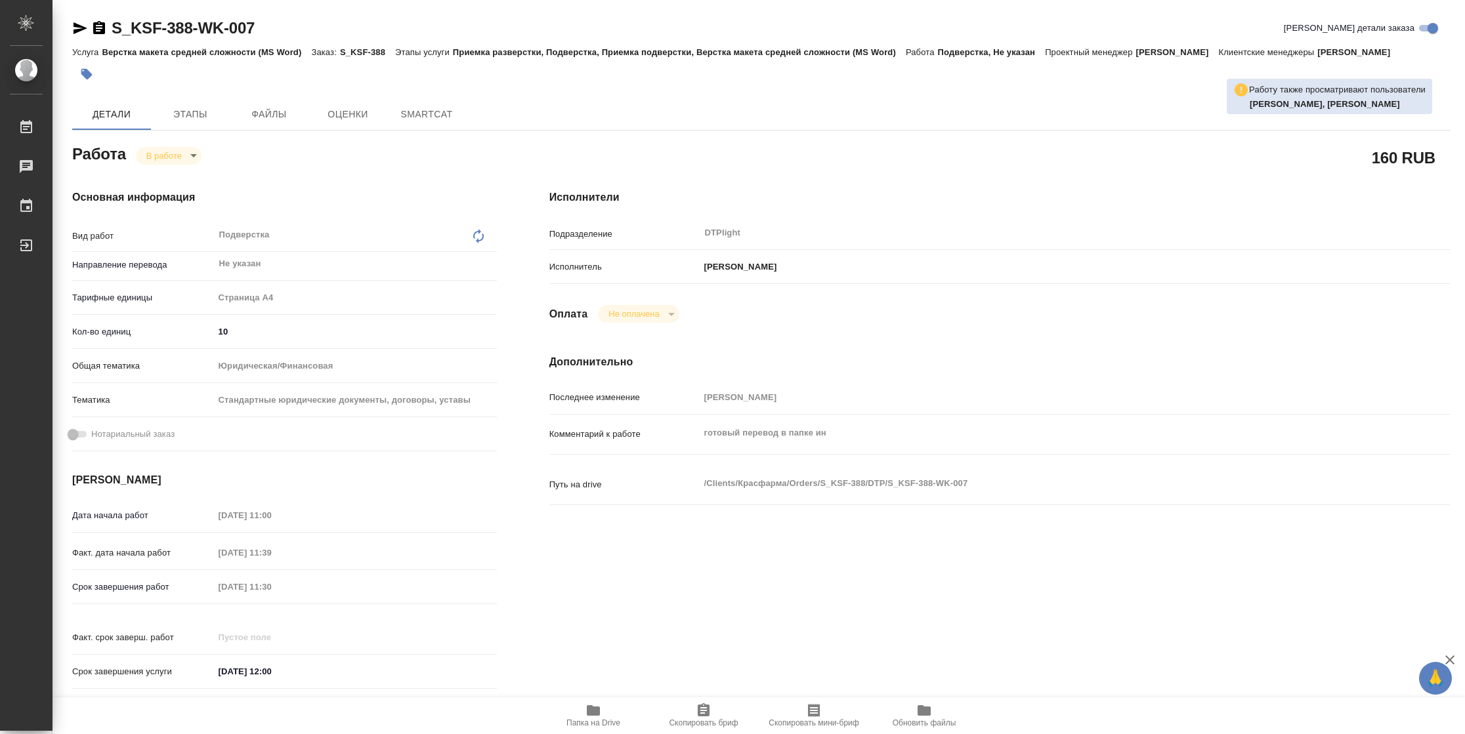
type textarea "x"
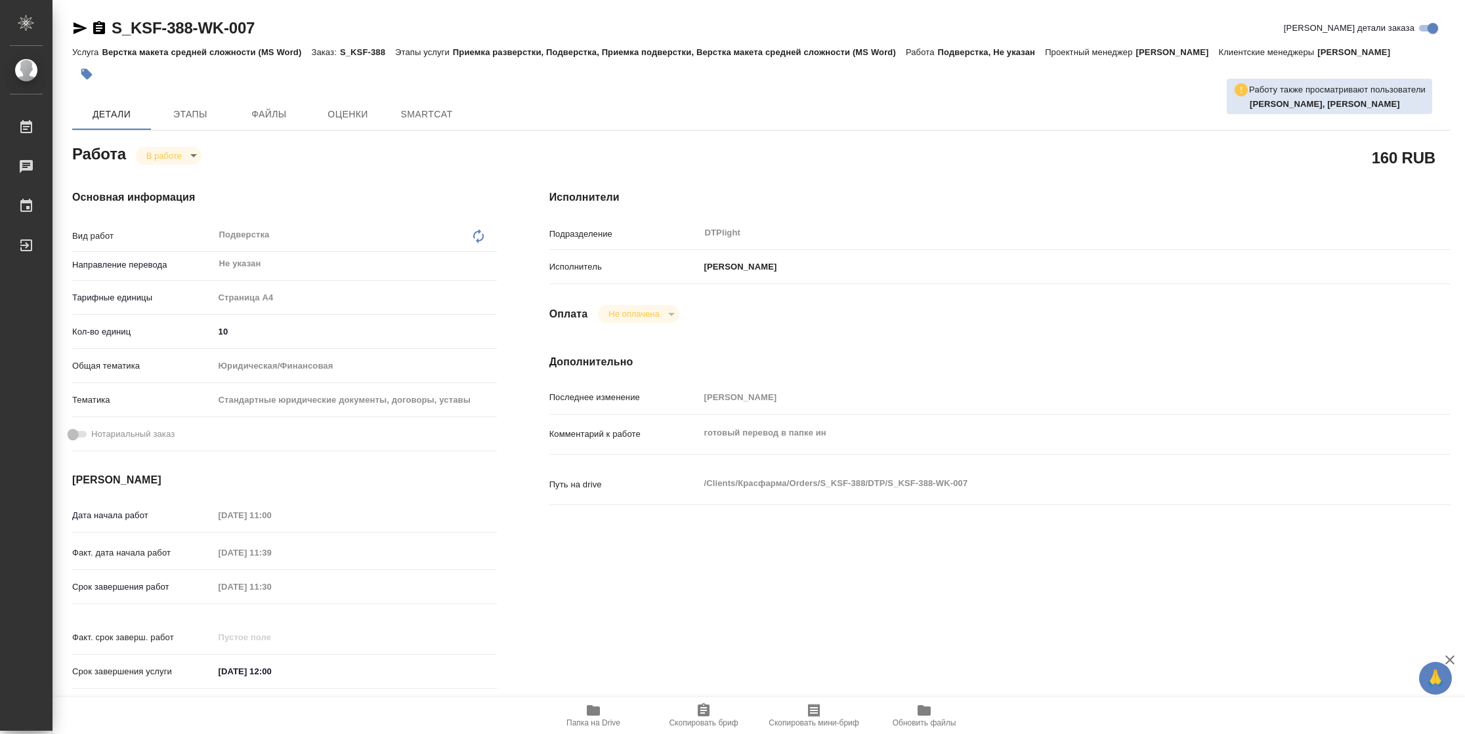
type textarea "x"
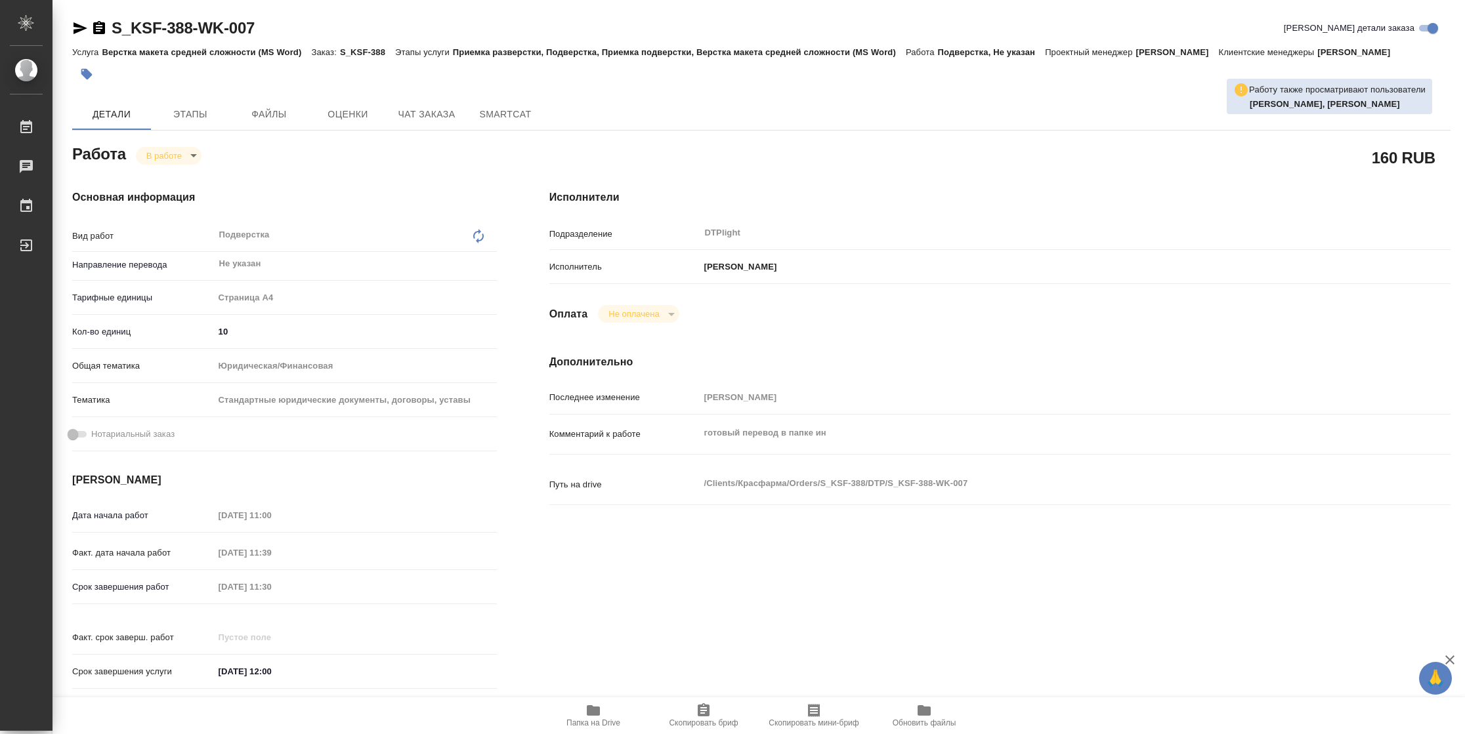
type textarea "x"
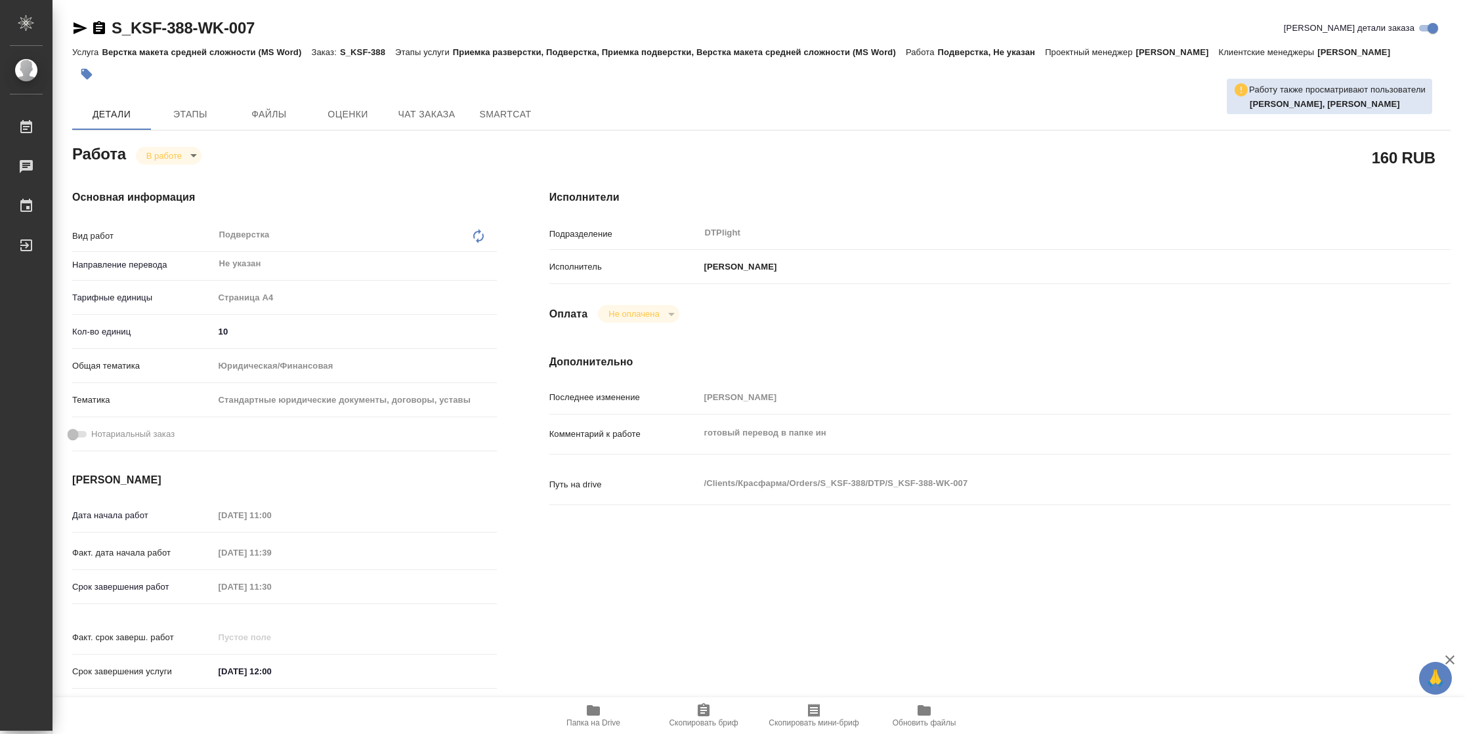
type textarea "x"
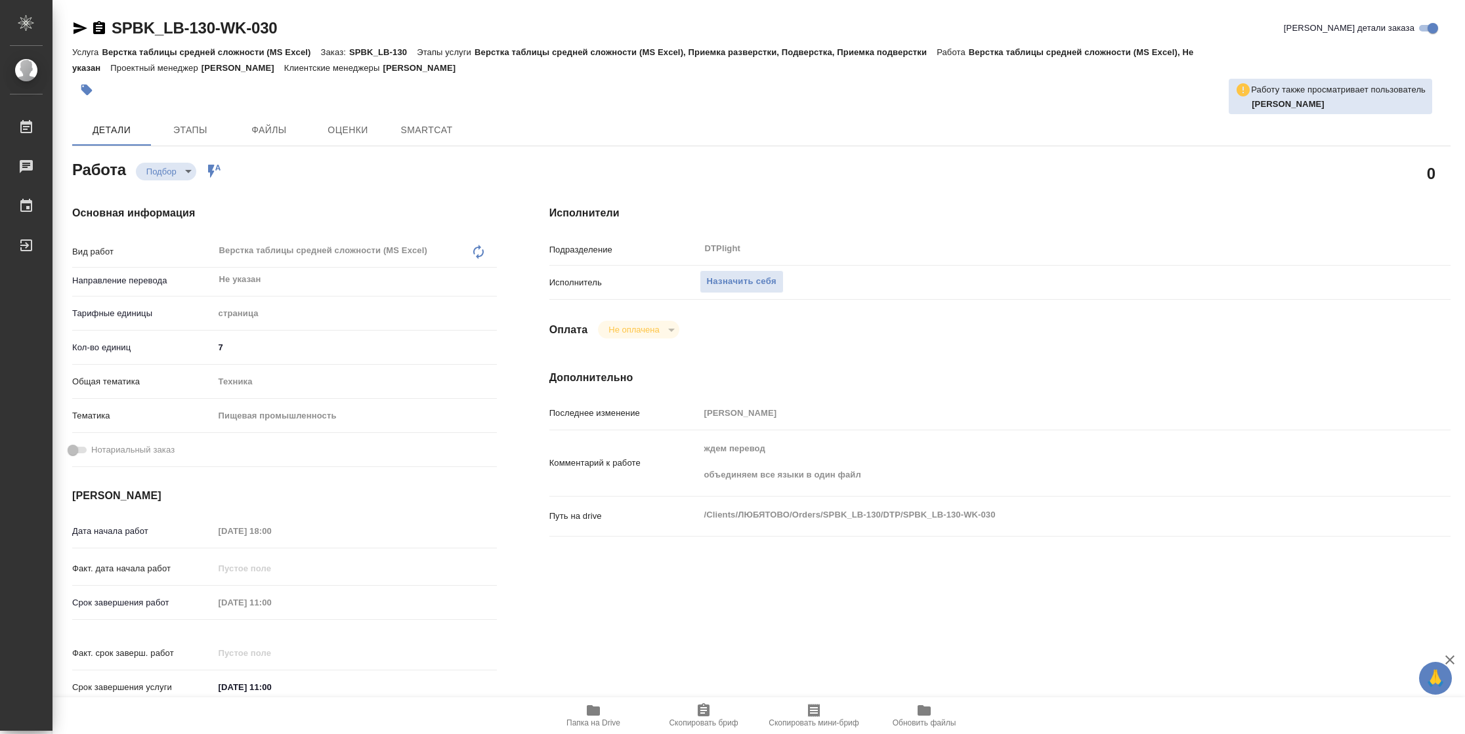
type textarea "x"
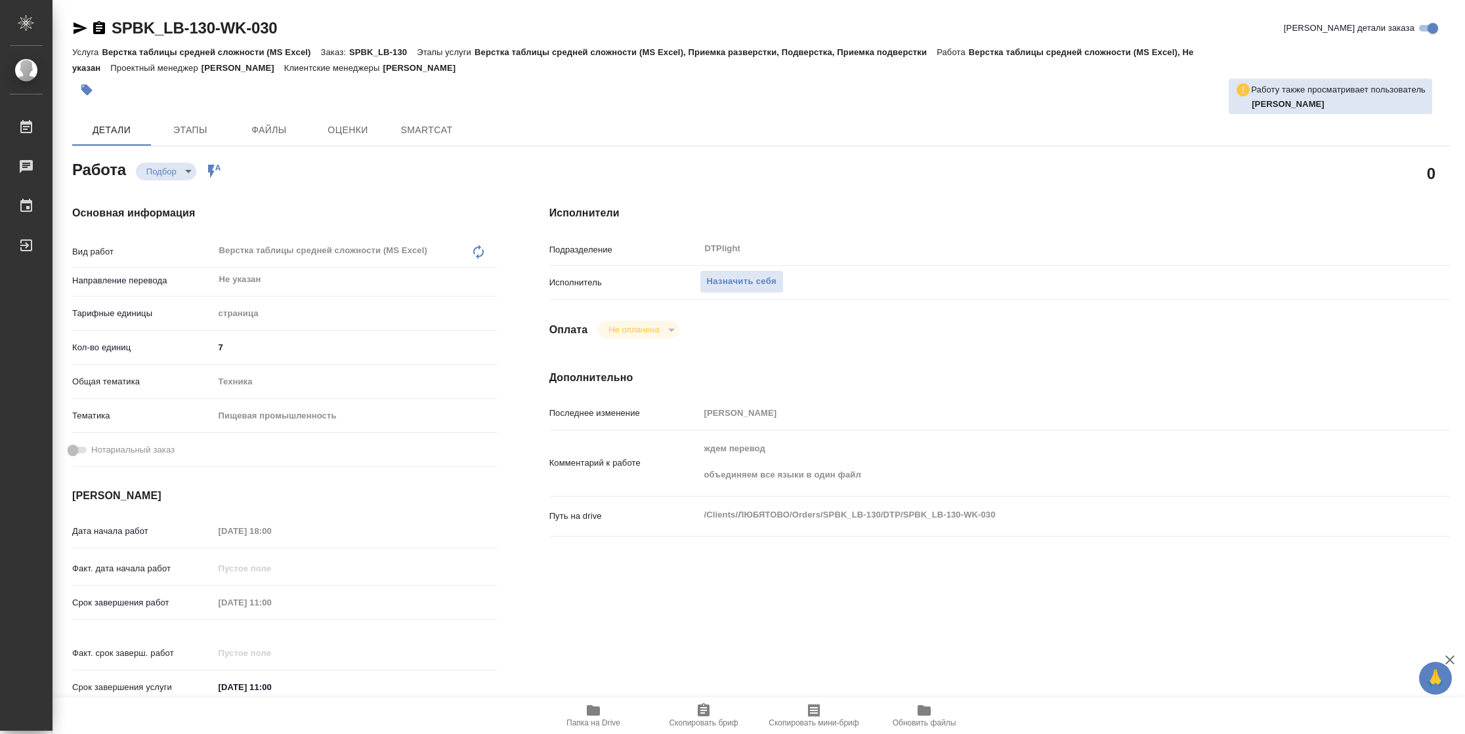
type textarea "x"
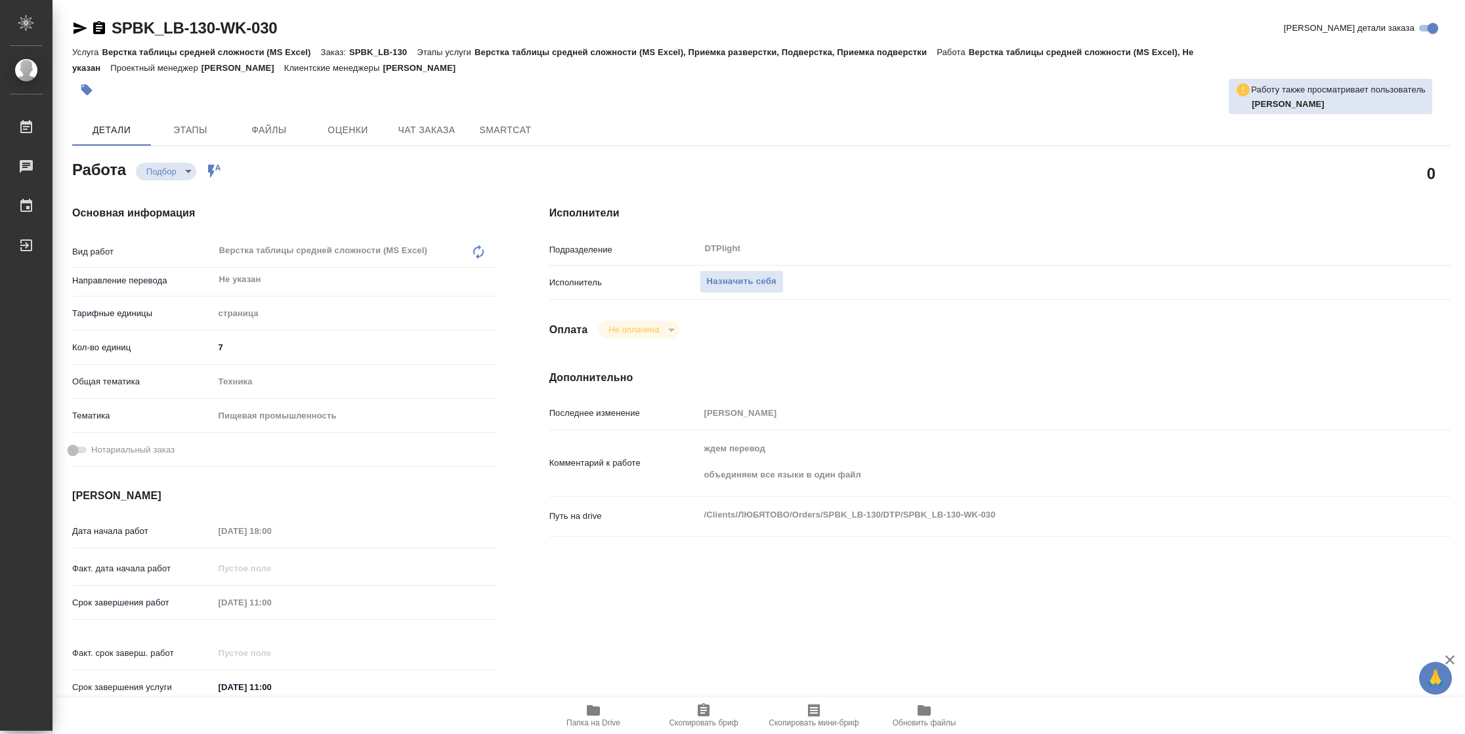
click at [605, 725] on span "Папка на Drive" at bounding box center [593, 723] width 54 height 9
type textarea "x"
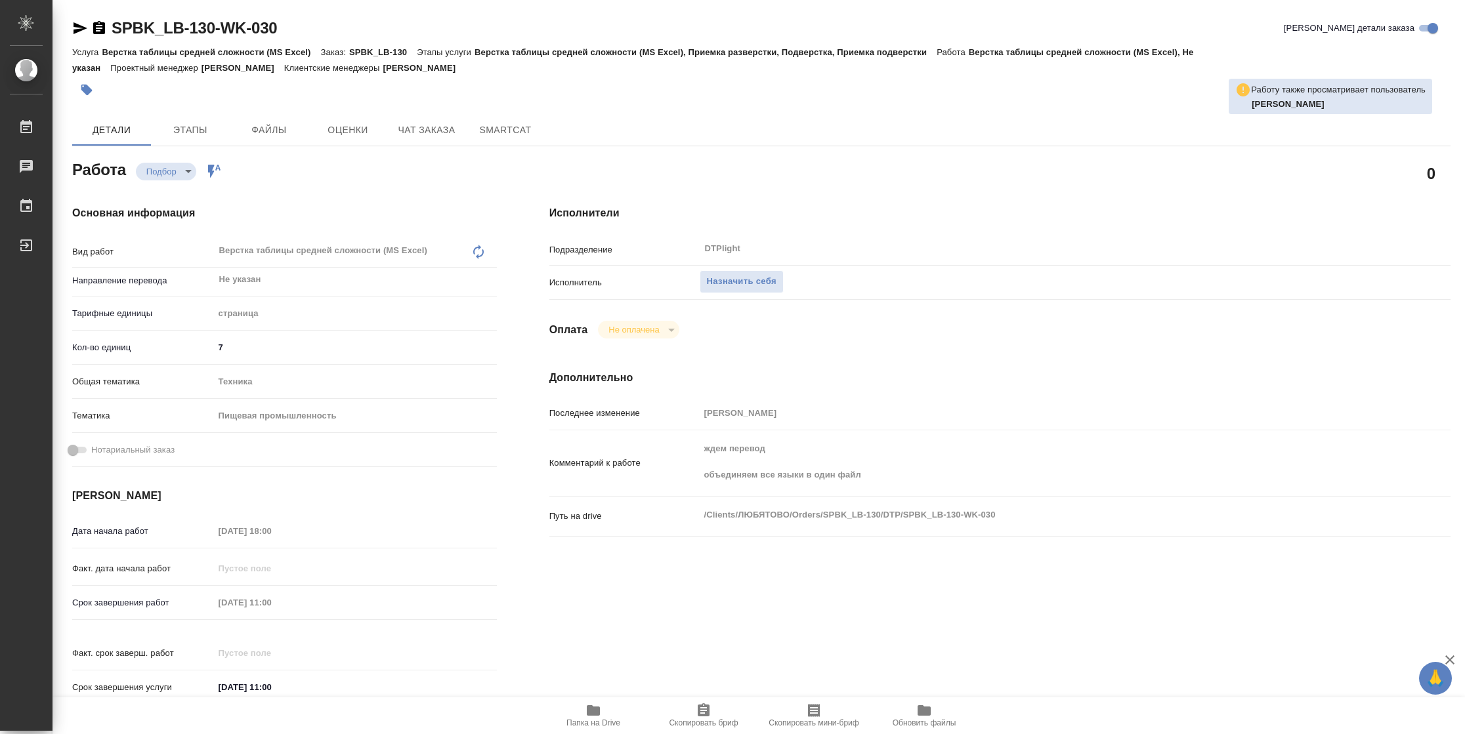
type textarea "x"
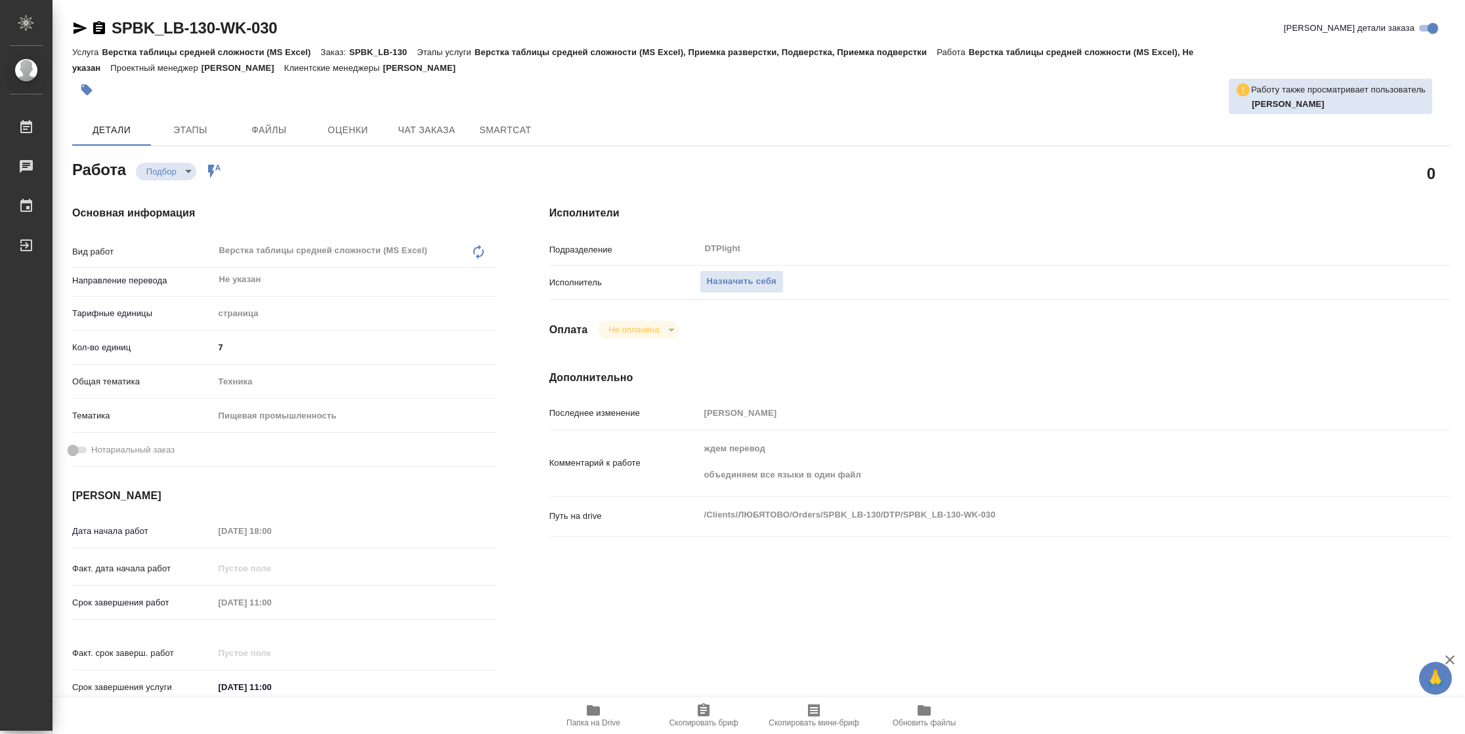
type textarea "x"
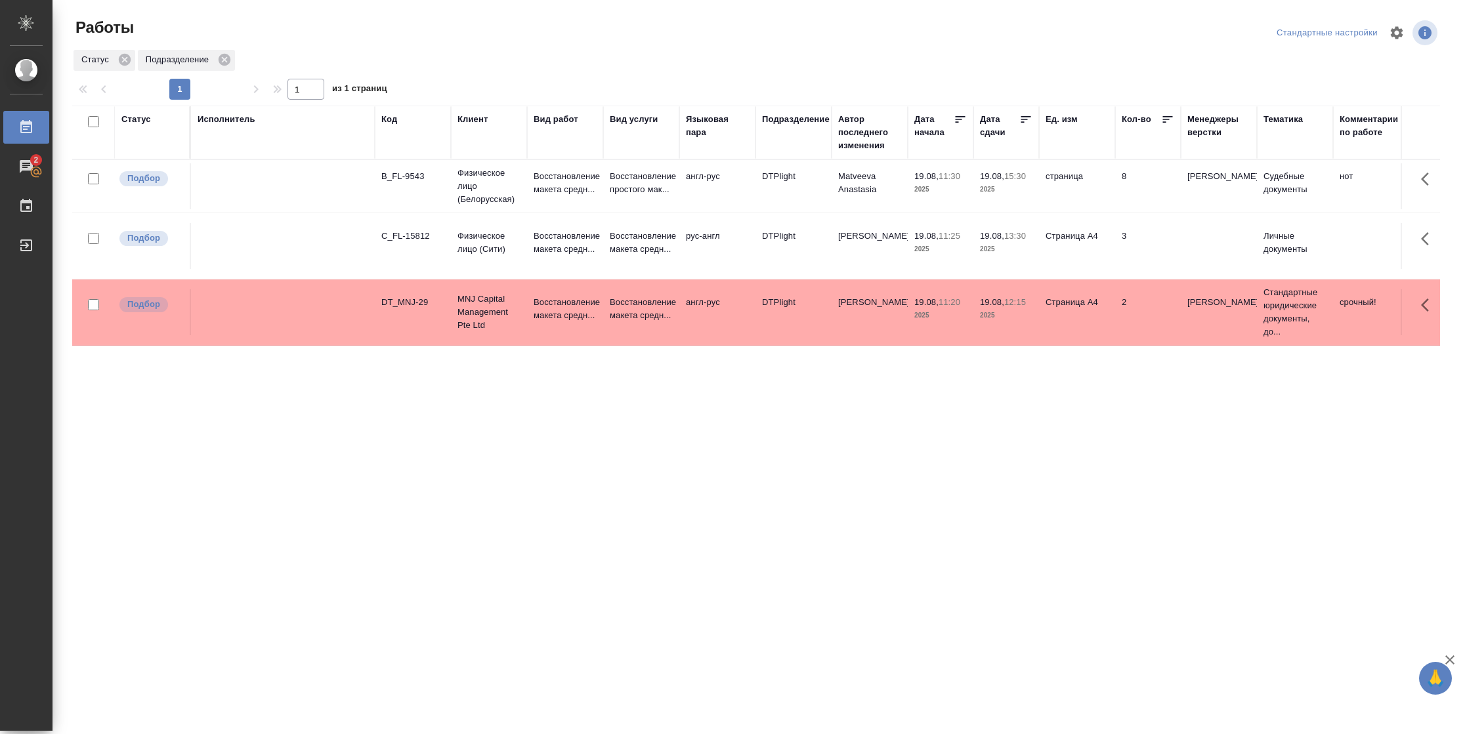
click at [1170, 189] on td "8" at bounding box center [1148, 186] width 66 height 46
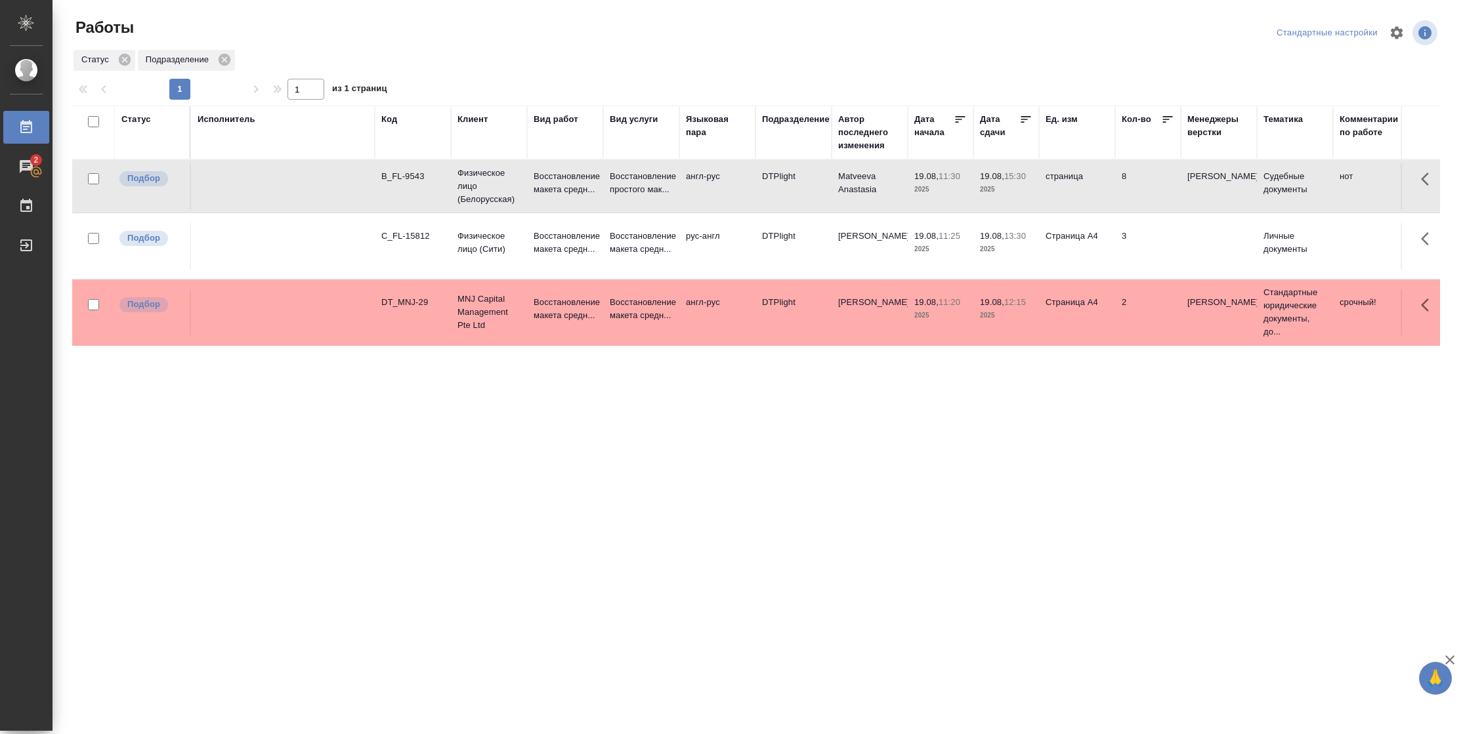
click at [1170, 189] on td "8" at bounding box center [1148, 186] width 66 height 46
click at [1009, 209] on td "19.08, 13:30 2025" at bounding box center [1006, 186] width 66 height 46
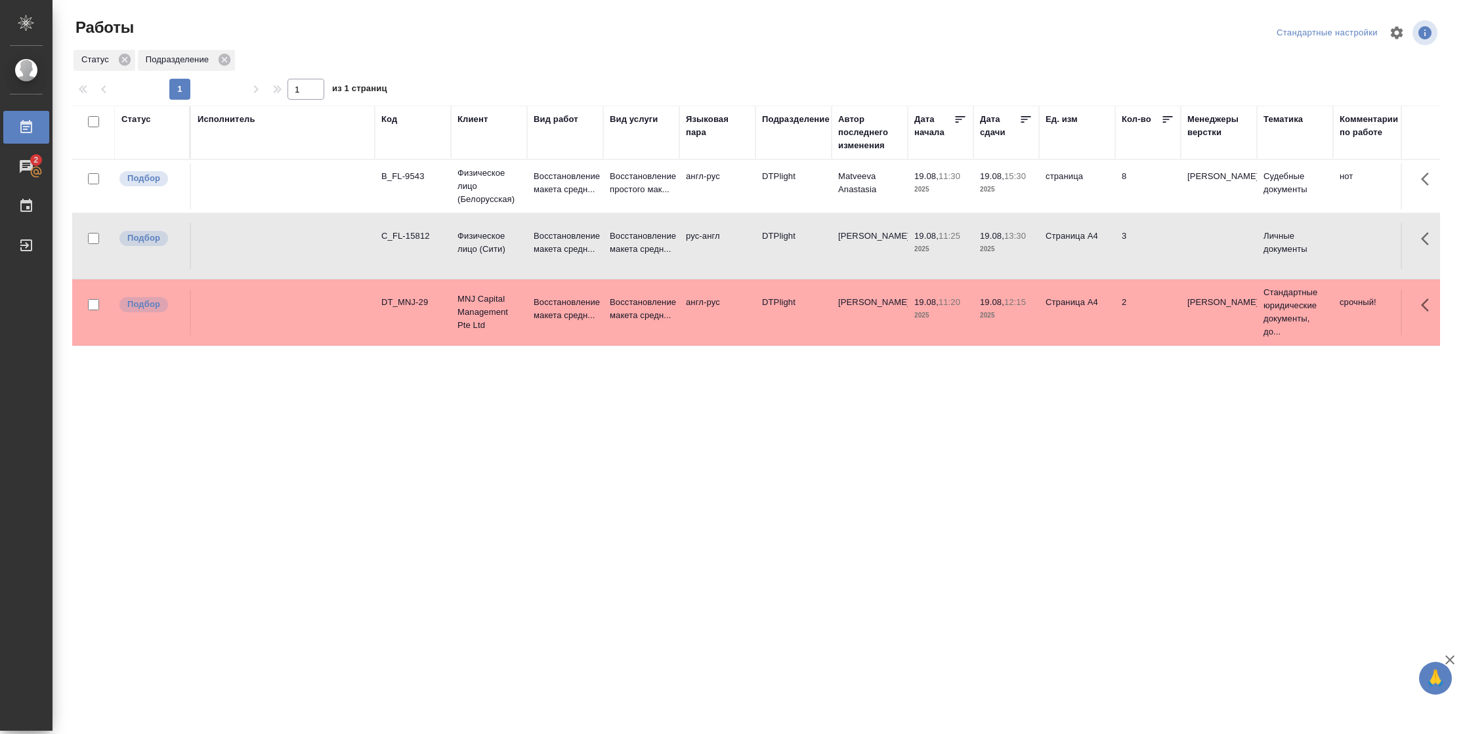
click at [1009, 209] on td "19.08, 13:30 2025" at bounding box center [1006, 186] width 66 height 46
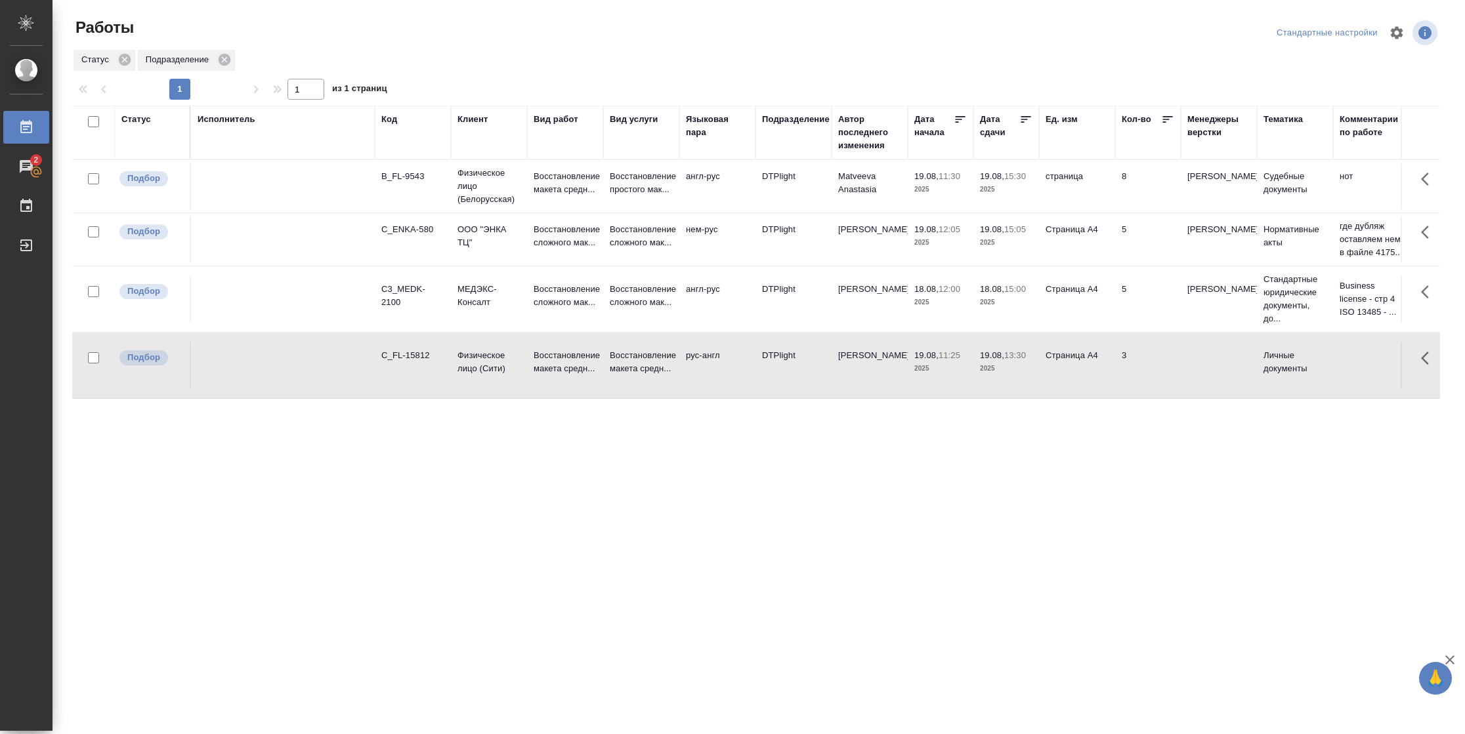
click at [1139, 209] on td "5" at bounding box center [1148, 186] width 66 height 46
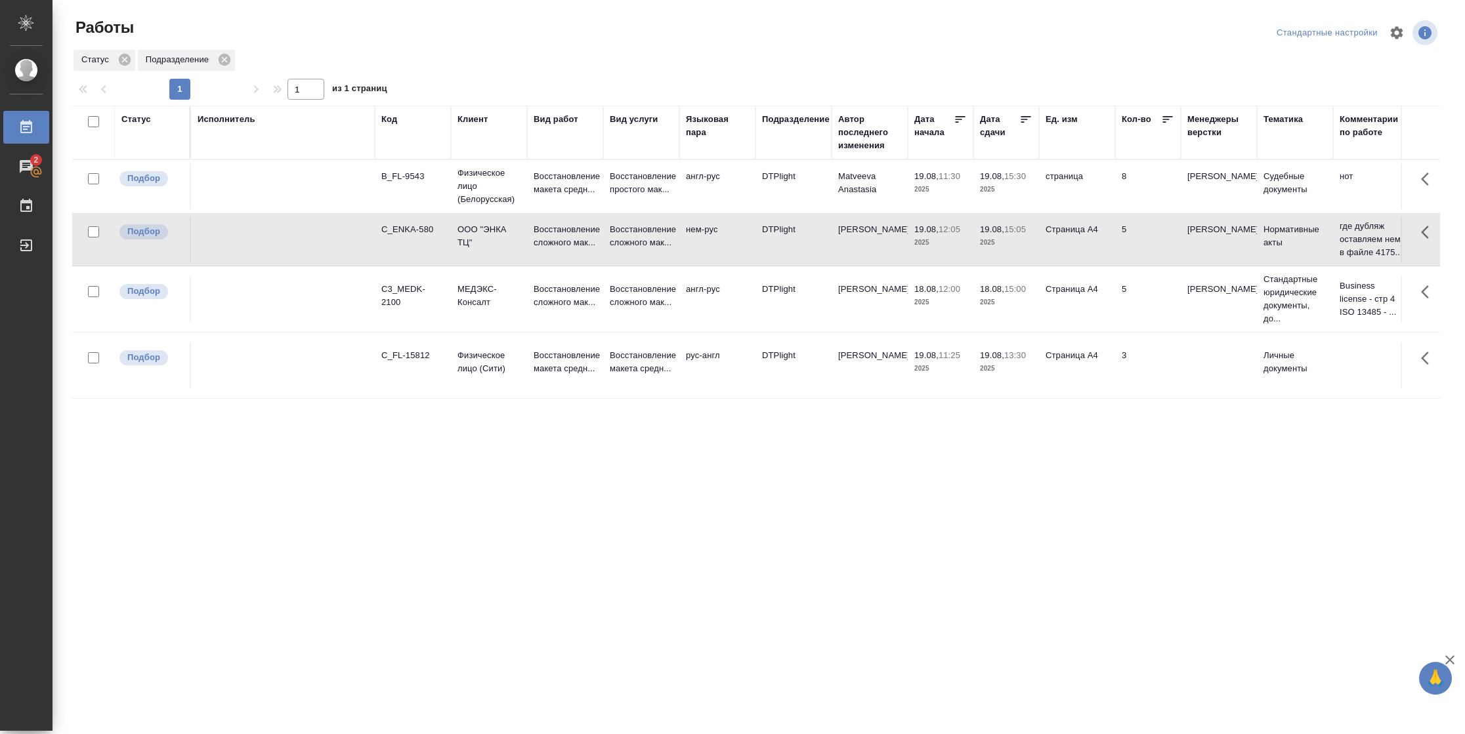
click at [1139, 209] on td "5" at bounding box center [1148, 186] width 66 height 46
click at [1031, 119] on icon at bounding box center [1025, 119] width 13 height 13
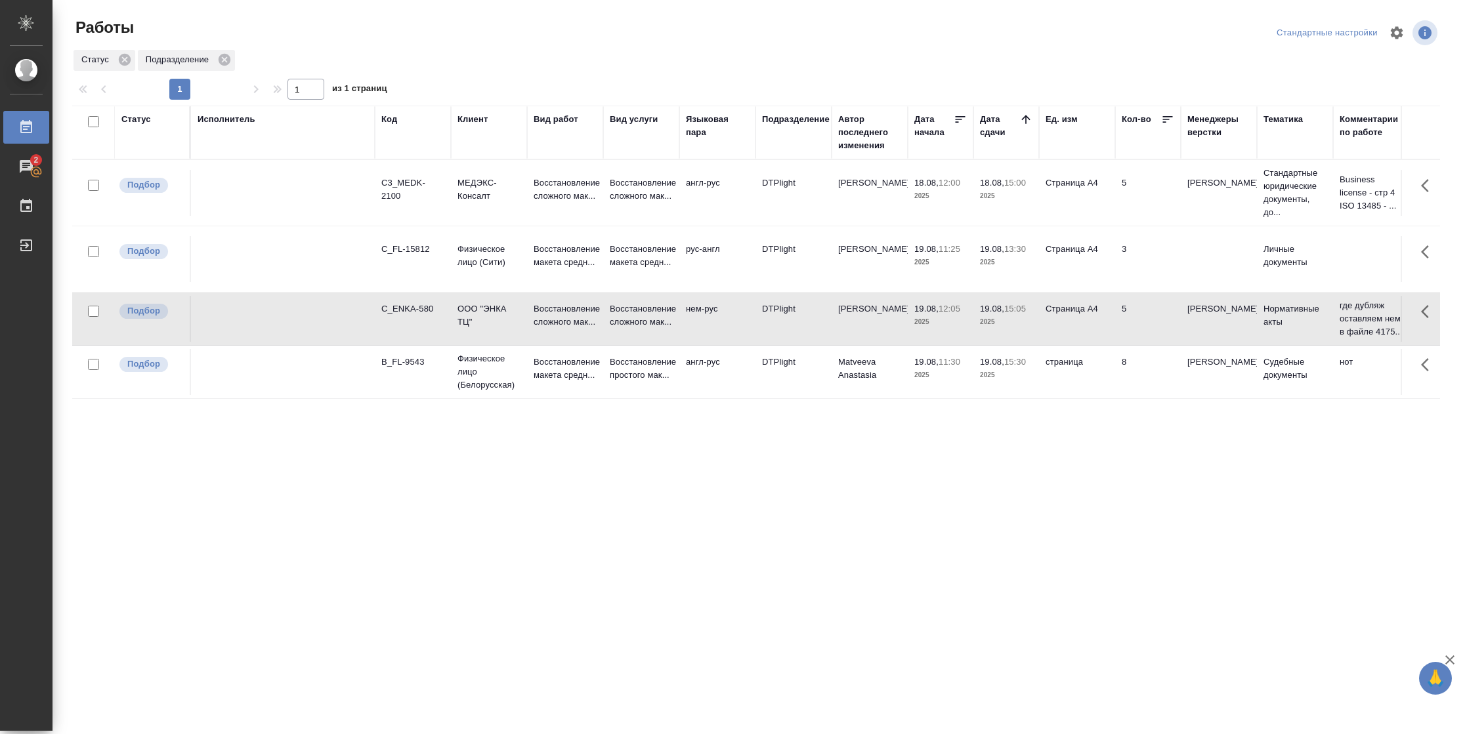
click at [138, 117] on div "Статус" at bounding box center [136, 119] width 30 height 13
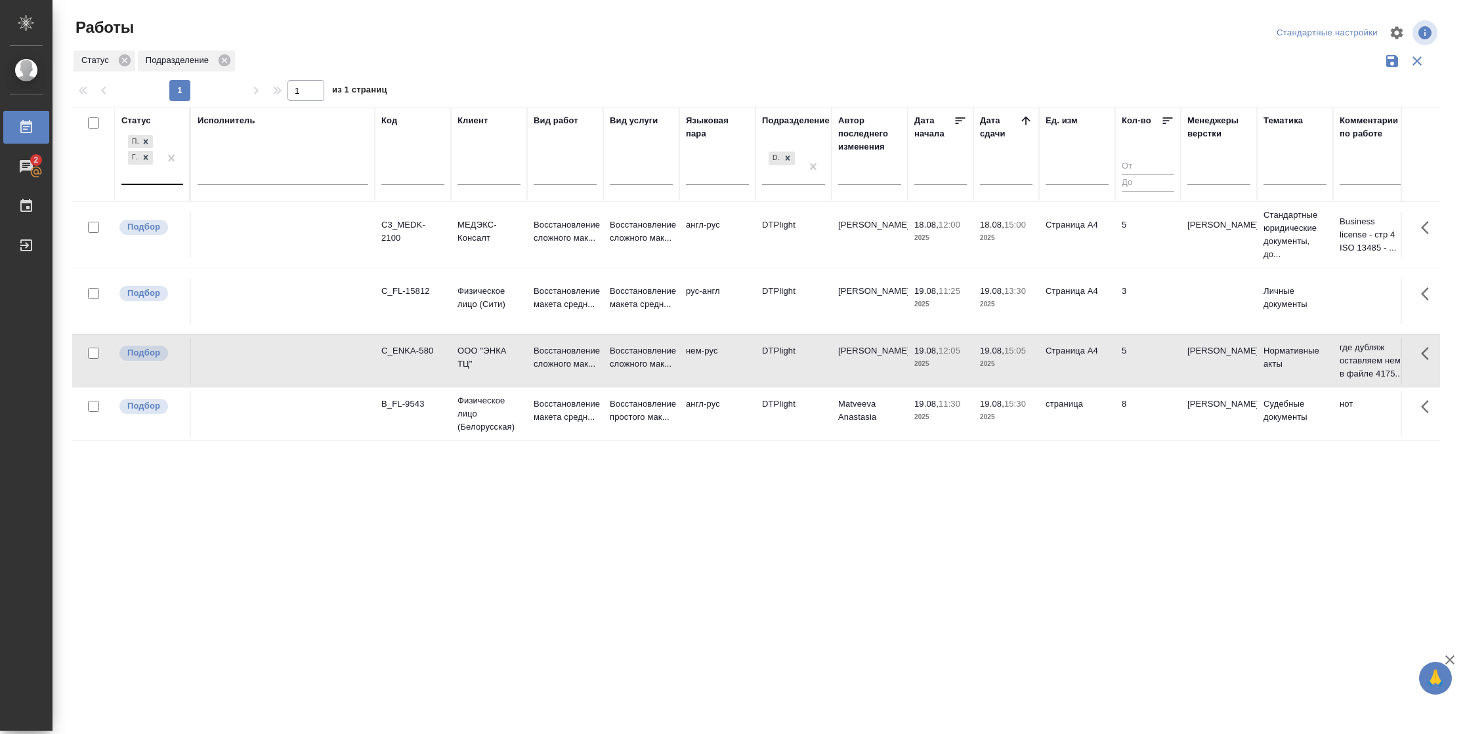
click at [153, 173] on div "Подбор Готов к работе" at bounding box center [140, 158] width 38 height 51
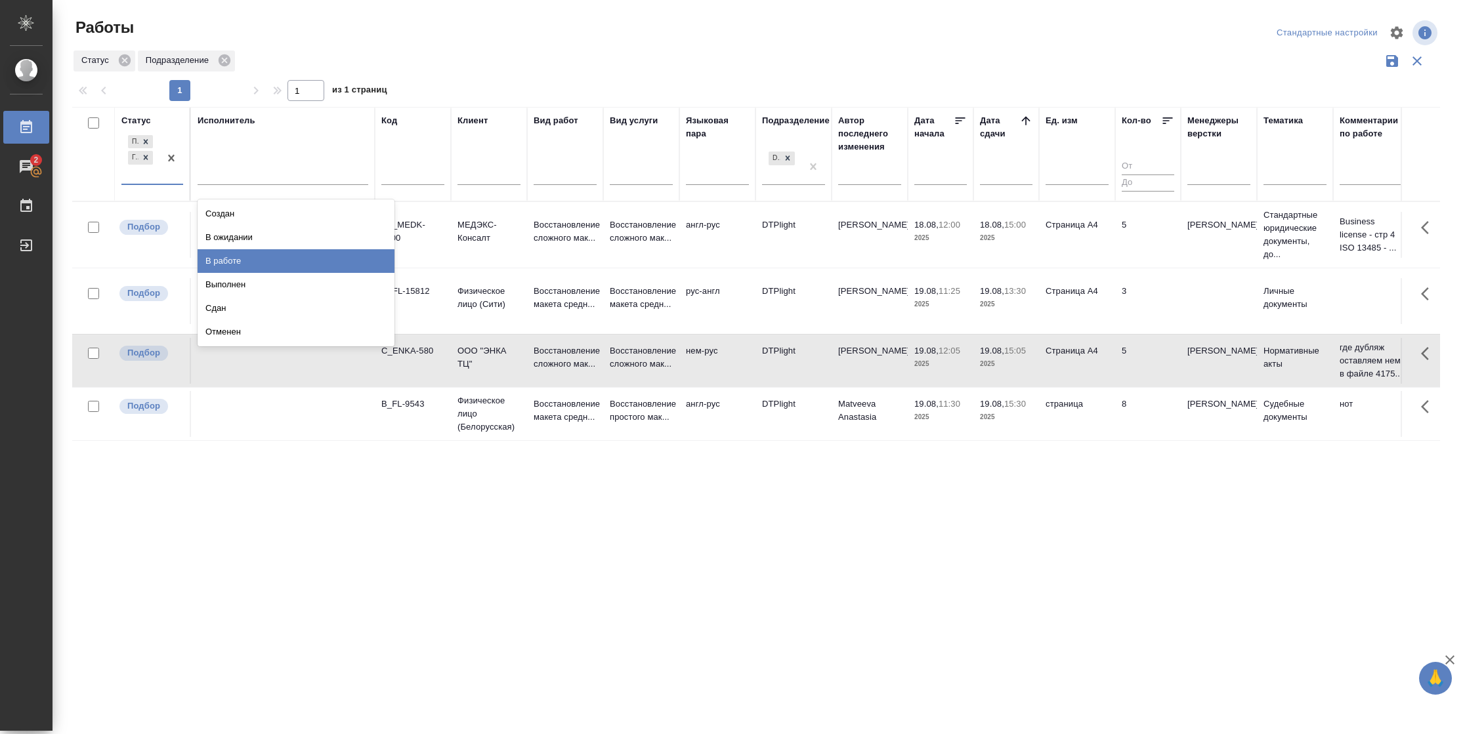
click at [238, 255] on div "В работе" at bounding box center [296, 261] width 197 height 24
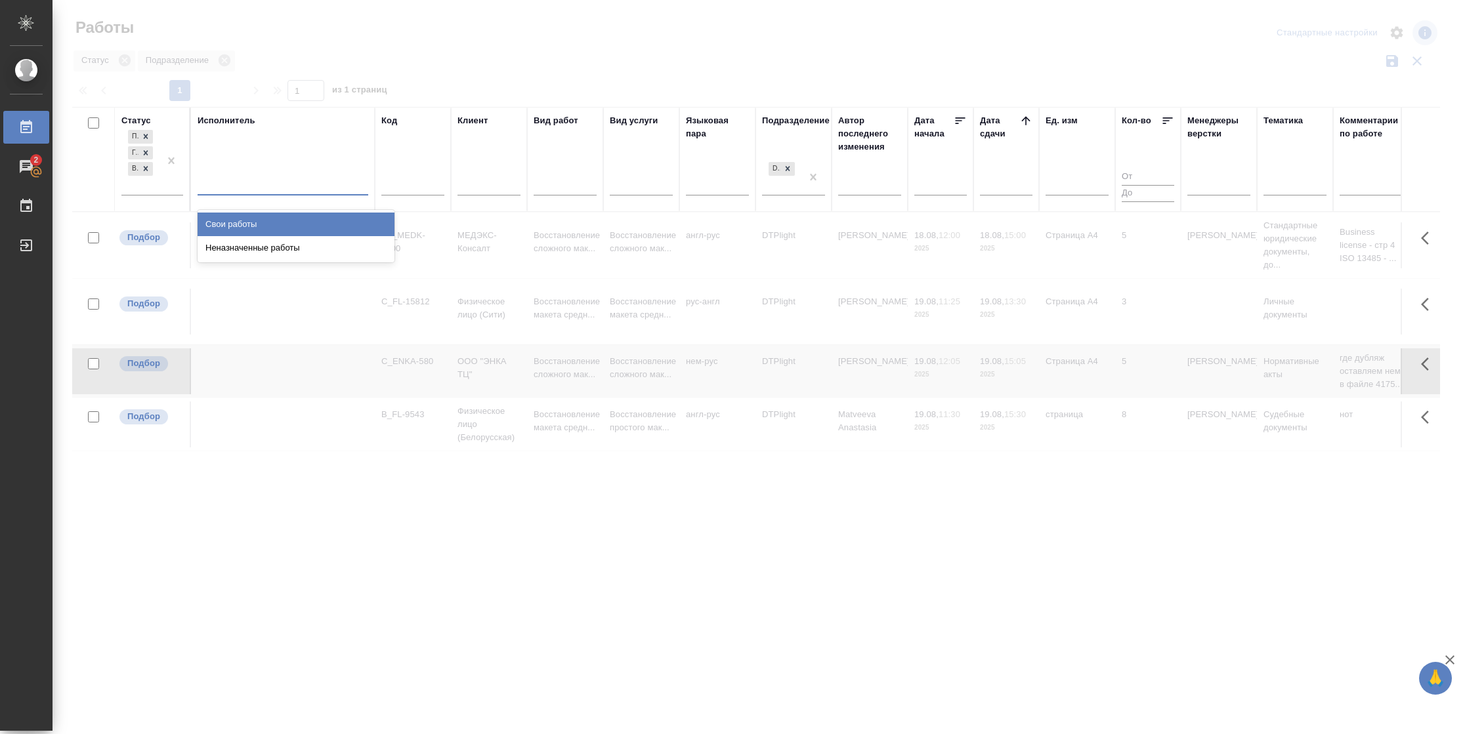
click at [263, 180] on div at bounding box center [283, 182] width 171 height 19
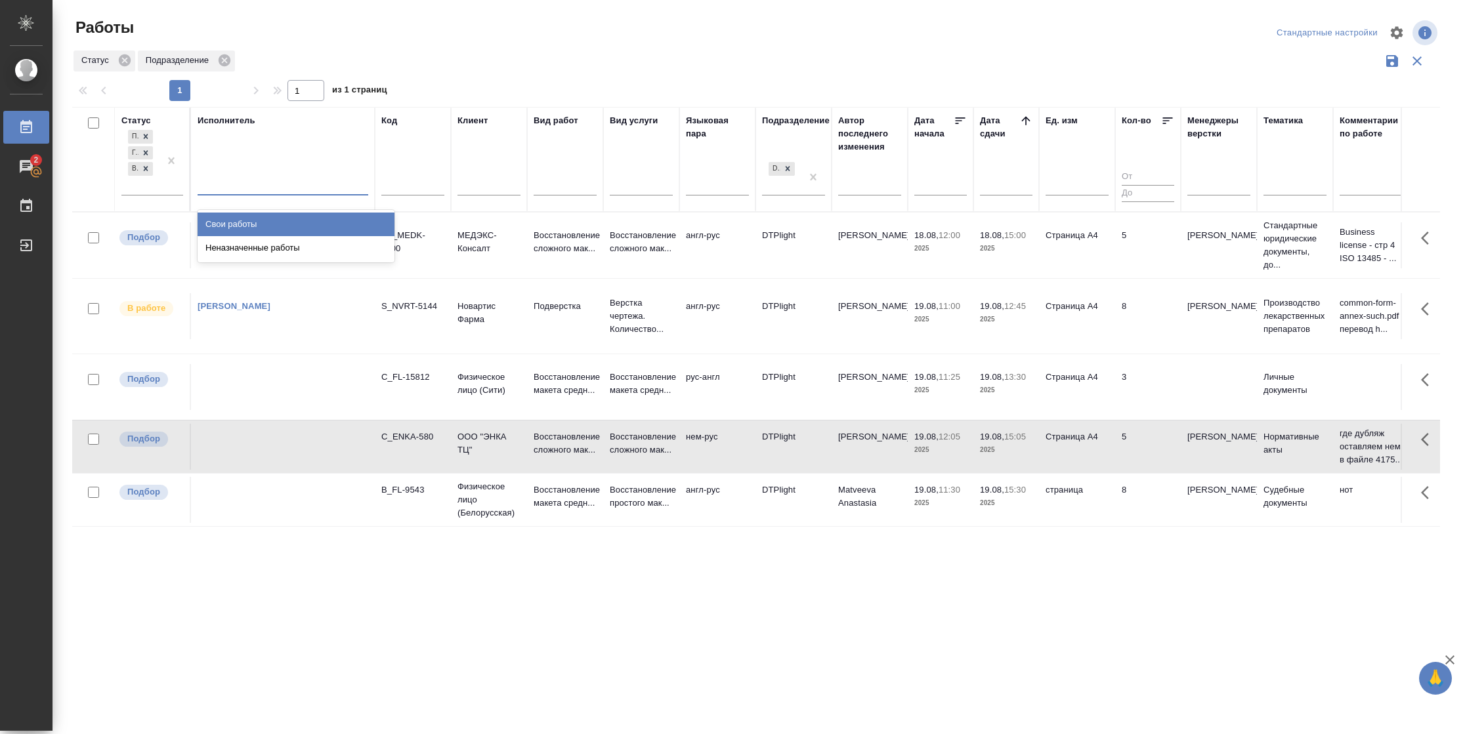
click at [255, 222] on div "Свои работы" at bounding box center [296, 225] width 197 height 24
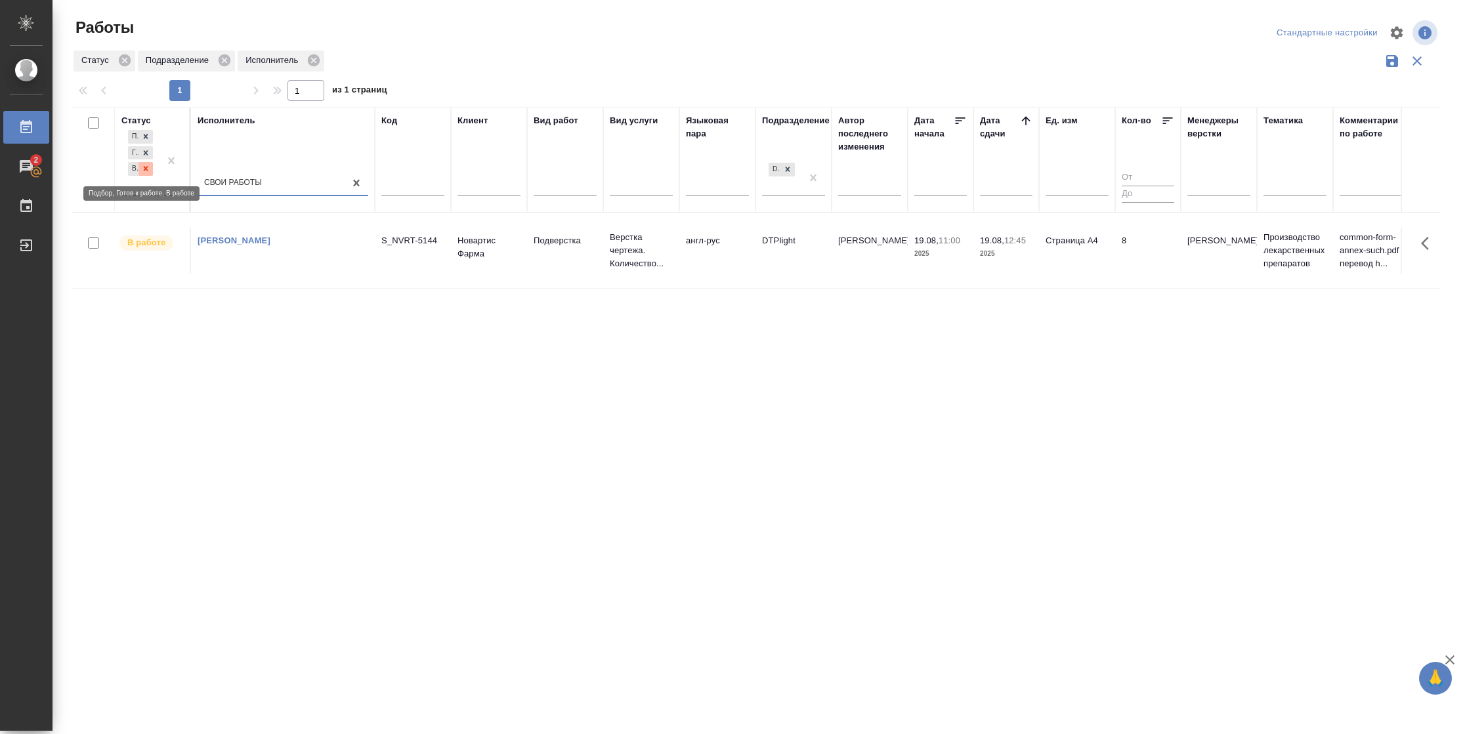
click at [148, 172] on icon at bounding box center [145, 168] width 9 height 9
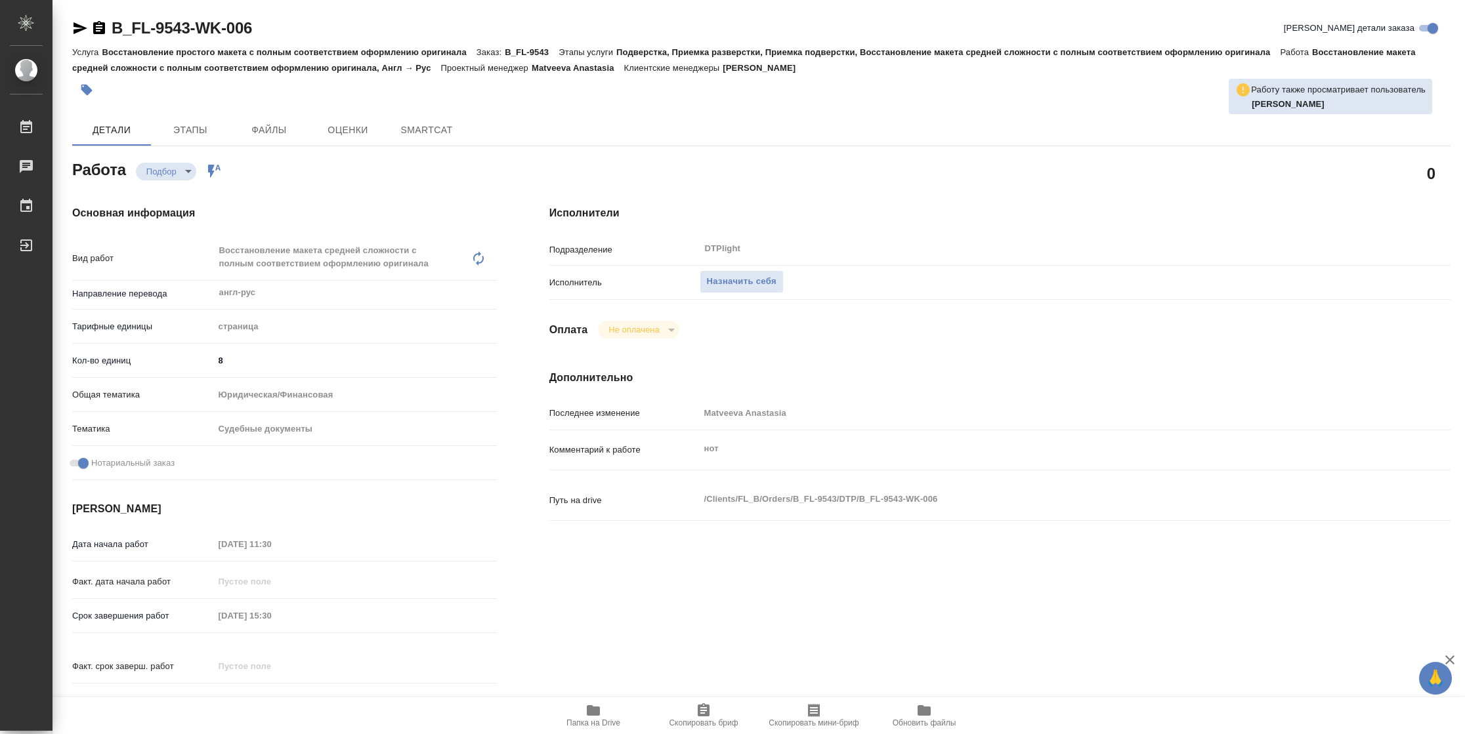
type textarea "x"
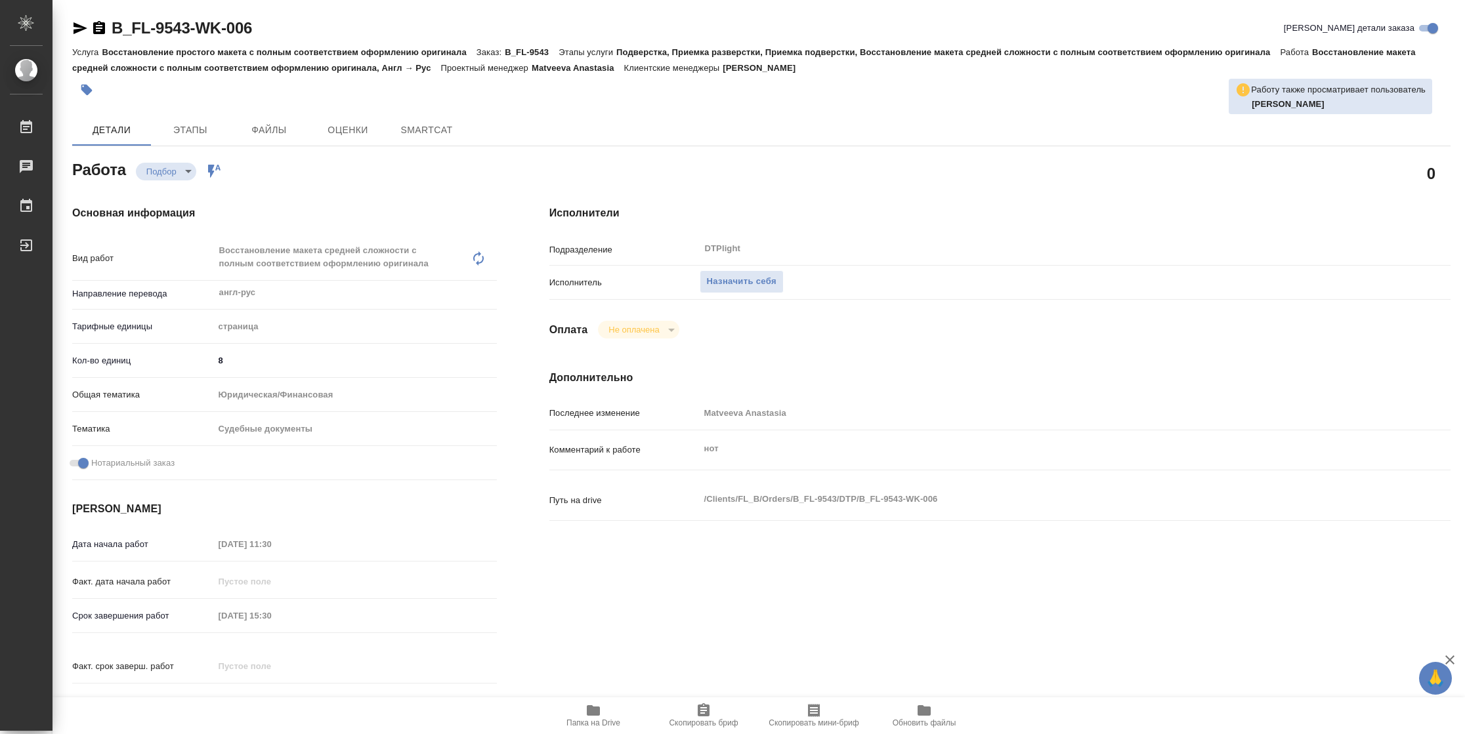
type textarea "x"
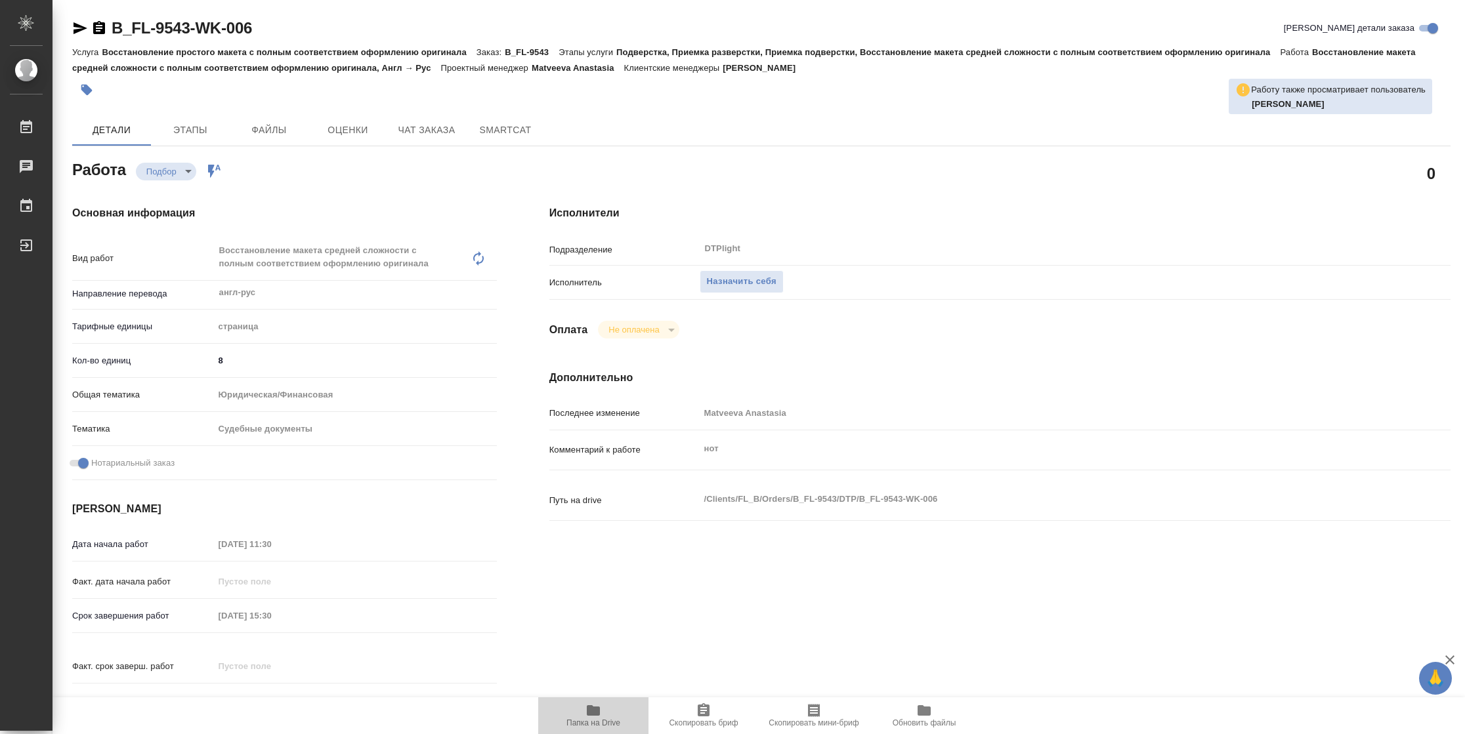
click at [606, 708] on span "Папка на Drive" at bounding box center [593, 715] width 95 height 25
type textarea "x"
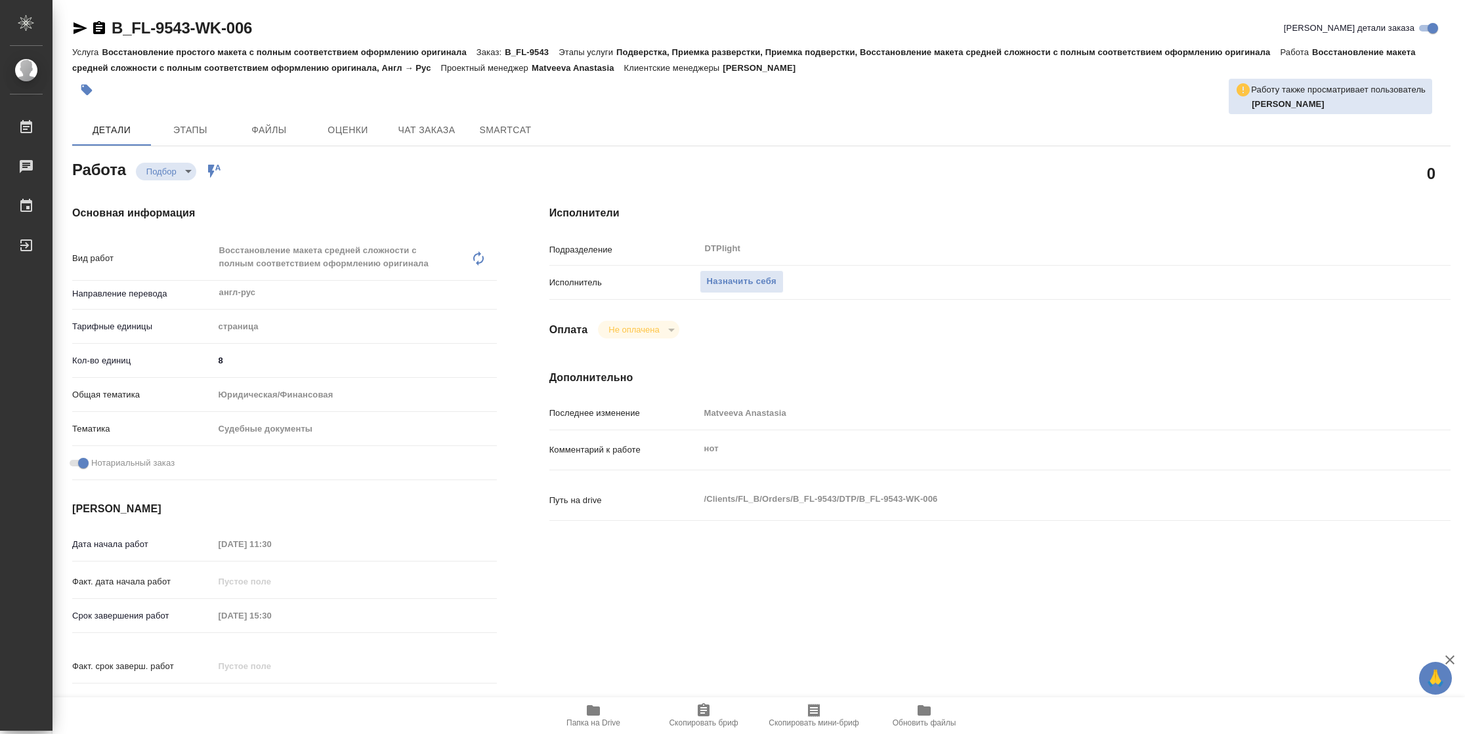
type textarea "x"
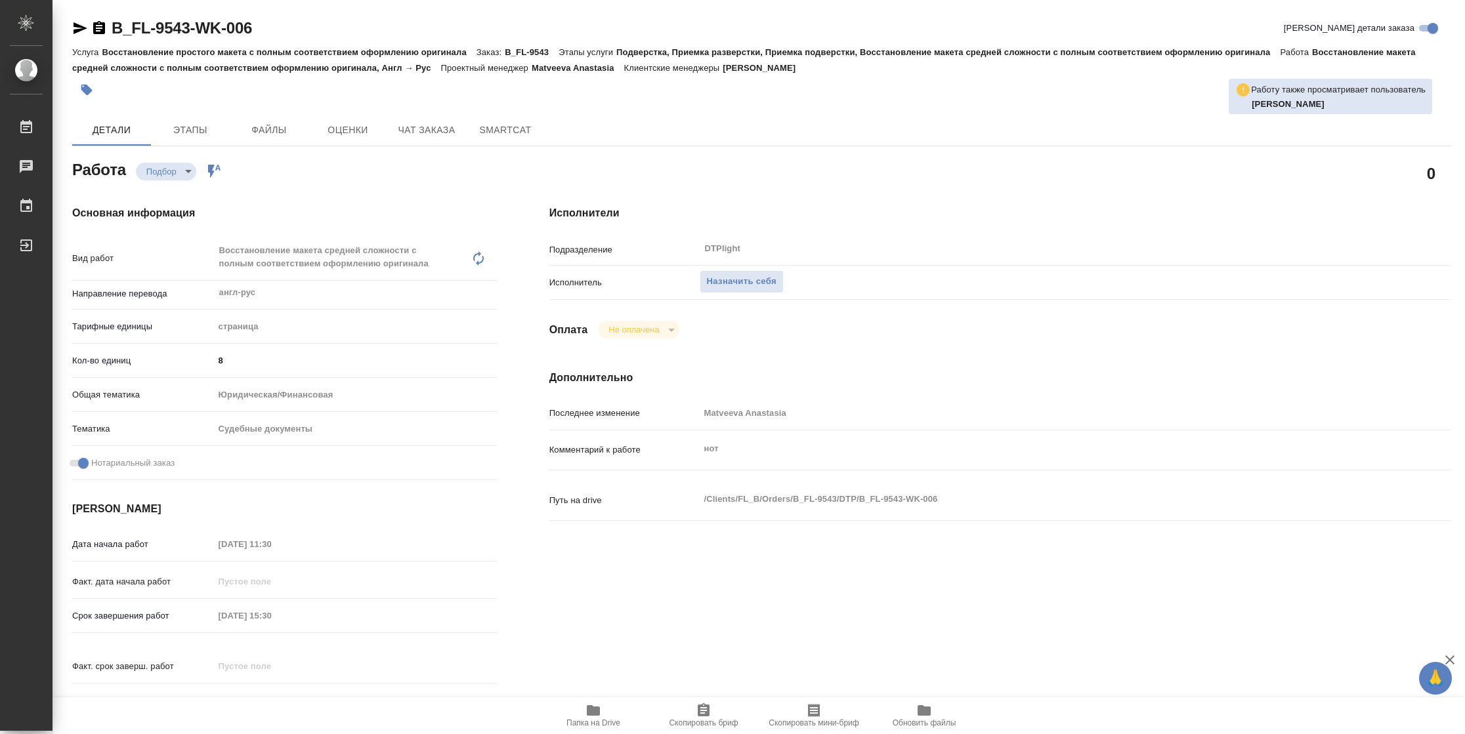
type textarea "x"
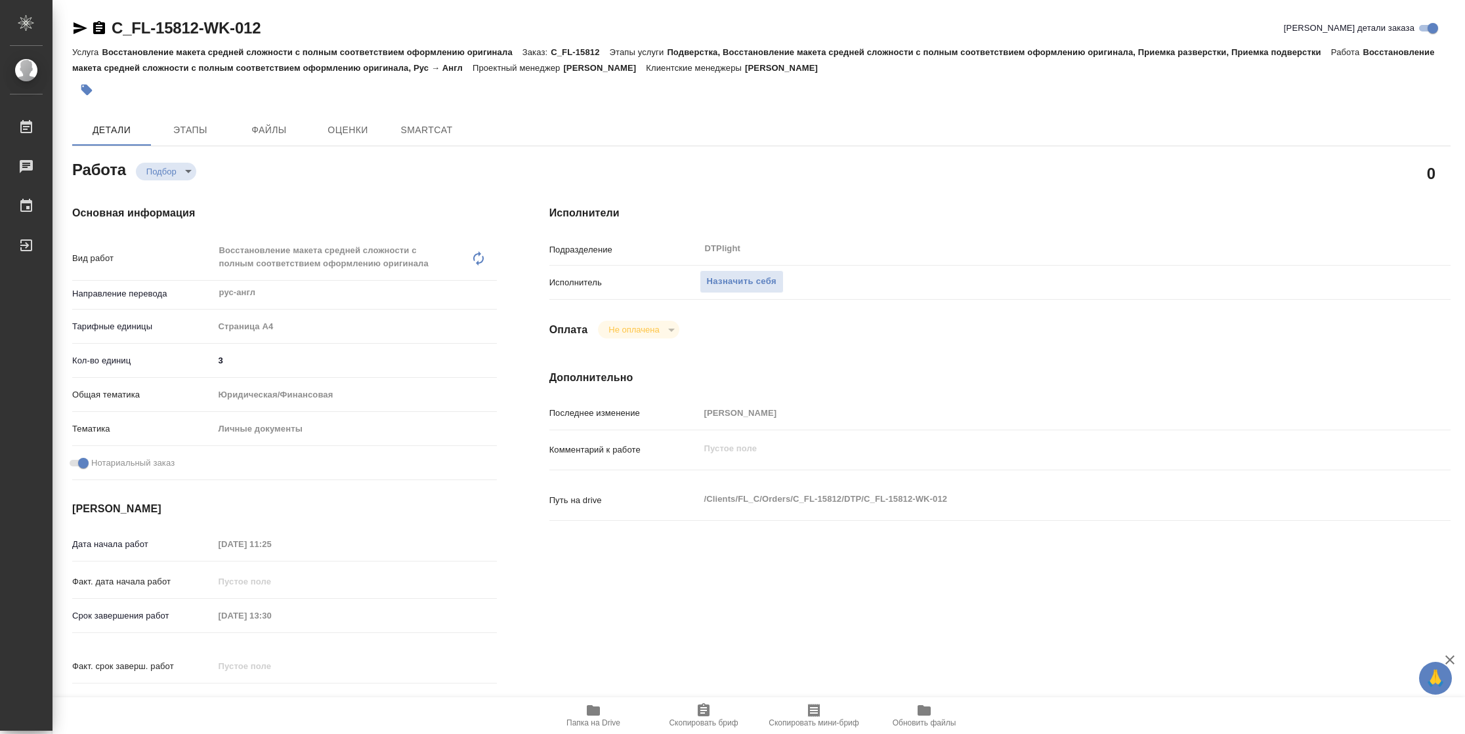
type textarea "x"
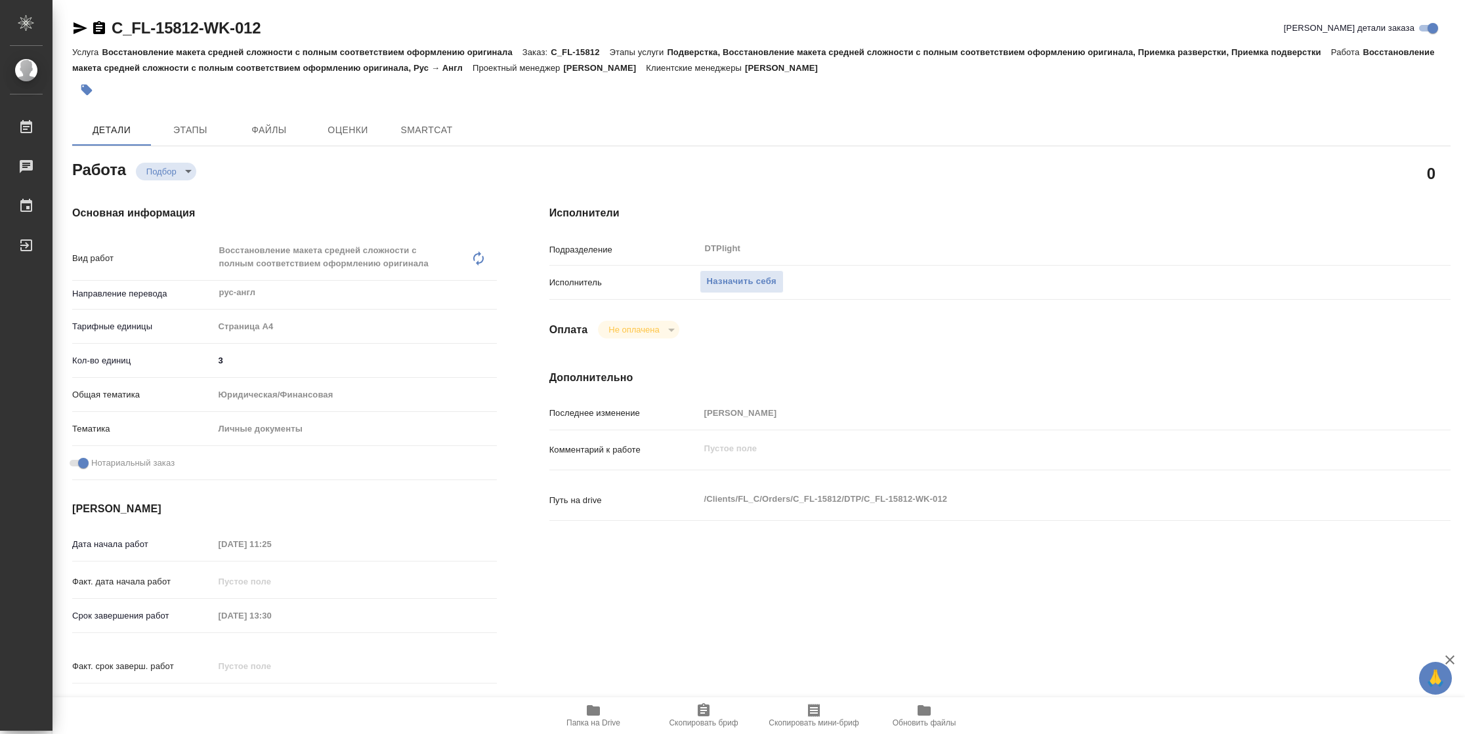
type textarea "x"
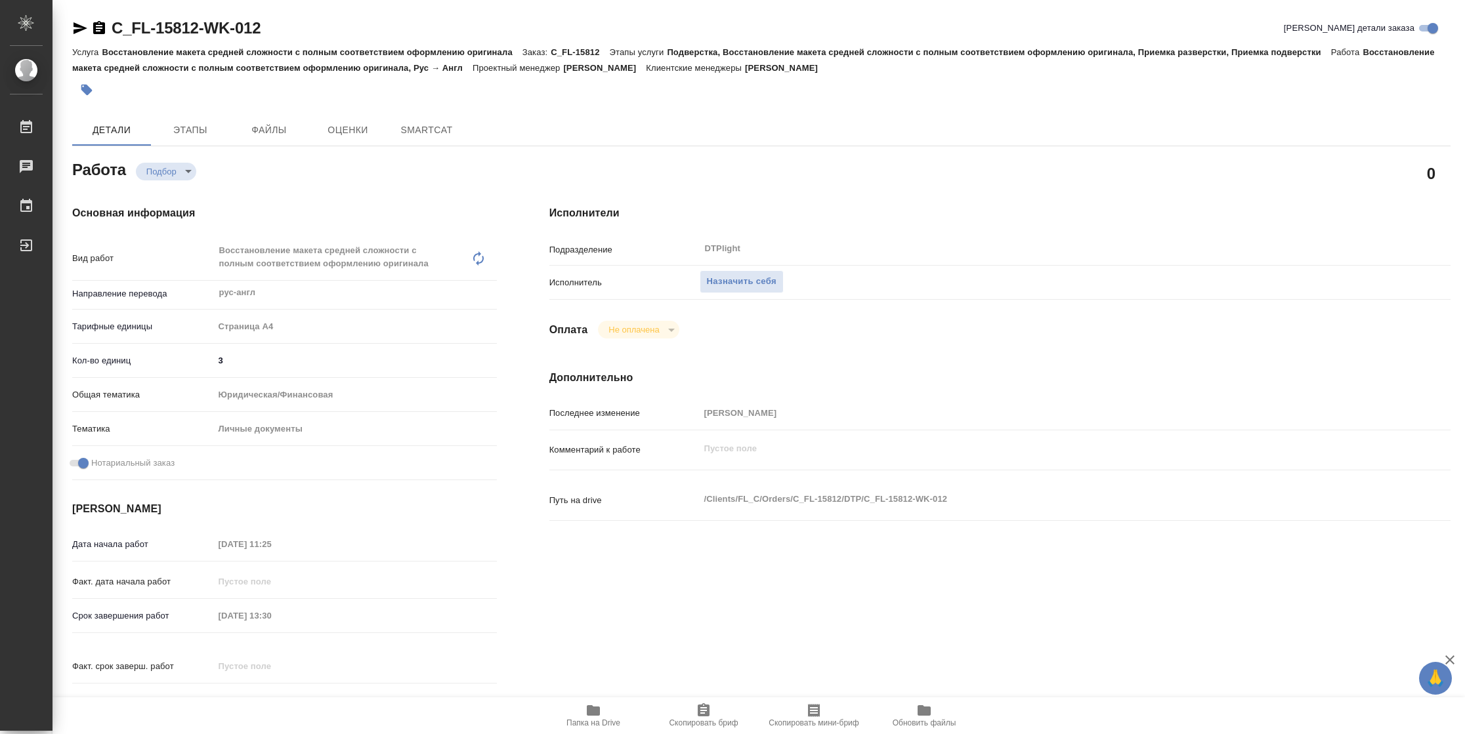
type textarea "x"
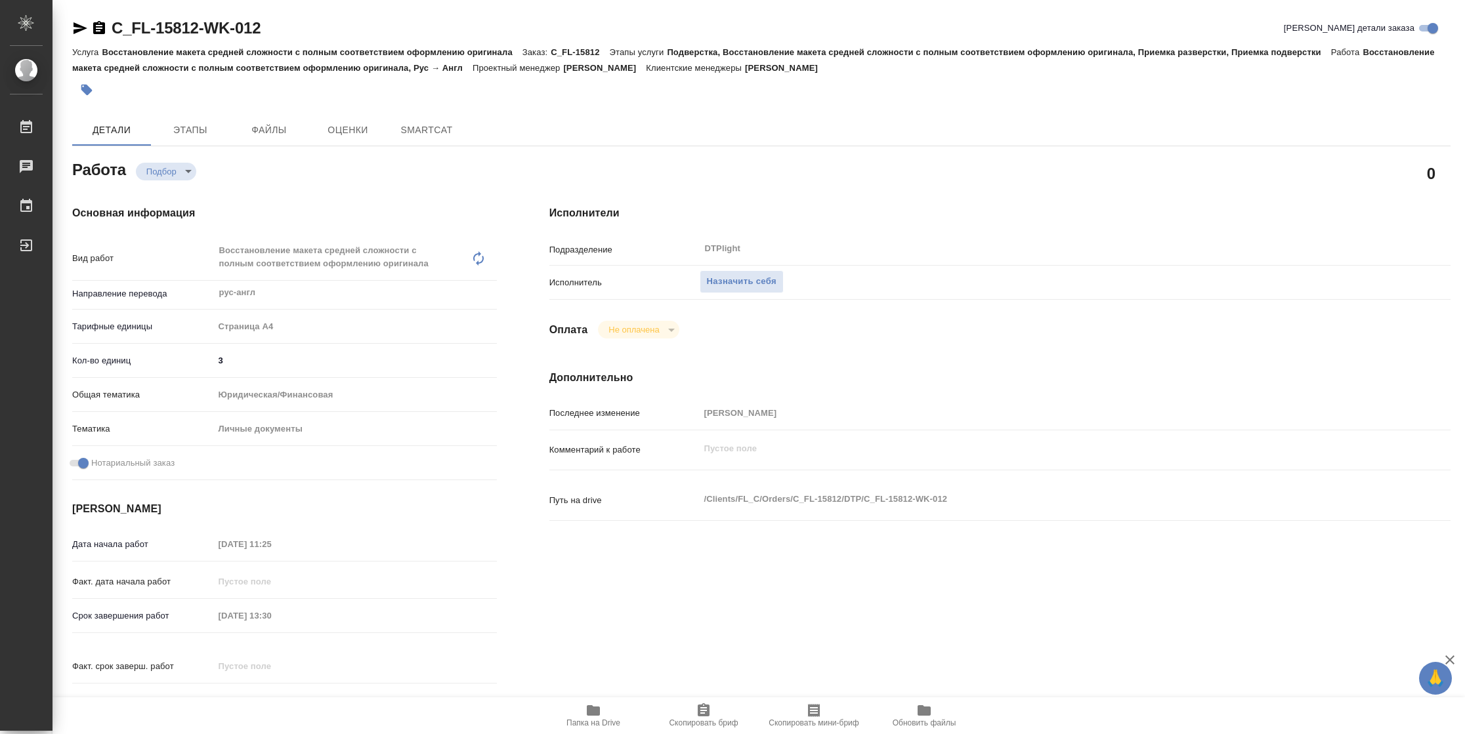
type textarea "x"
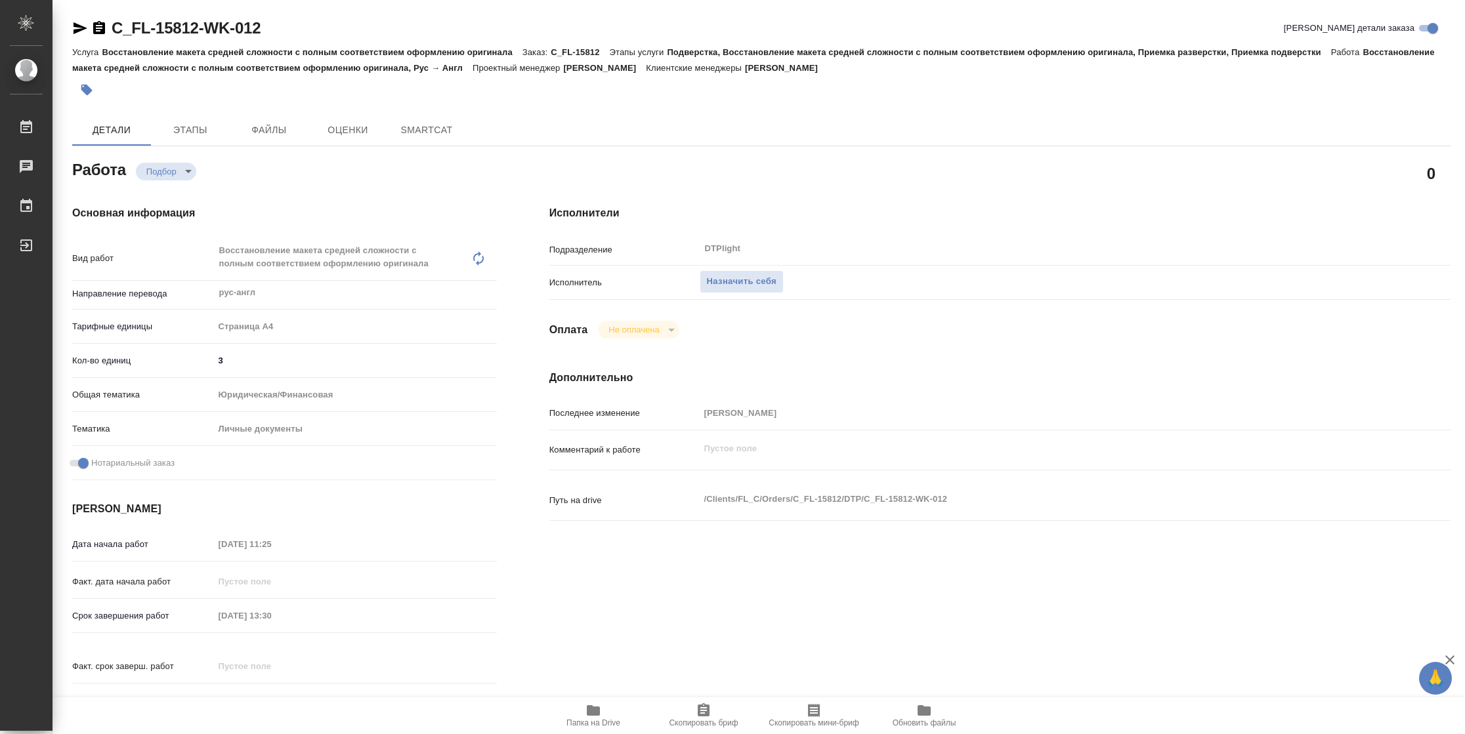
type textarea "x"
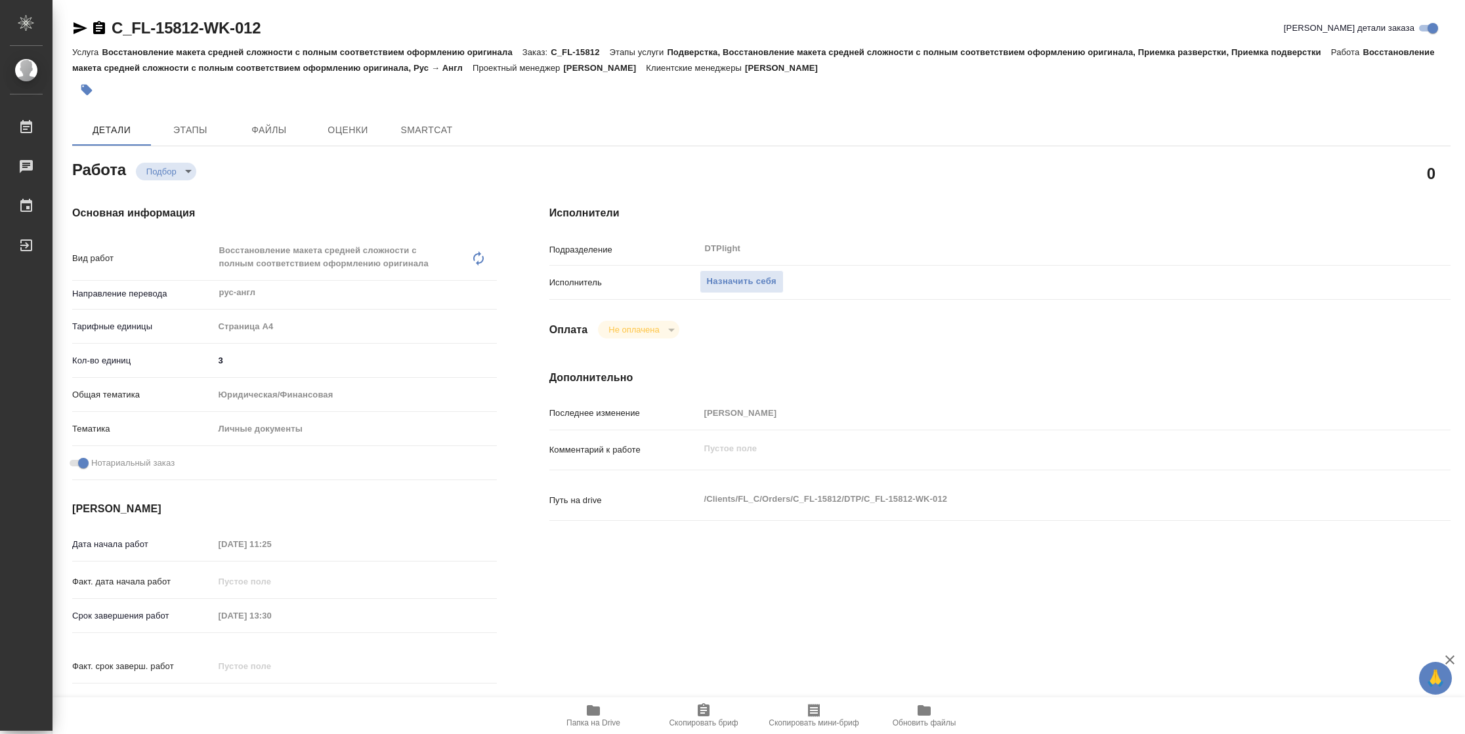
type textarea "x"
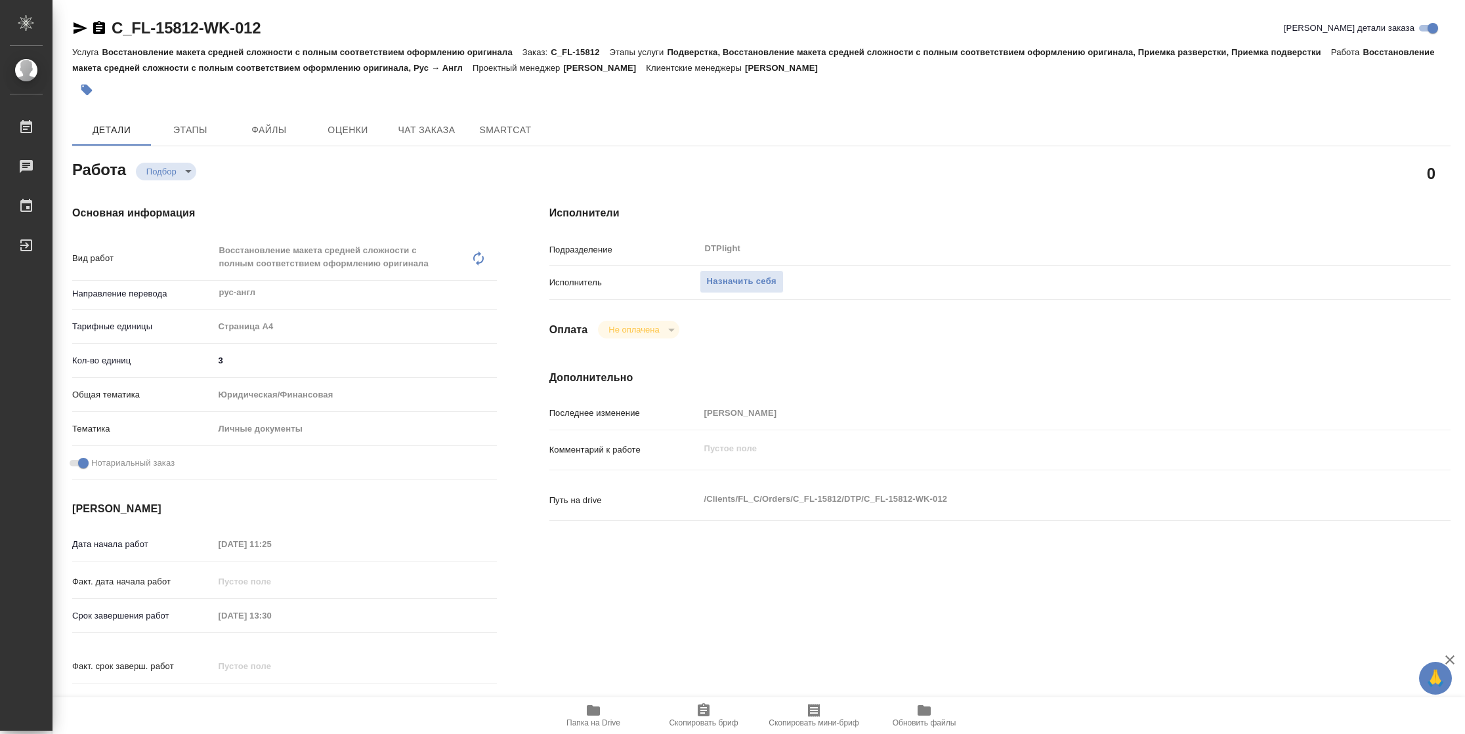
click at [585, 714] on icon "button" at bounding box center [593, 711] width 16 height 16
type textarea "x"
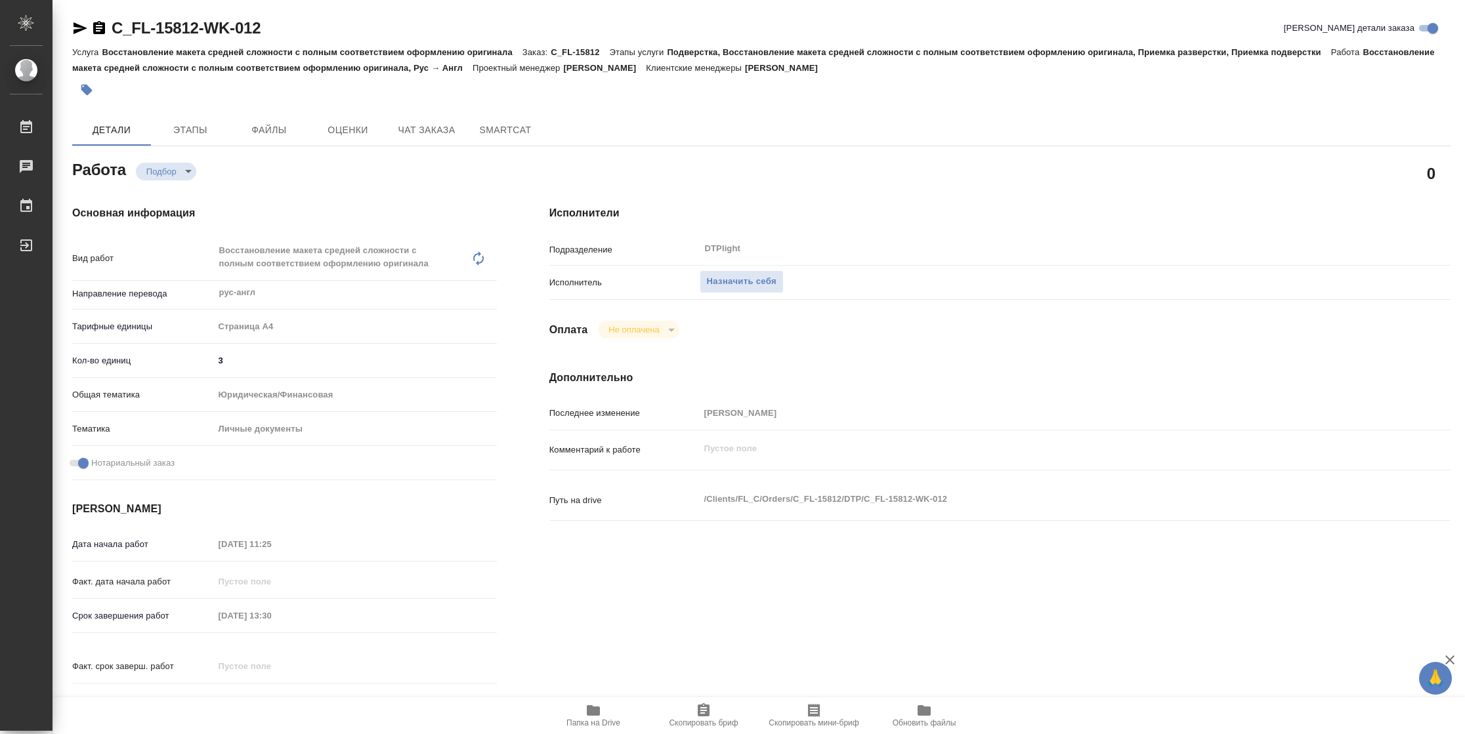
type textarea "x"
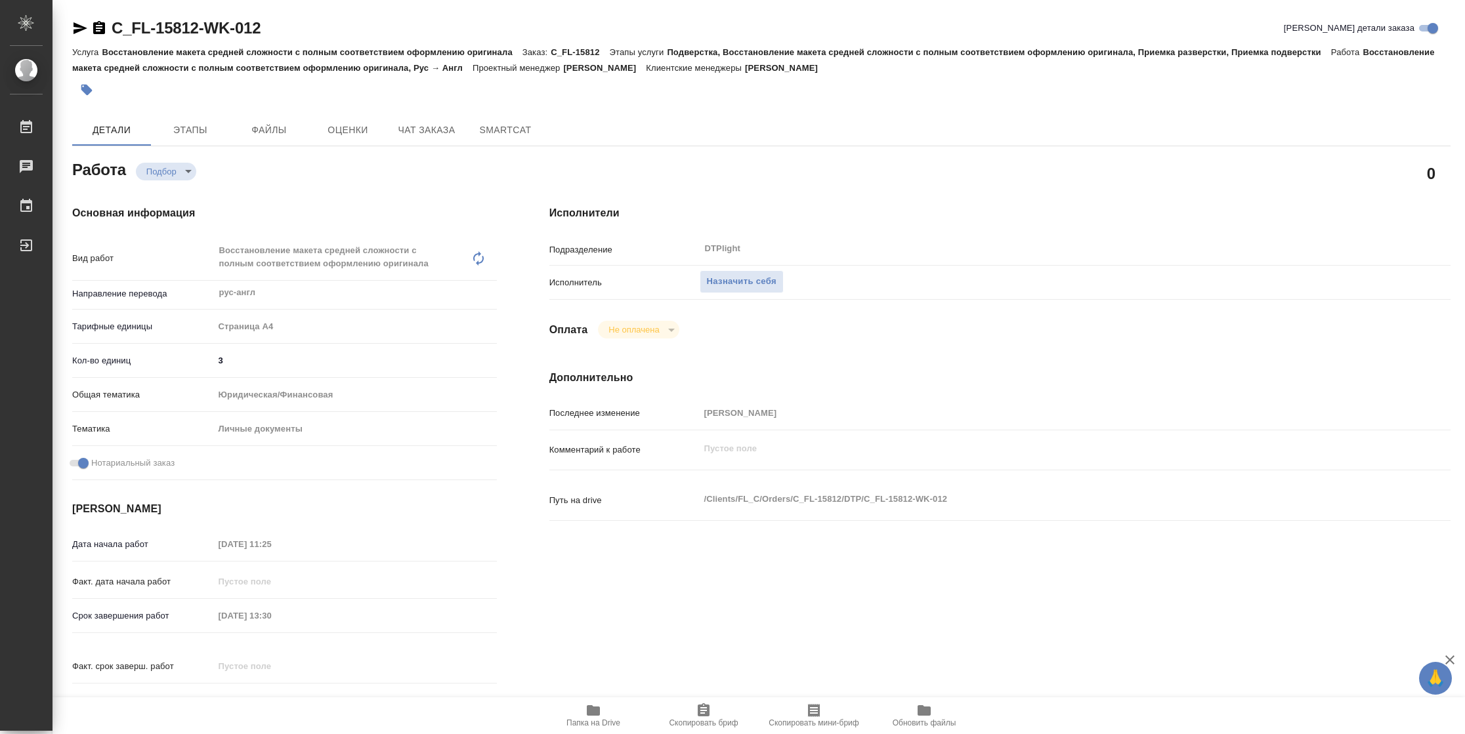
type textarea "x"
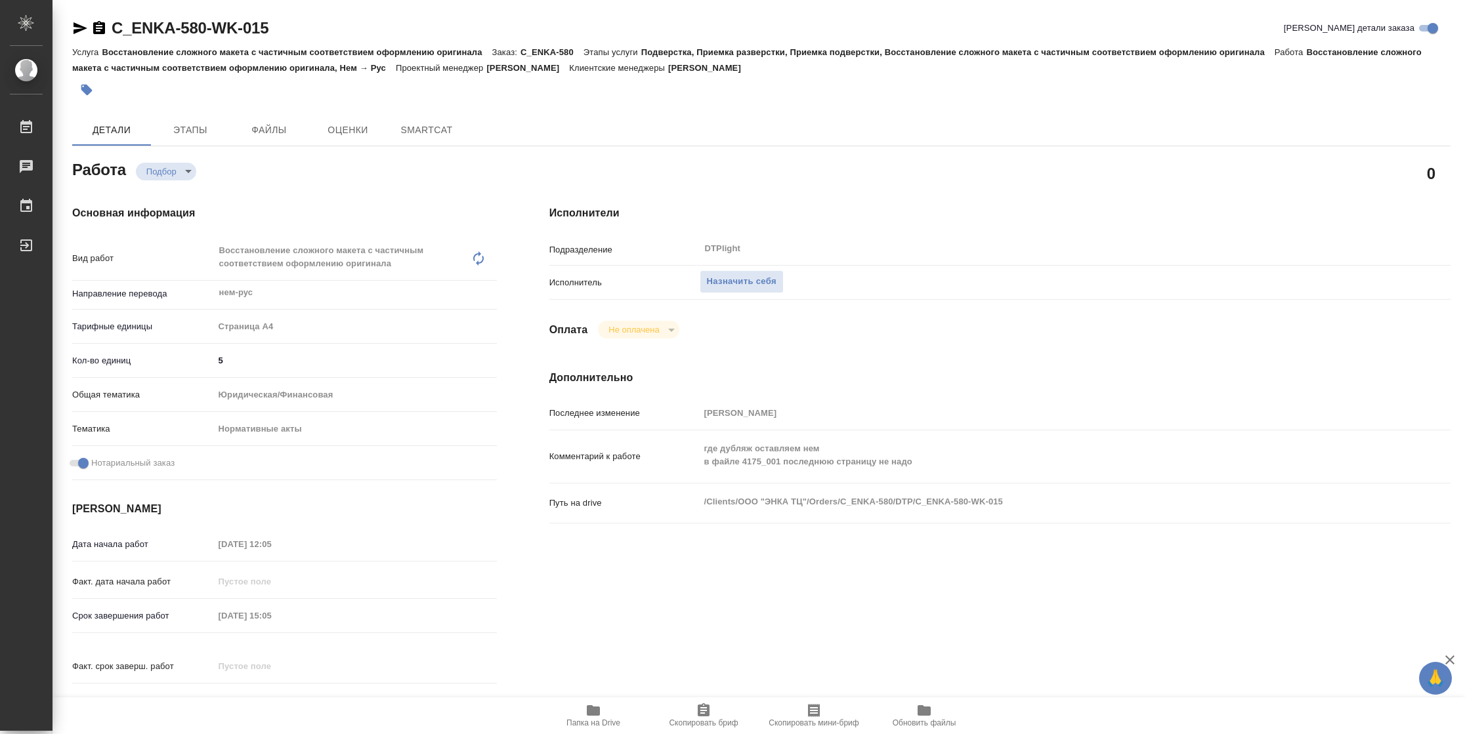
type textarea "x"
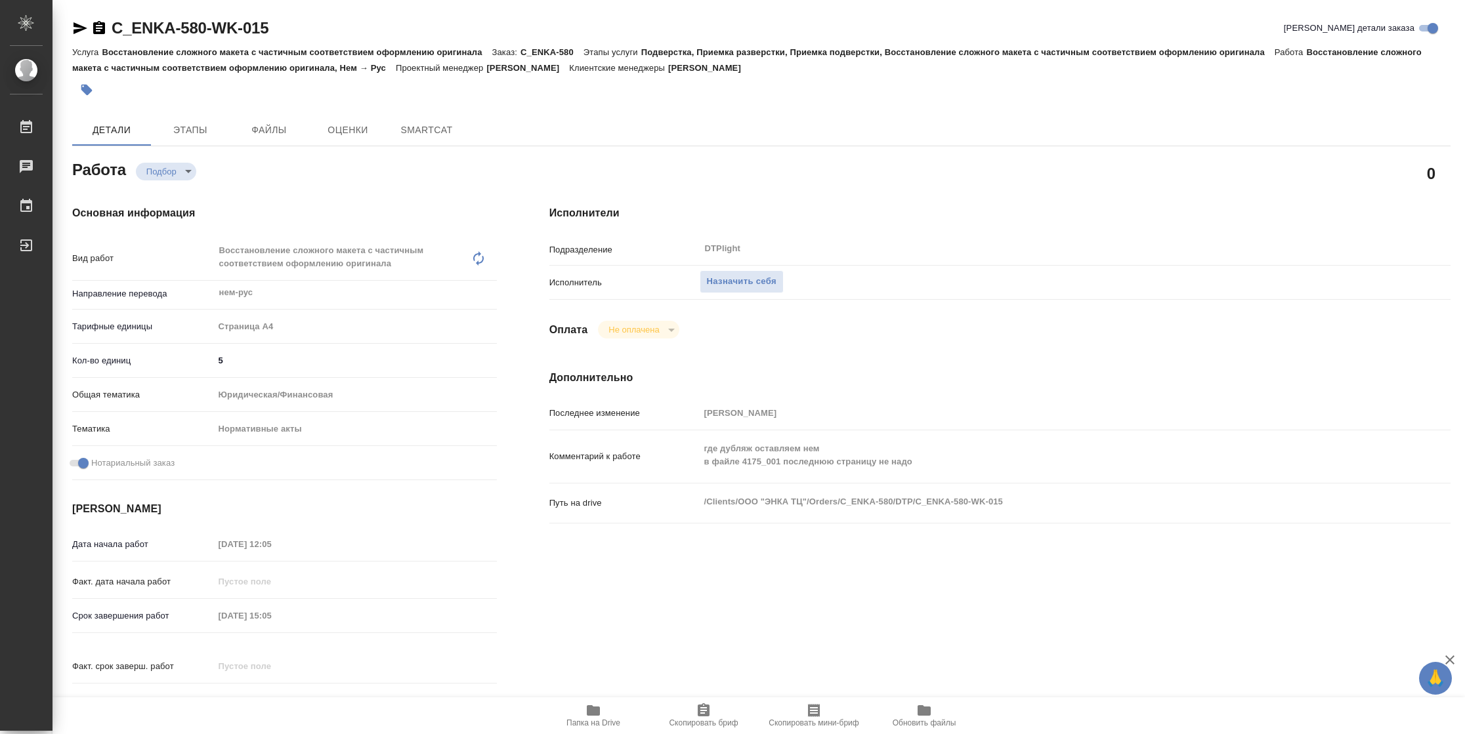
type textarea "x"
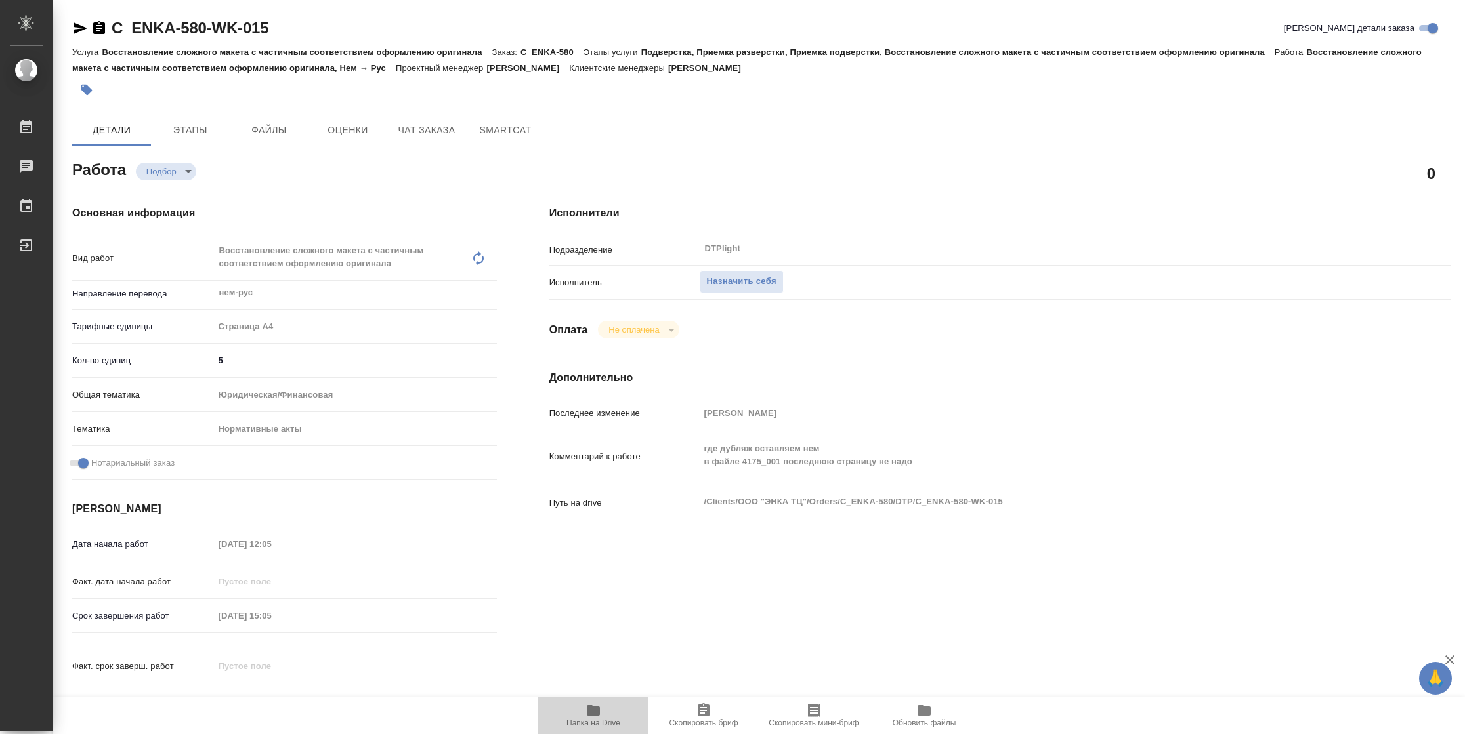
click at [591, 709] on icon "button" at bounding box center [593, 711] width 13 height 11
type textarea "x"
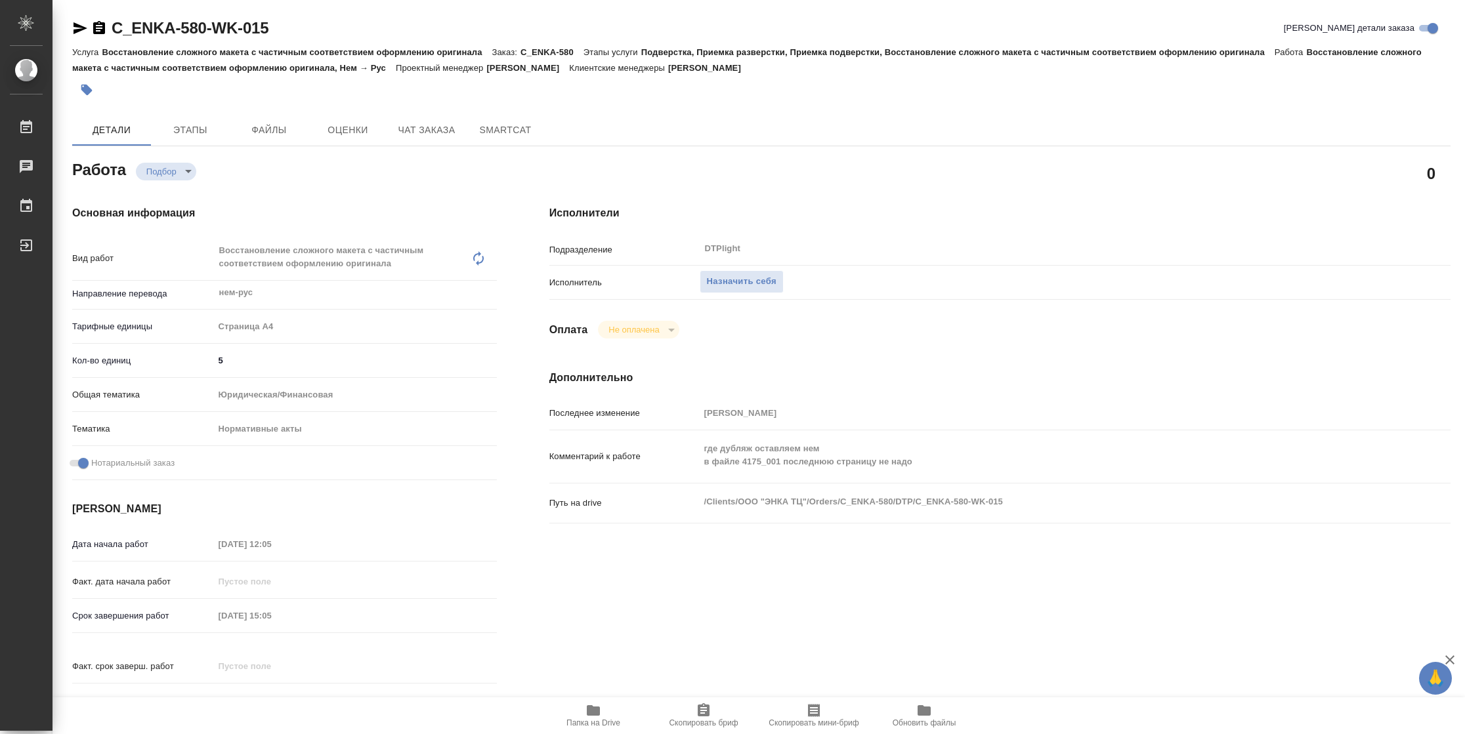
type textarea "x"
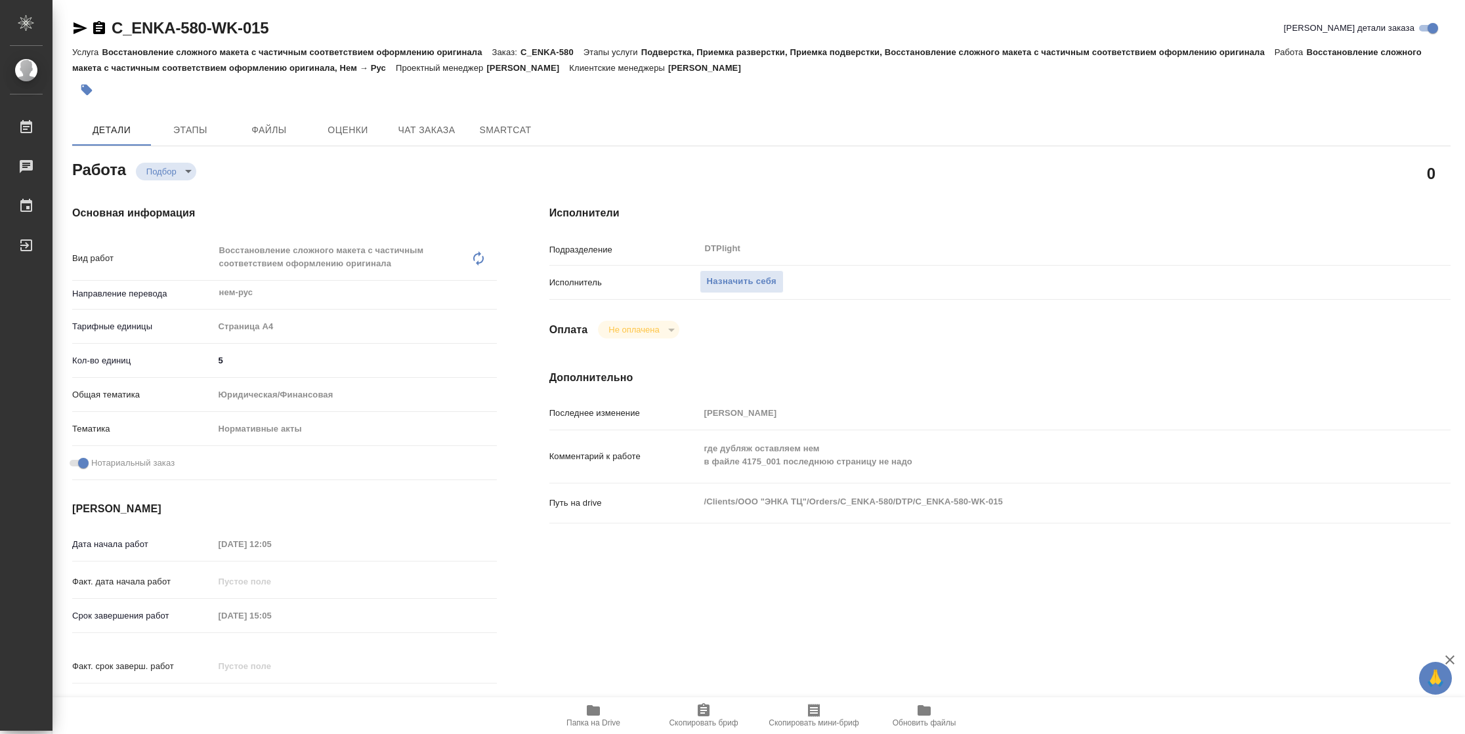
type textarea "x"
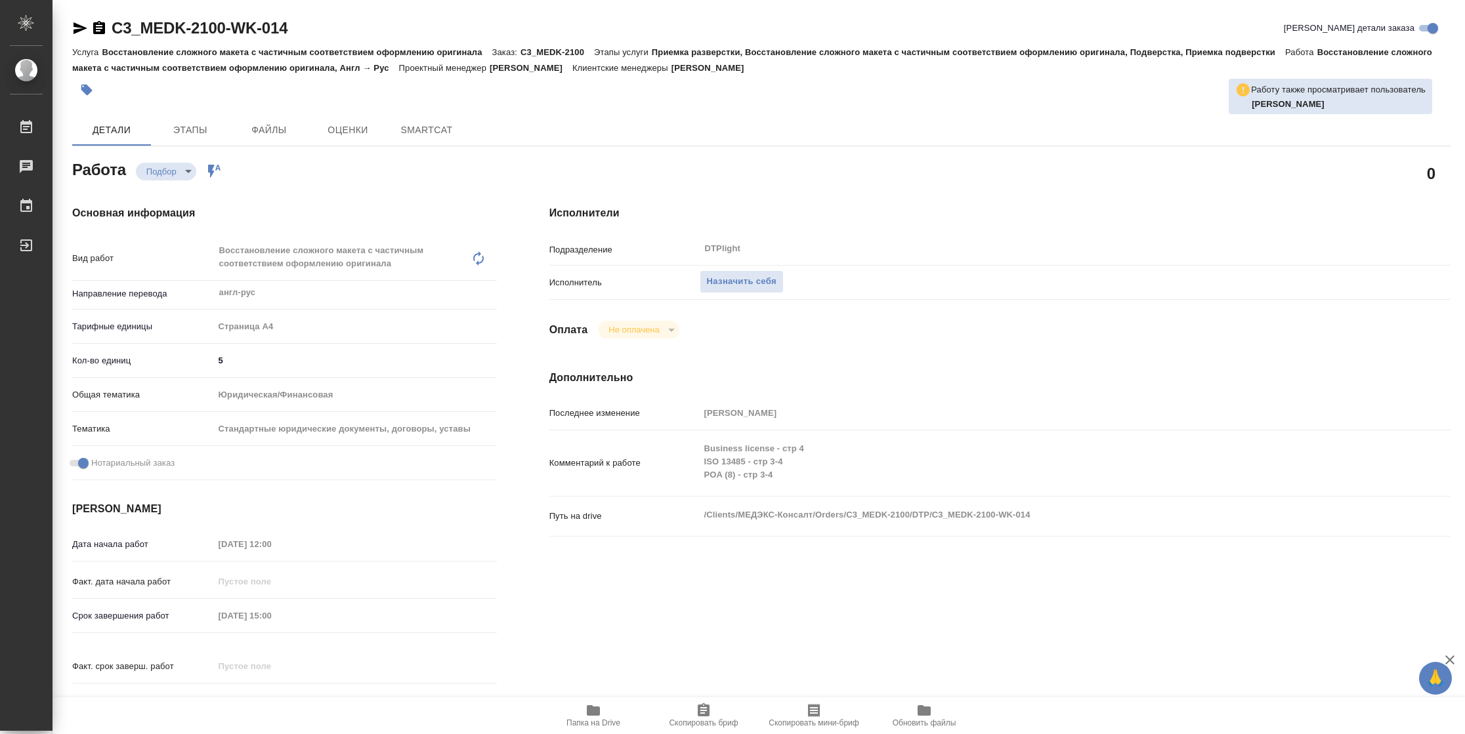
type textarea "x"
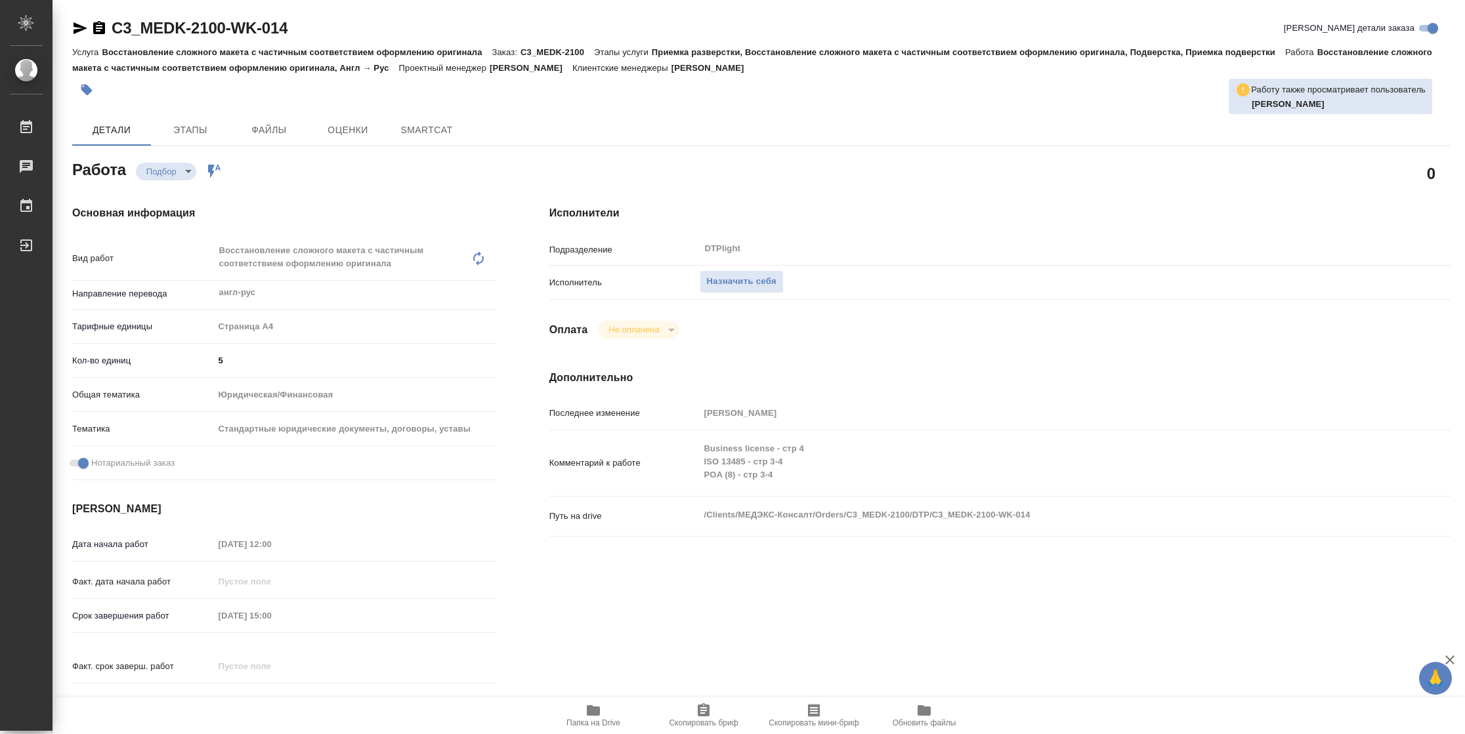
type textarea "x"
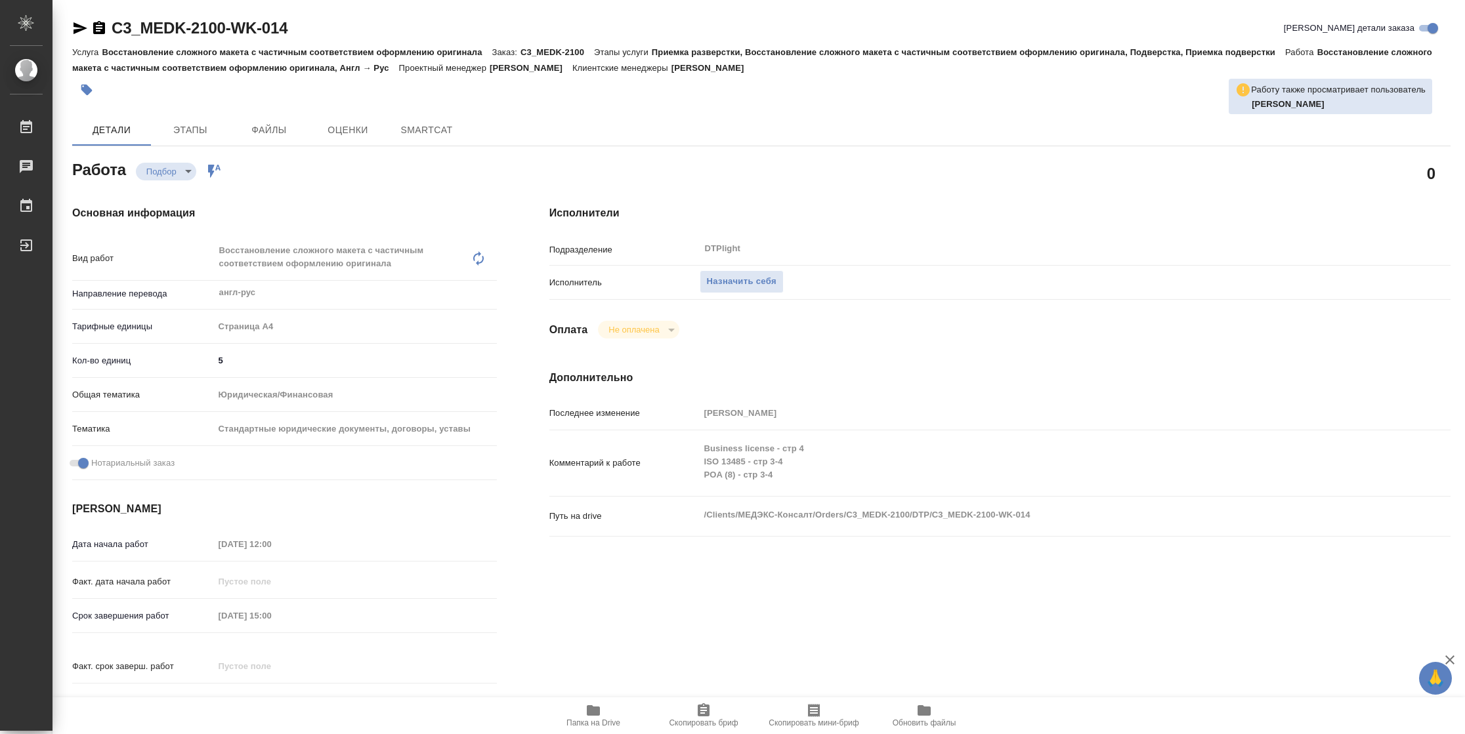
type textarea "x"
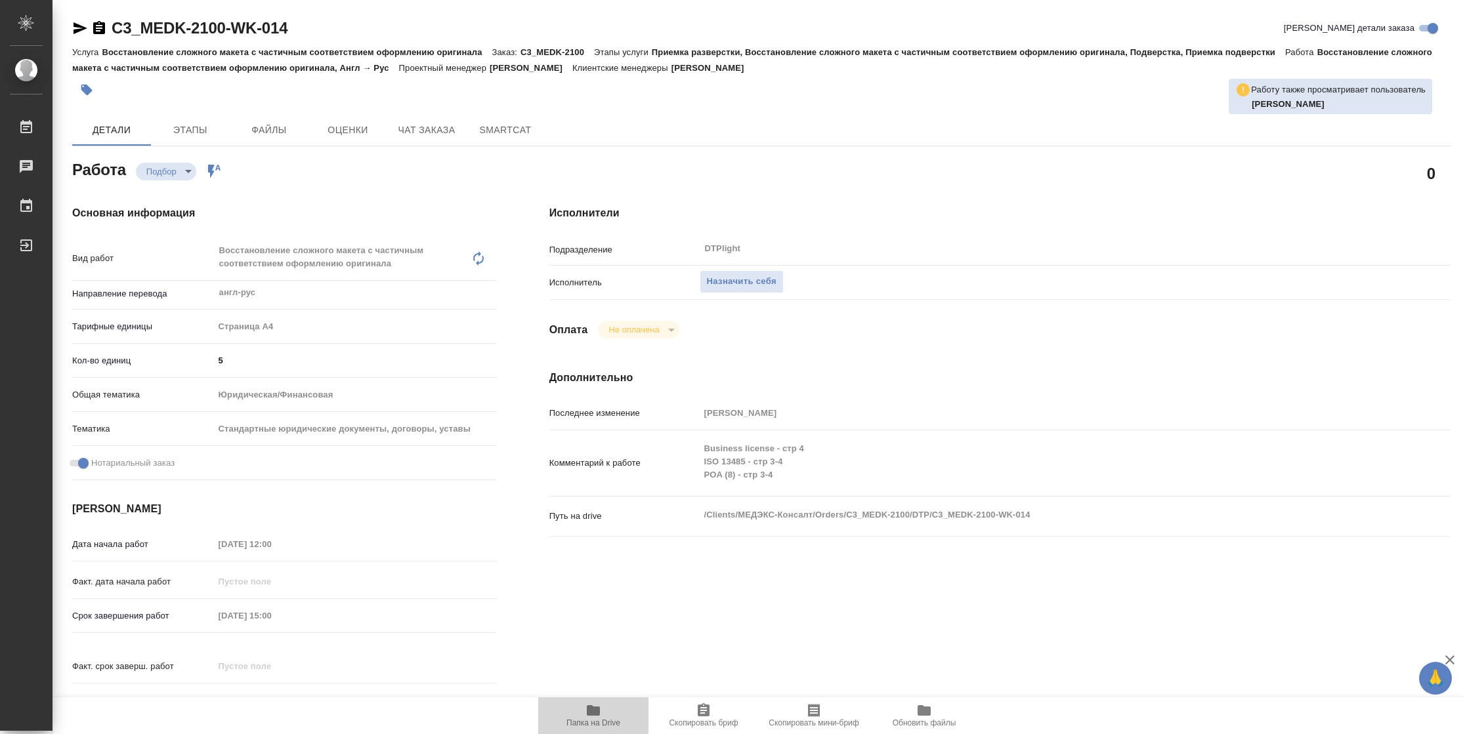
click at [584, 703] on span "Папка на Drive" at bounding box center [593, 715] width 95 height 25
type textarea "x"
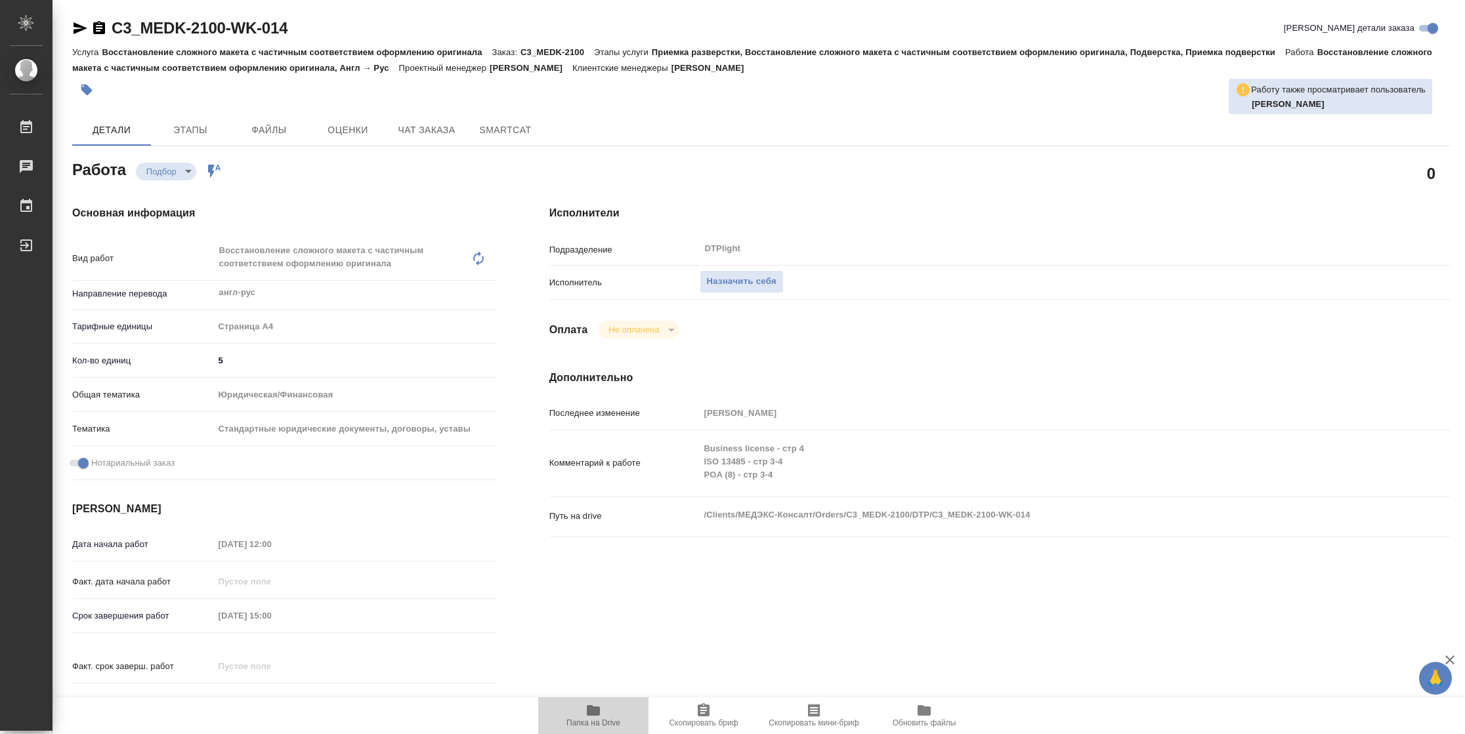
type textarea "x"
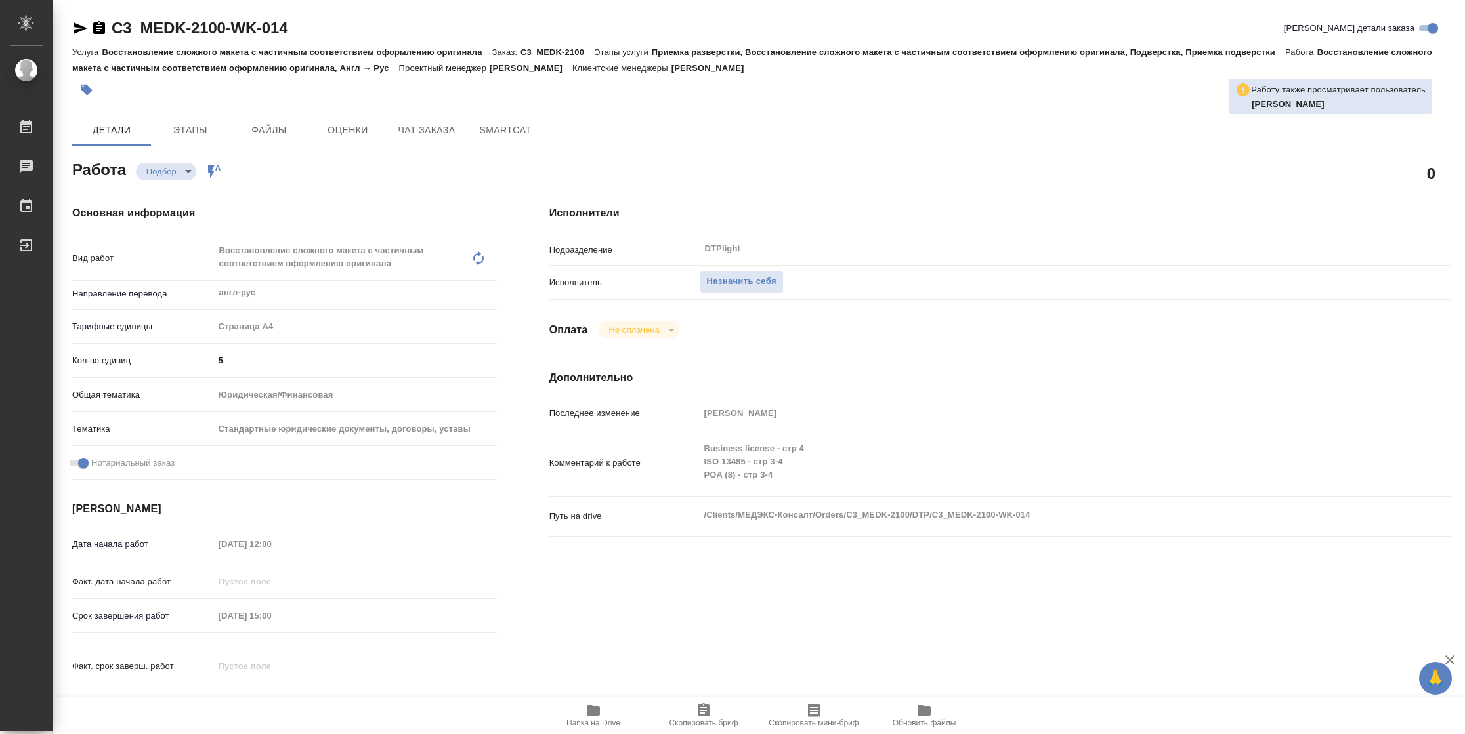
type textarea "x"
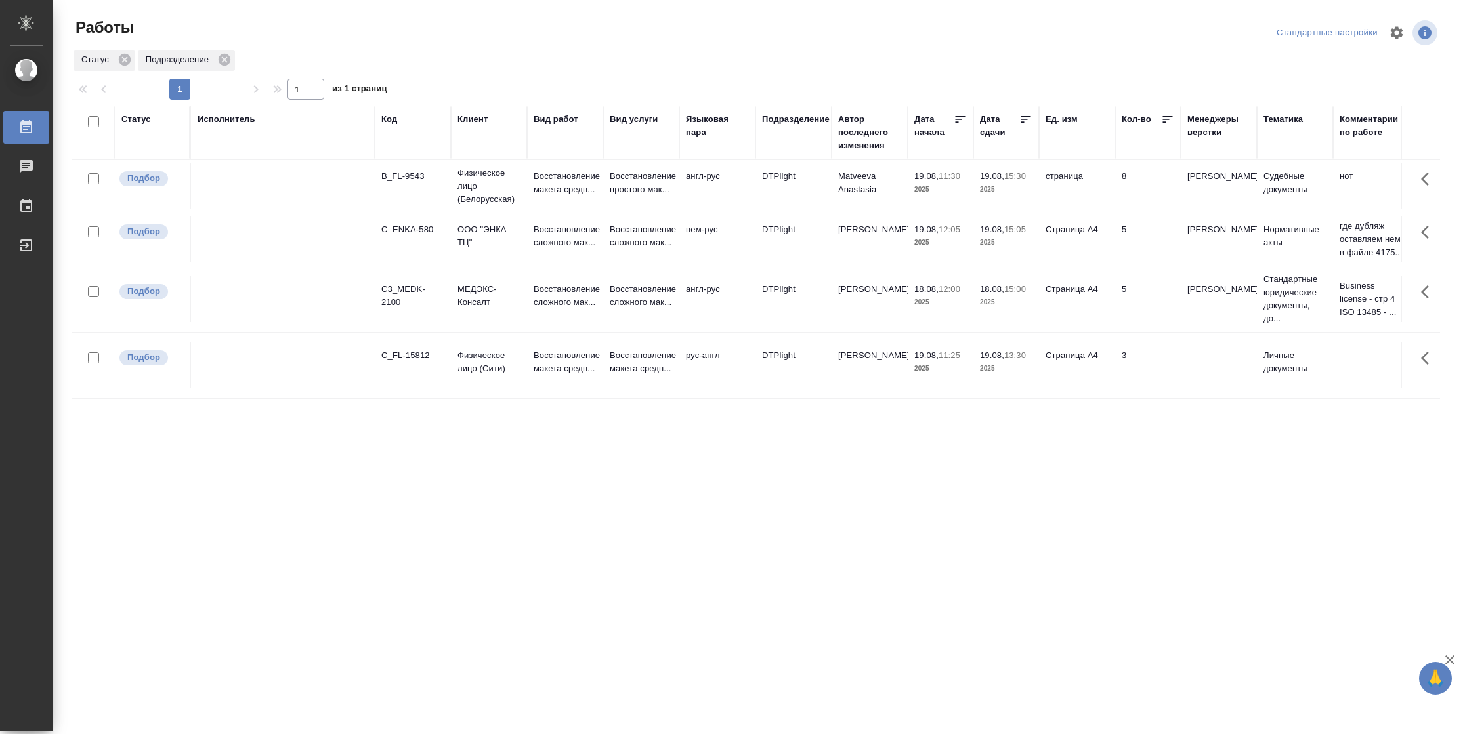
click at [1030, 116] on icon at bounding box center [1025, 119] width 13 height 13
